Goal: Task Accomplishment & Management: Use online tool/utility

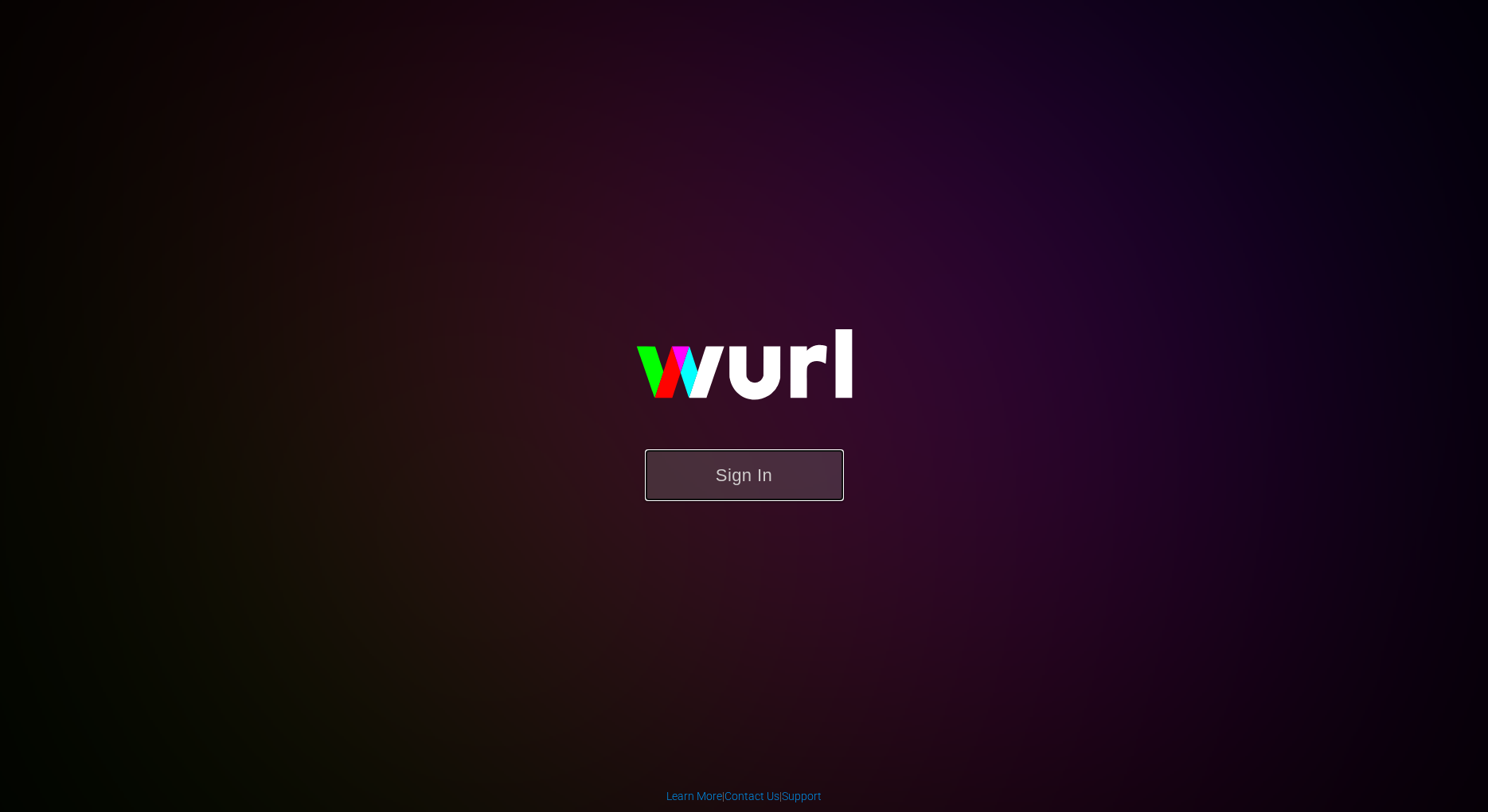
click at [751, 481] on button "Sign In" at bounding box center [744, 475] width 199 height 52
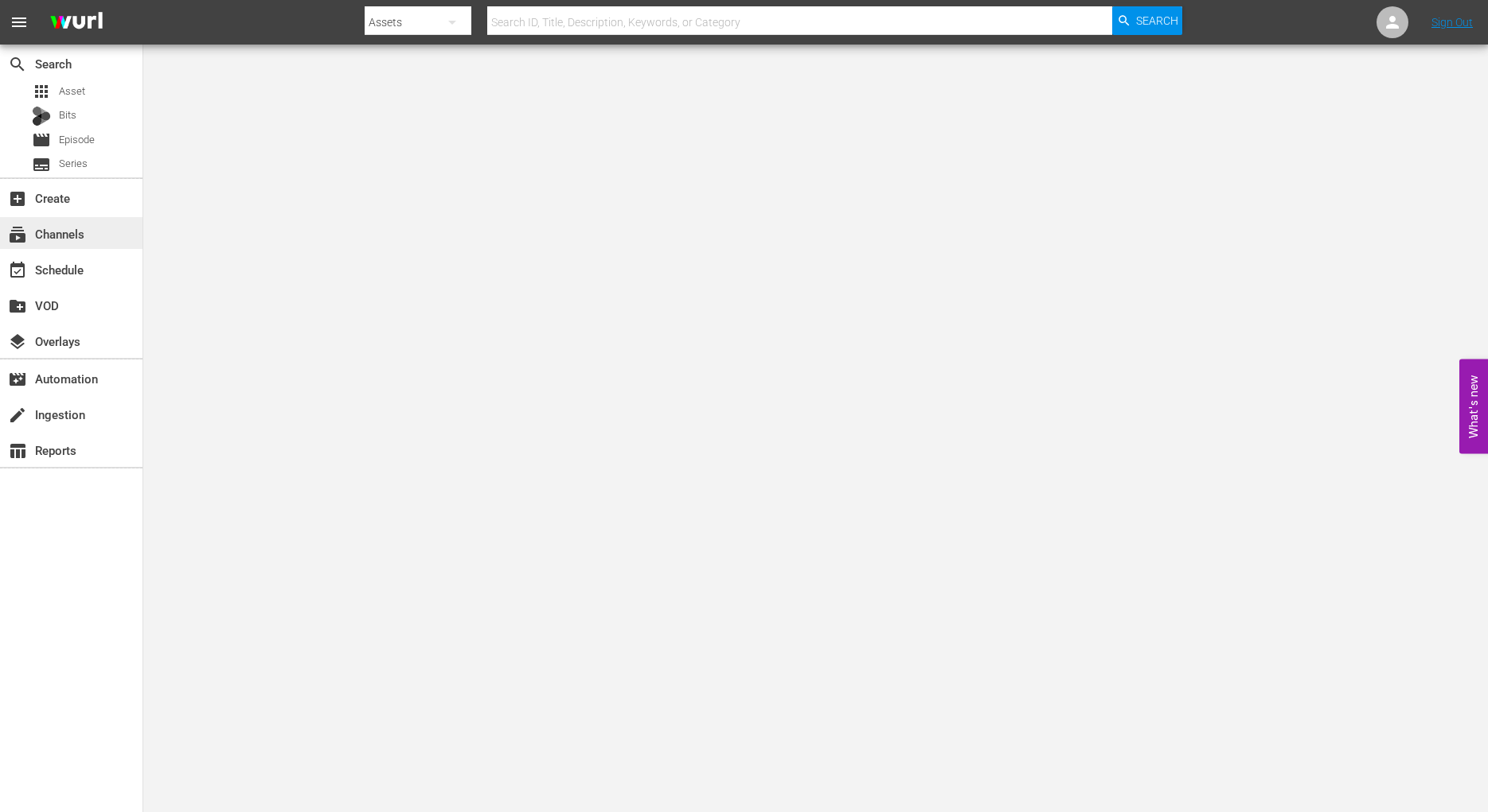
click at [66, 236] on div "subscriptions Channels" at bounding box center [45, 231] width 89 height 14
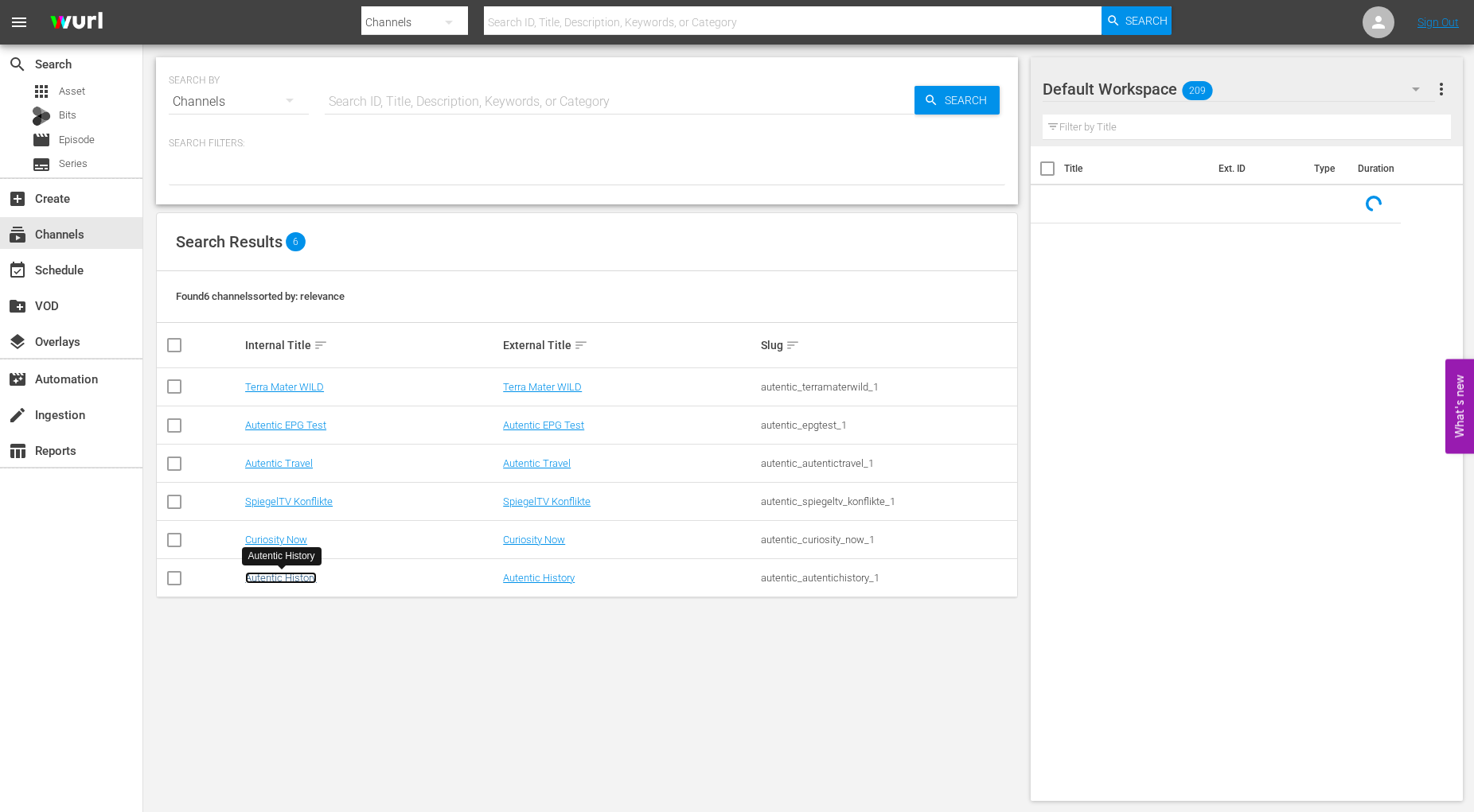
click at [274, 575] on link "Autentic History" at bounding box center [281, 578] width 71 height 12
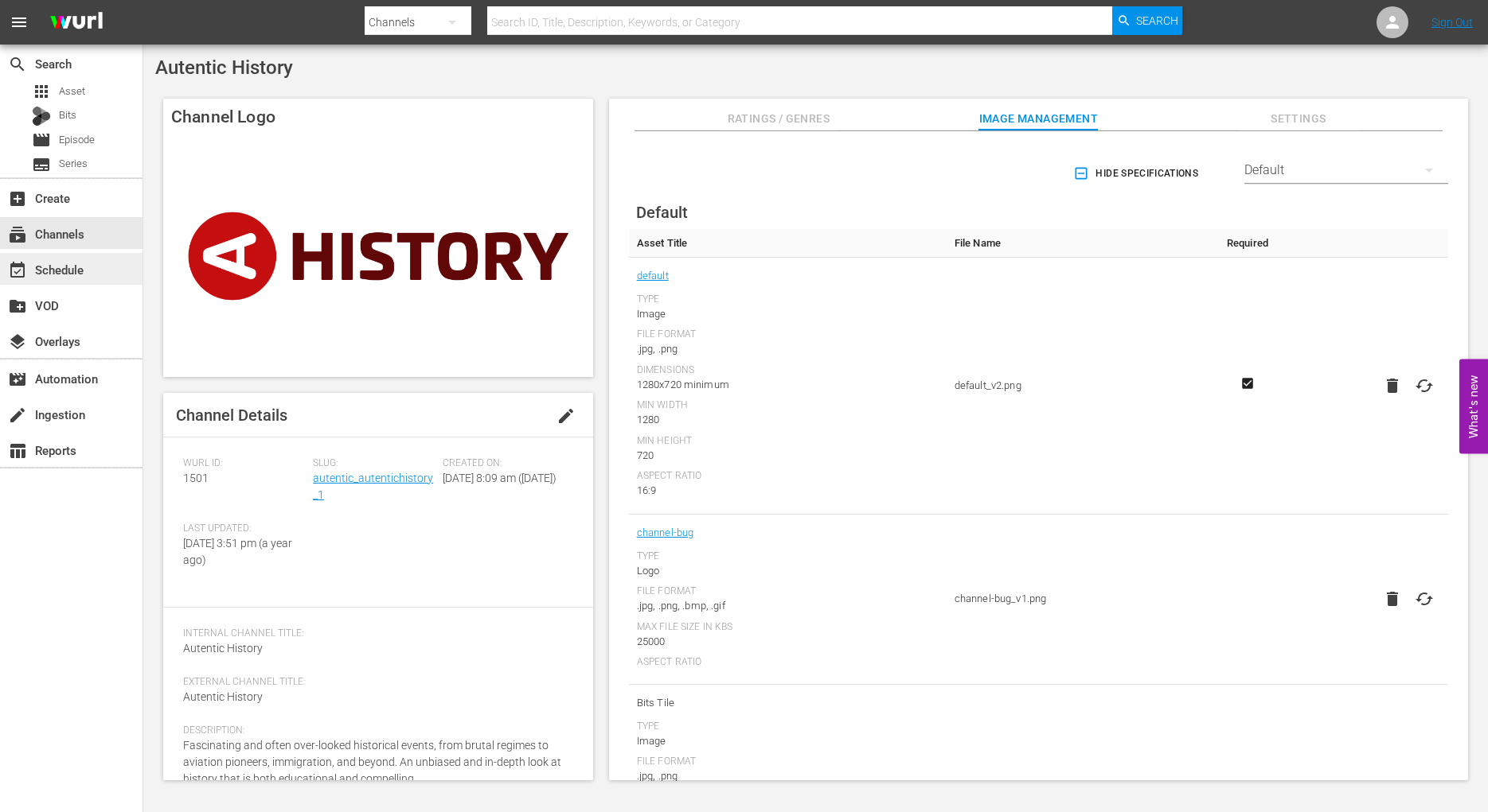
click at [55, 268] on div "event_available Schedule" at bounding box center [45, 267] width 89 height 14
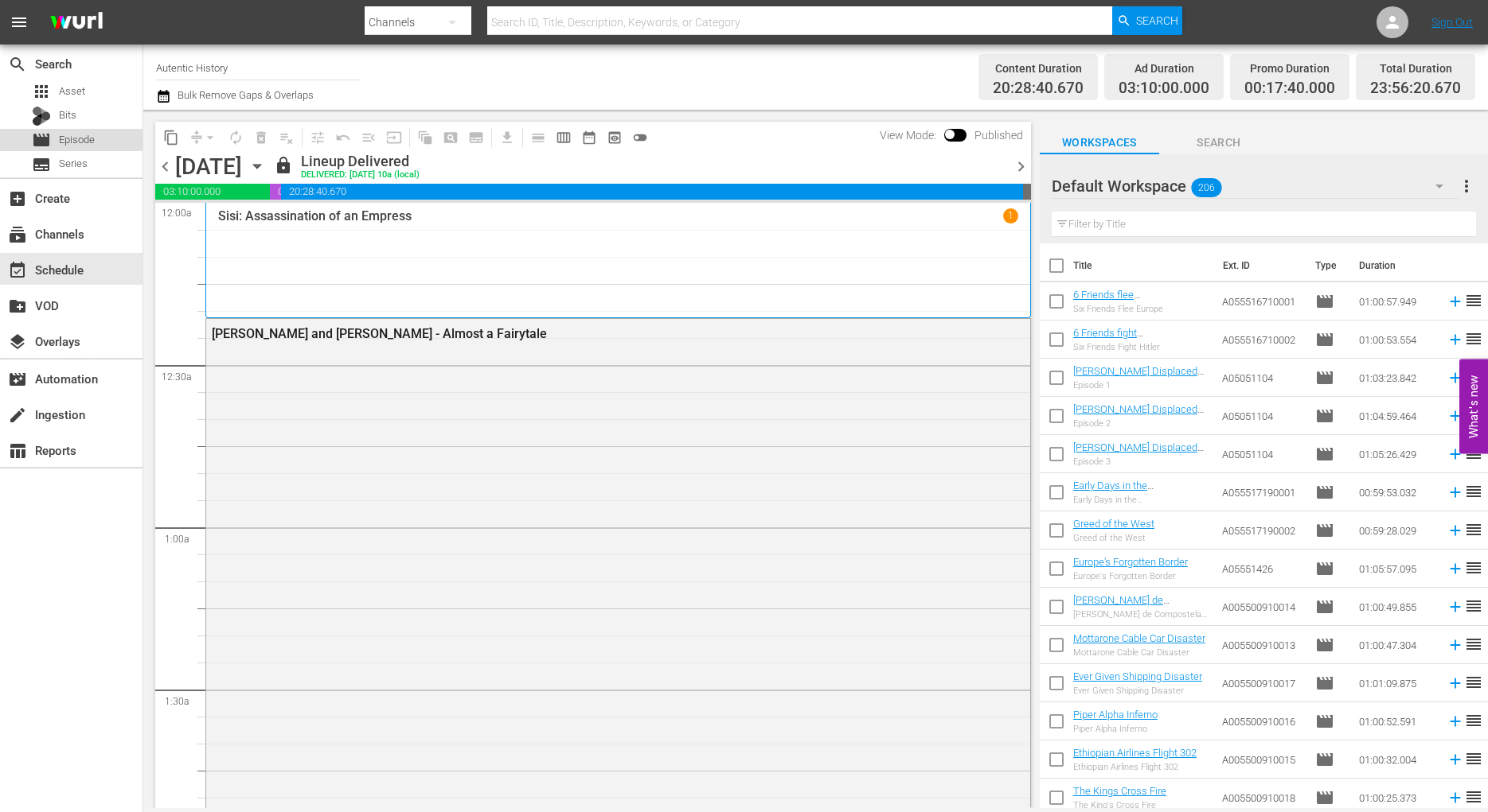
click at [74, 140] on span "Episode" at bounding box center [76, 139] width 36 height 16
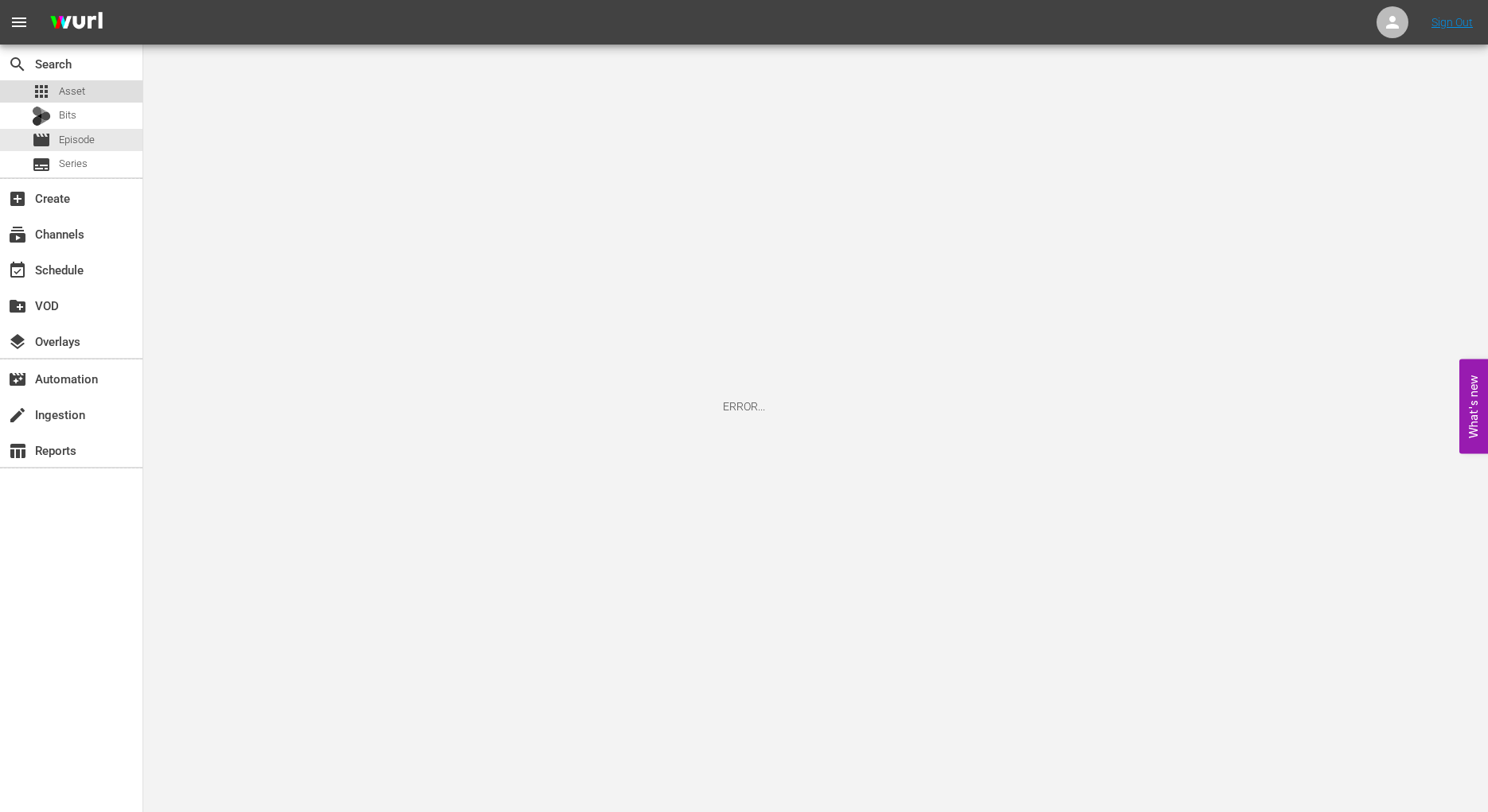
click at [68, 89] on span "Asset" at bounding box center [71, 91] width 26 height 16
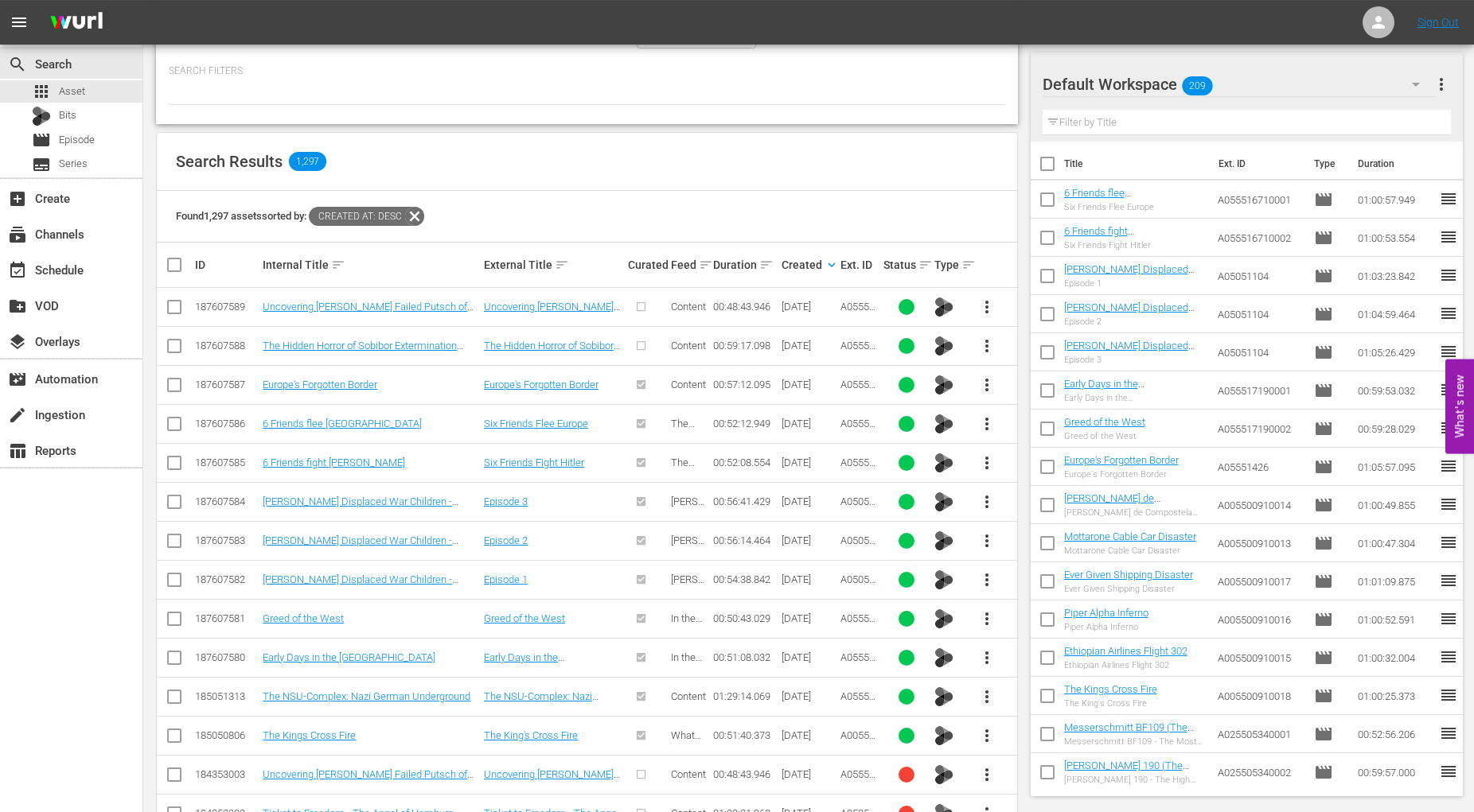
scroll to position [244, 0]
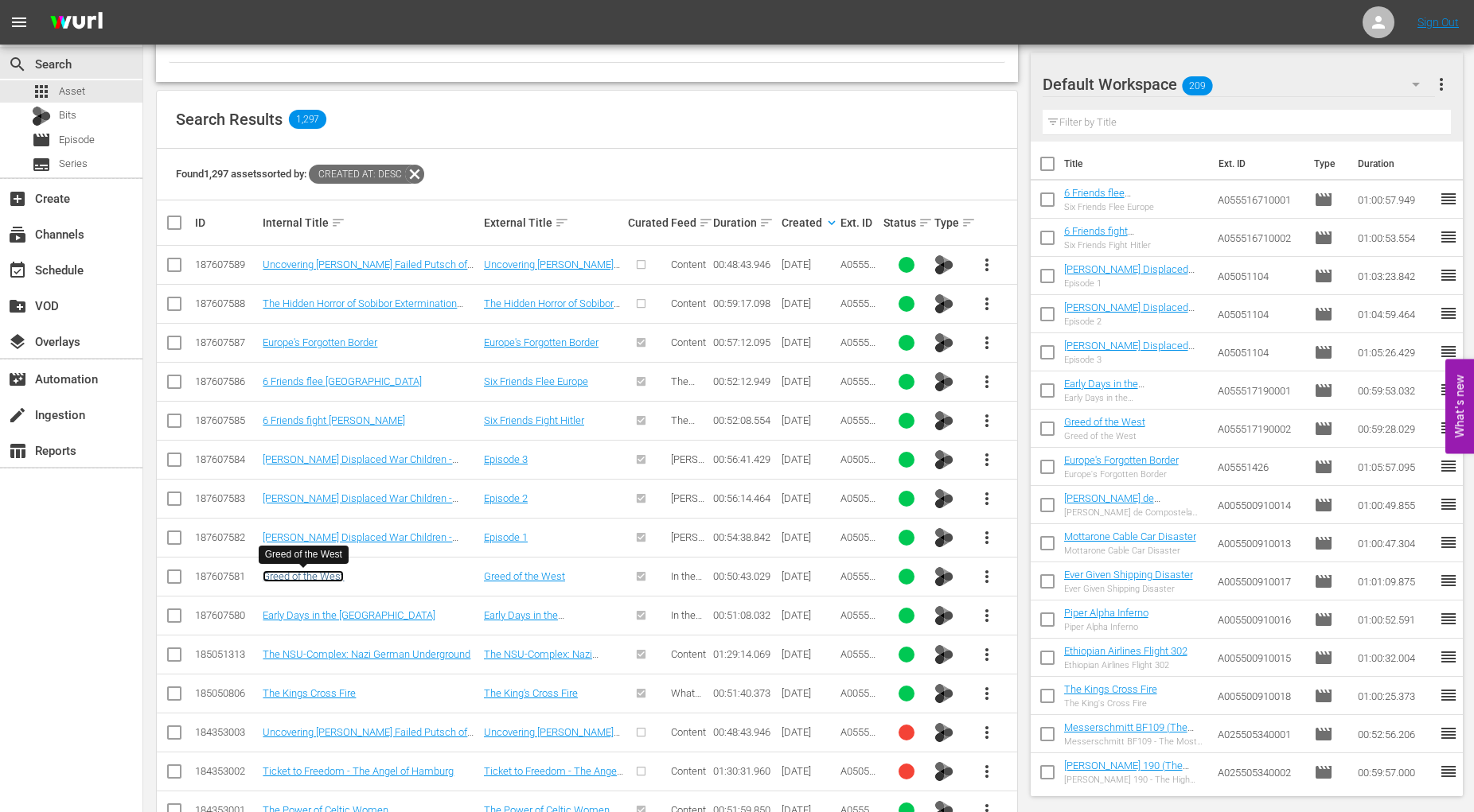
click at [309, 576] on link "Greed of the West" at bounding box center [303, 576] width 81 height 12
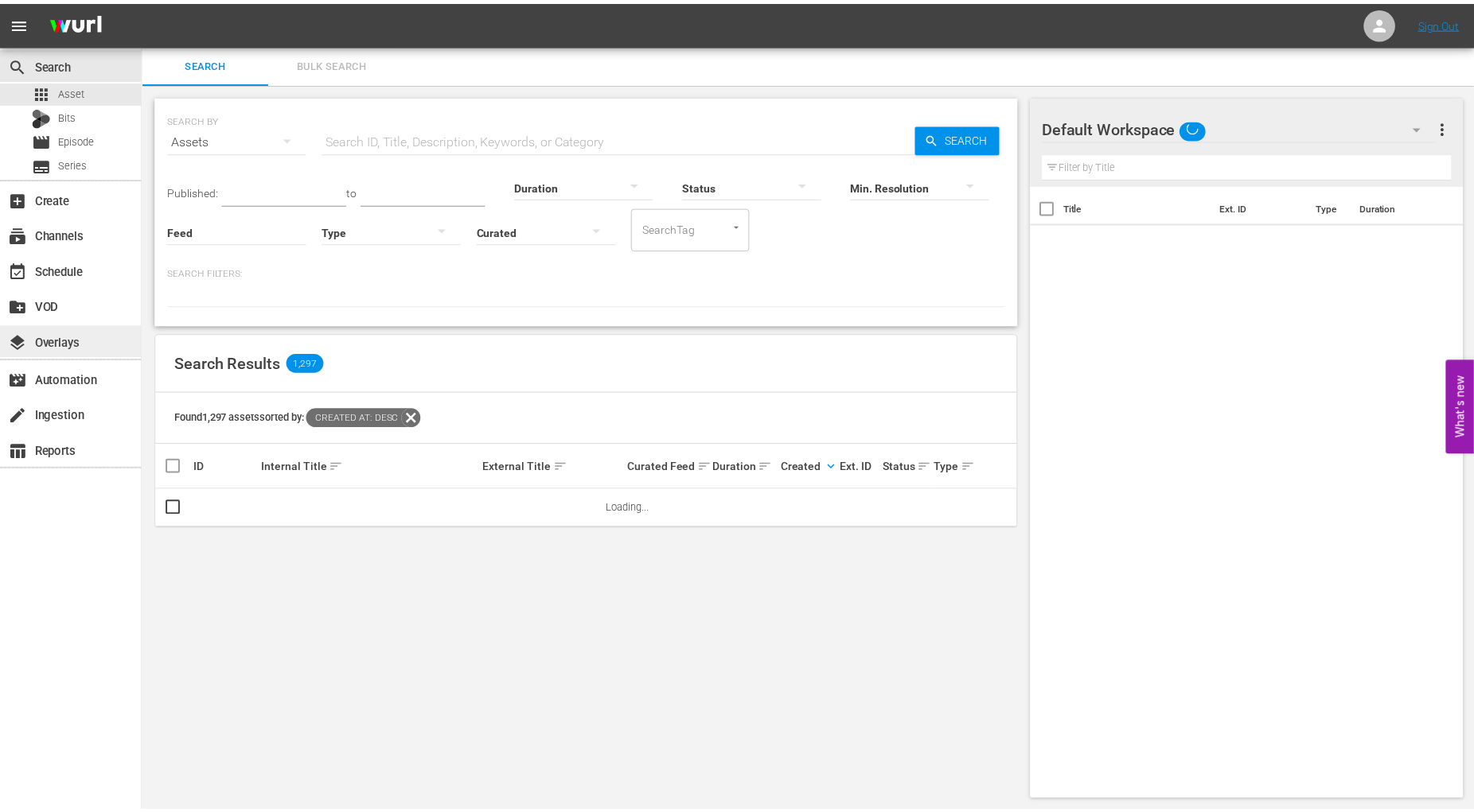
scroll to position [2, 0]
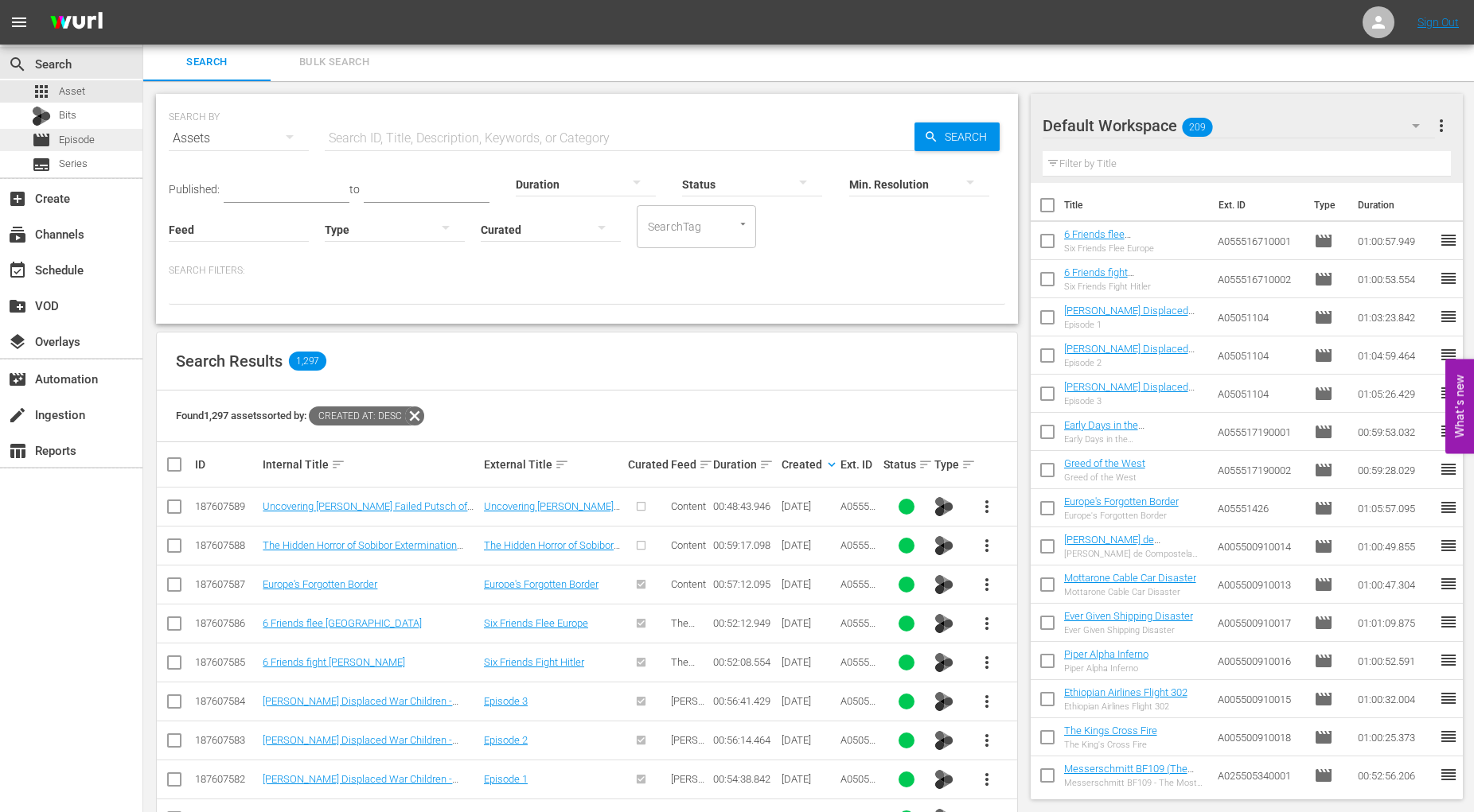
click at [76, 139] on span "Episode" at bounding box center [76, 139] width 36 height 16
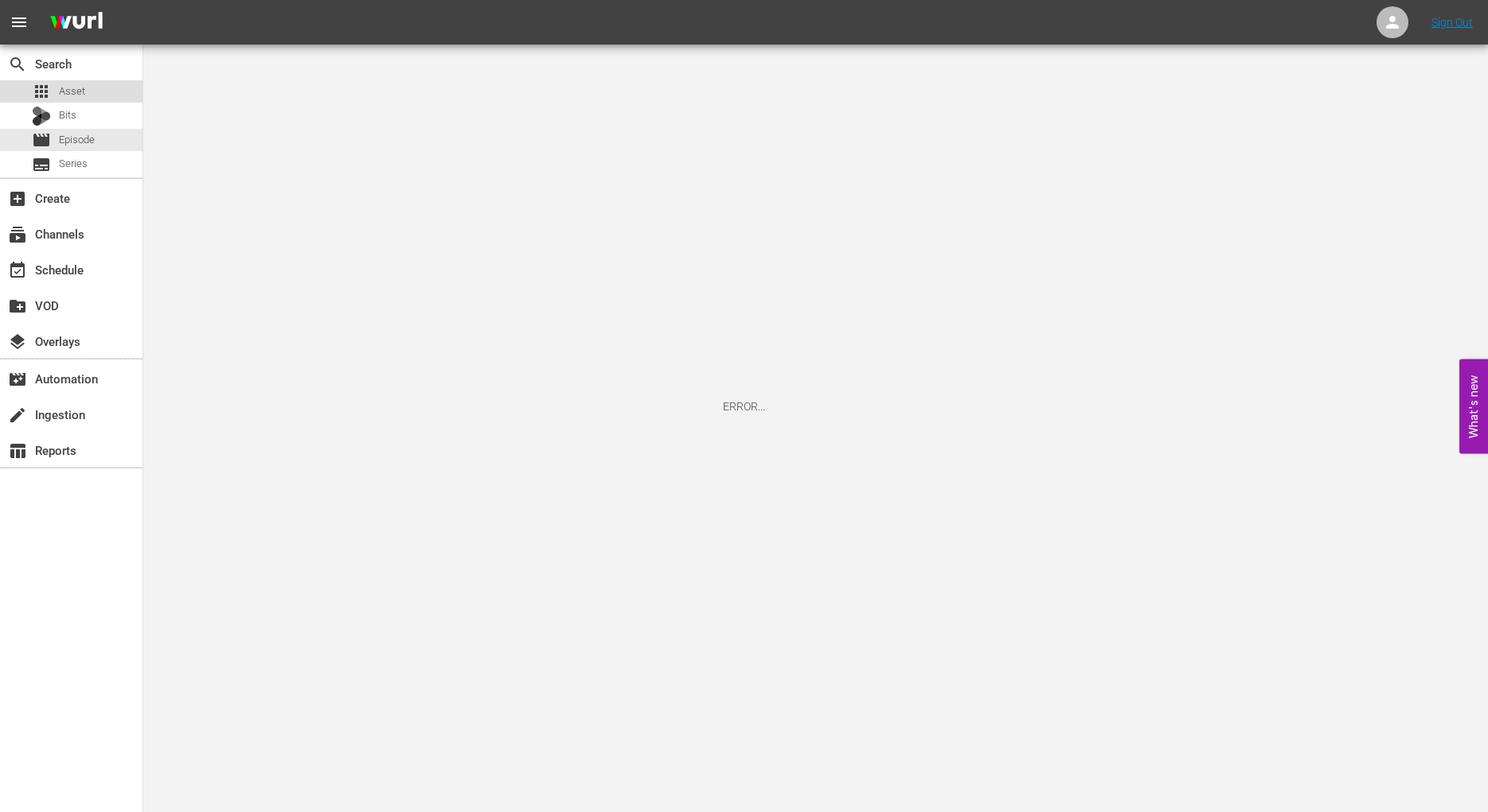
click at [77, 92] on span "Asset" at bounding box center [71, 91] width 26 height 16
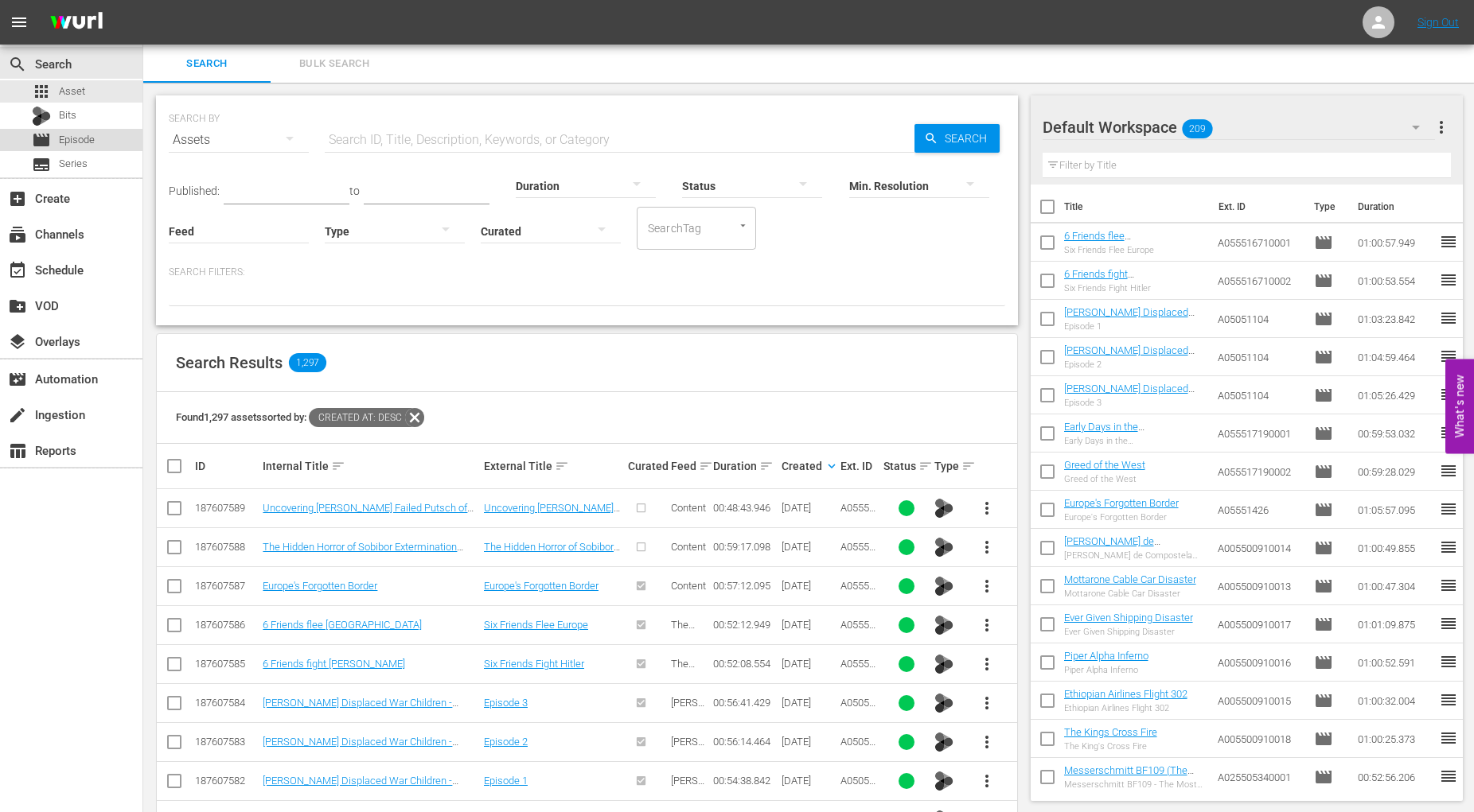
click at [77, 144] on span "Episode" at bounding box center [76, 139] width 36 height 16
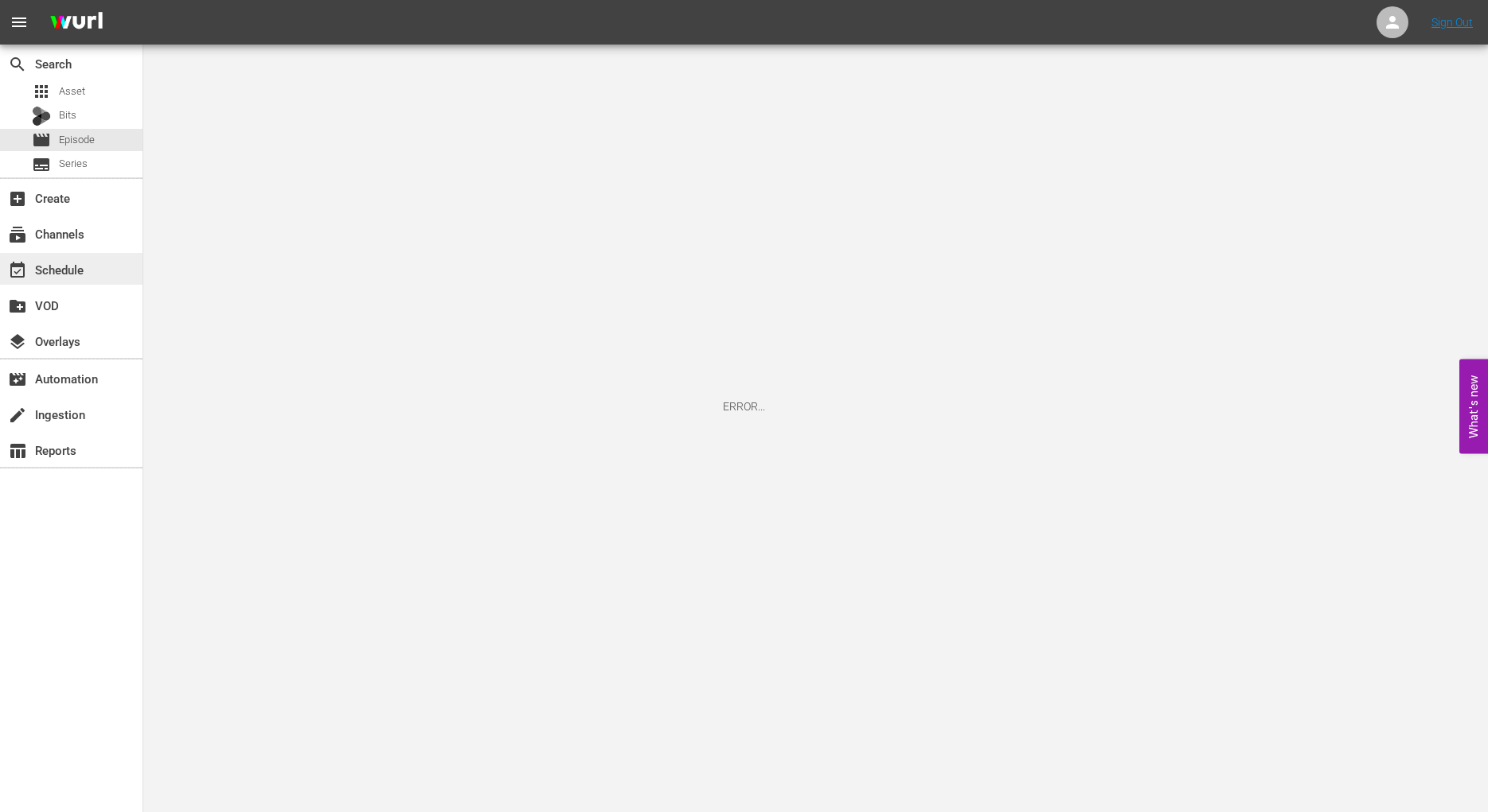
click at [65, 270] on div "event_available Schedule" at bounding box center [45, 267] width 89 height 14
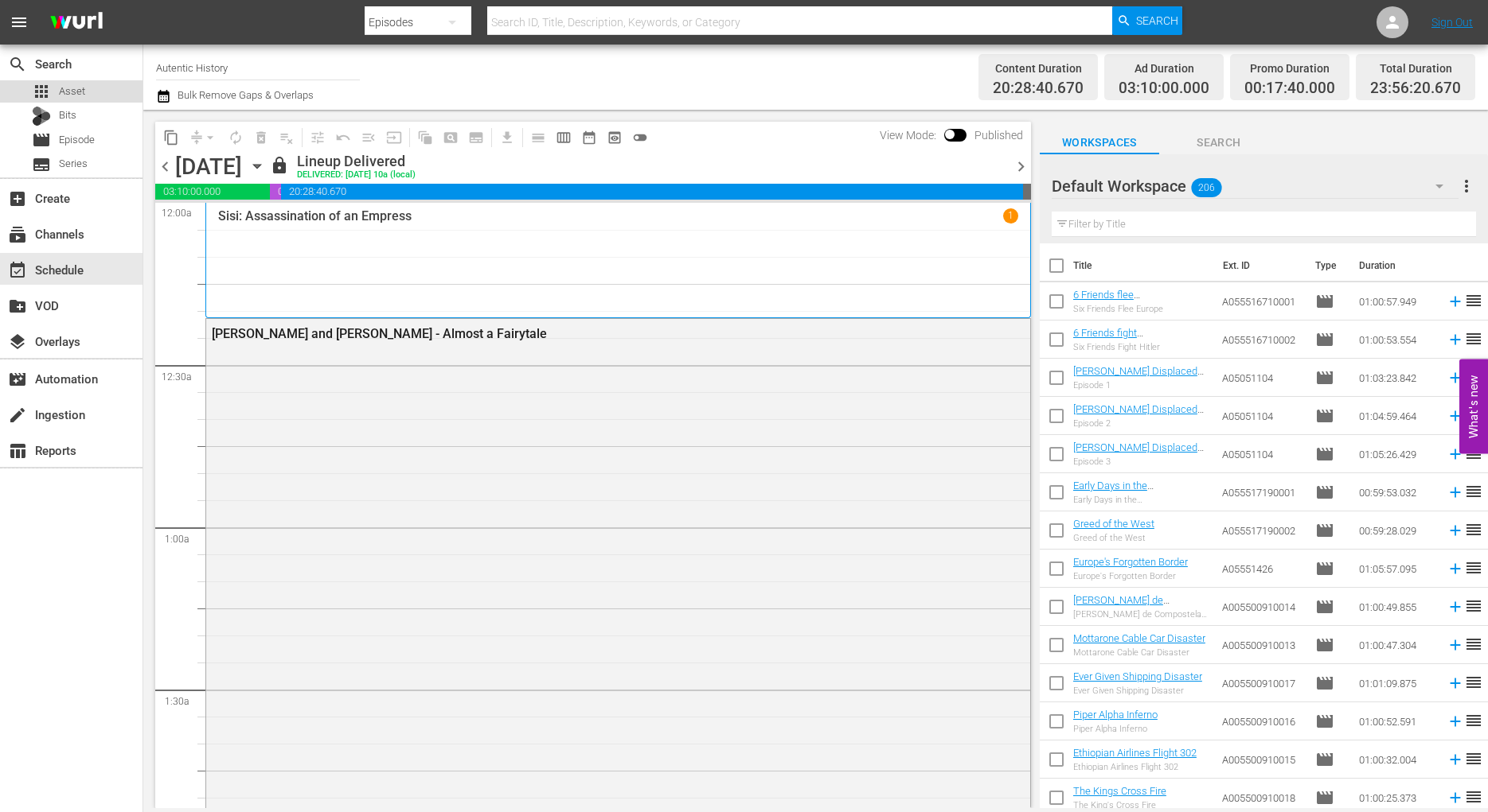
click at [71, 94] on span "Asset" at bounding box center [71, 91] width 26 height 16
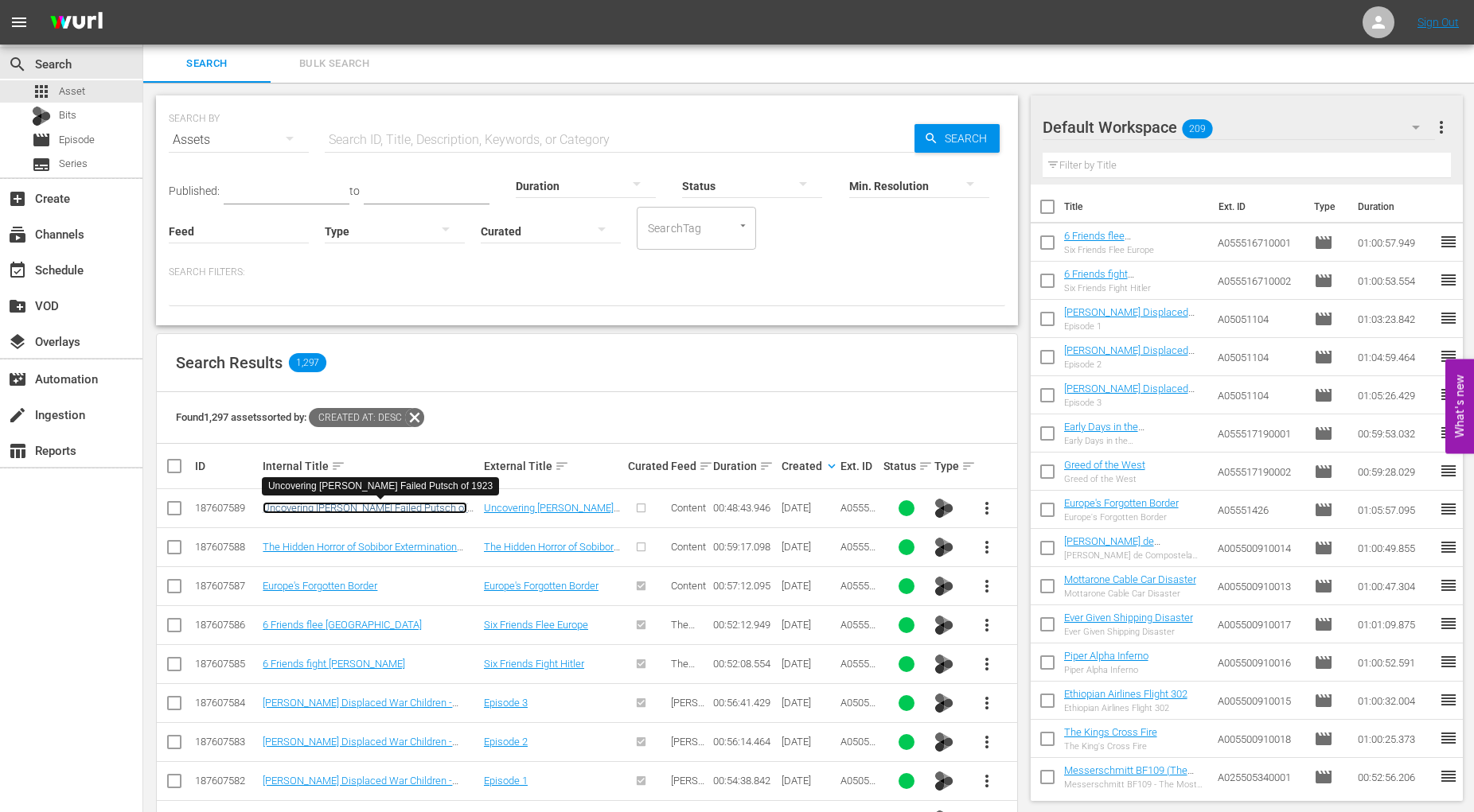
click at [354, 508] on link "Uncovering Hitler's Failed Putsch of 1923" at bounding box center [365, 514] width 204 height 24
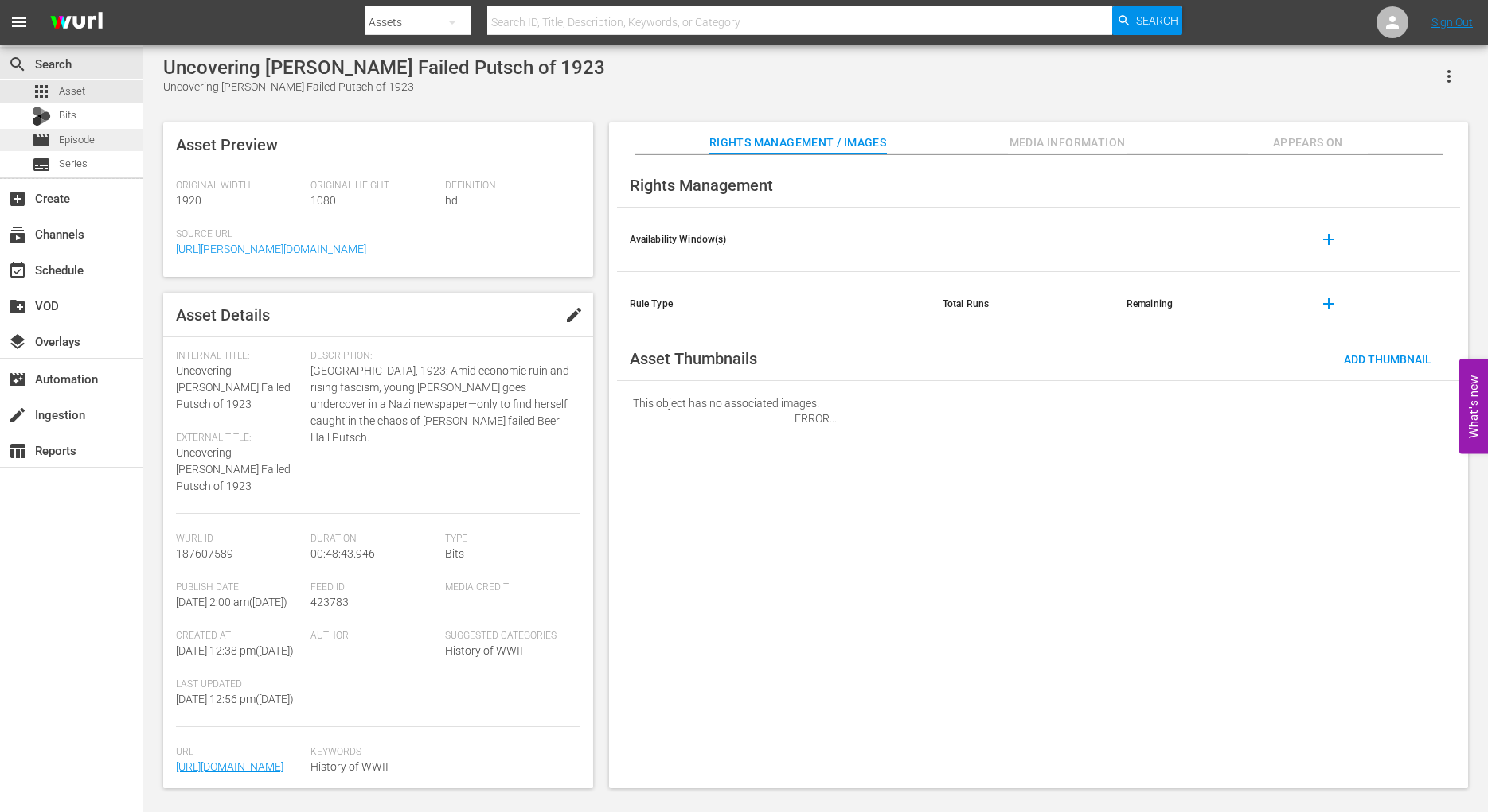
click at [83, 139] on span "Episode" at bounding box center [76, 139] width 36 height 16
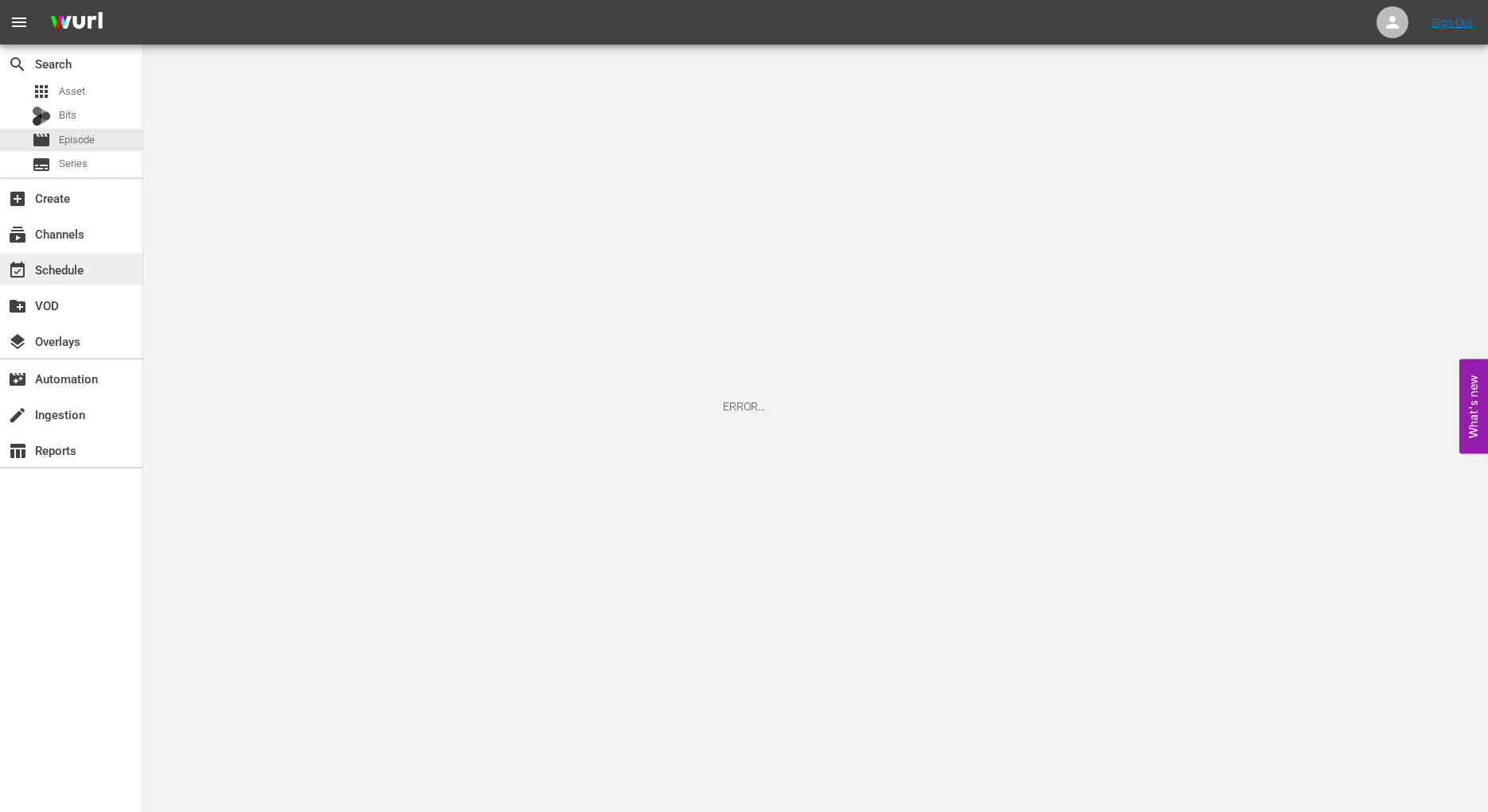
click at [65, 270] on div "event_available Schedule" at bounding box center [45, 267] width 89 height 14
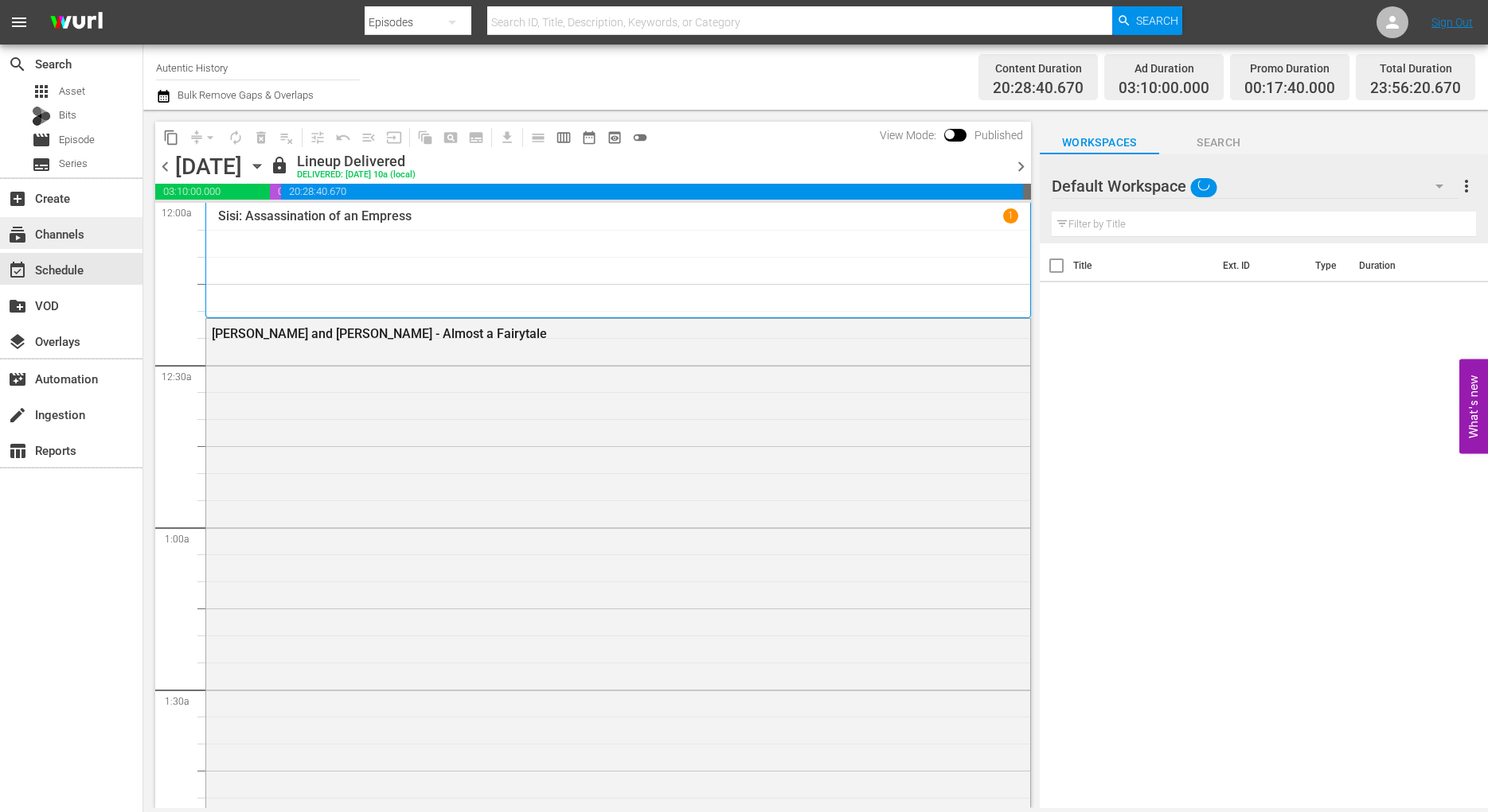
click at [53, 229] on div "subscriptions Channels" at bounding box center [45, 231] width 89 height 14
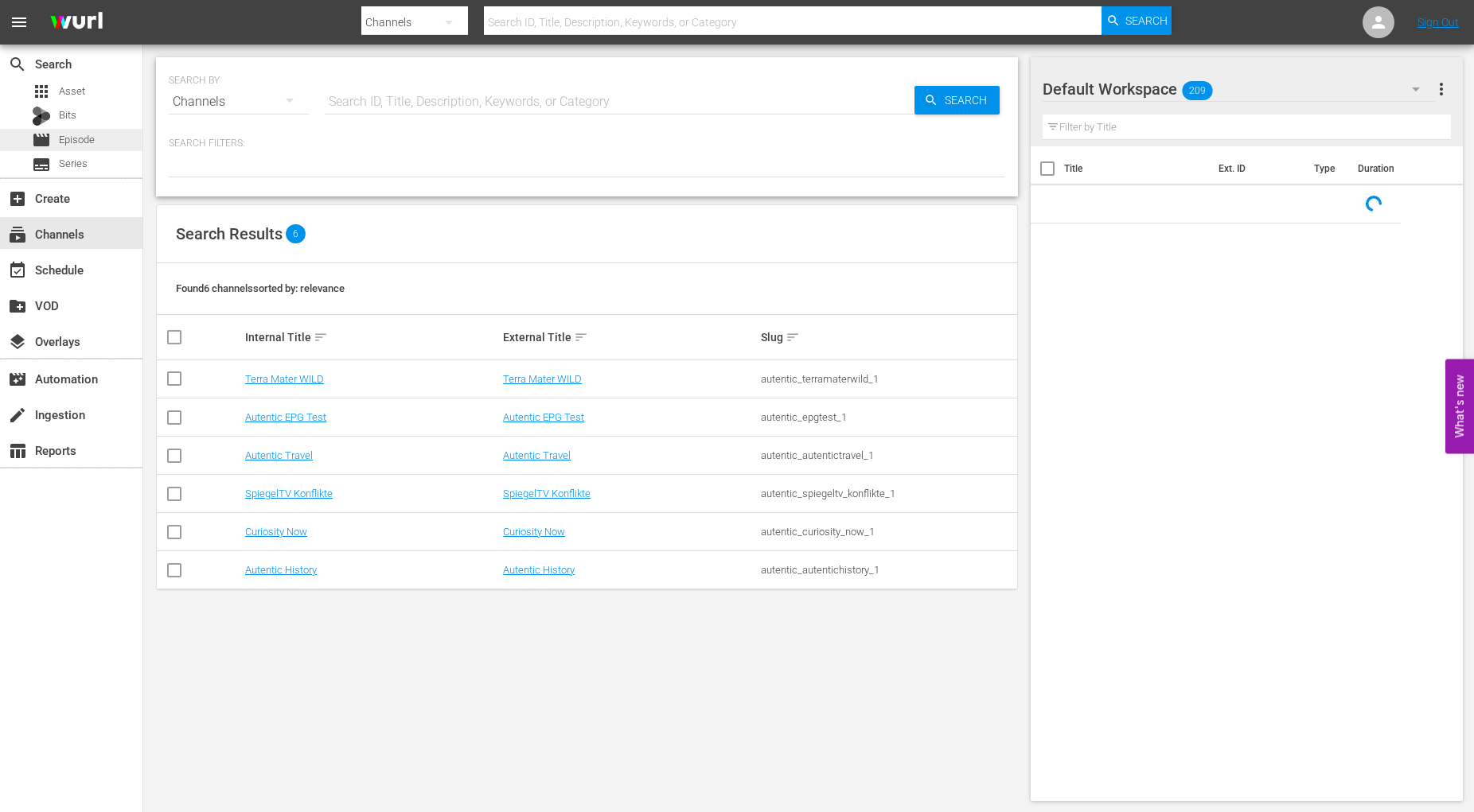
click at [82, 138] on span "Episode" at bounding box center [76, 139] width 36 height 16
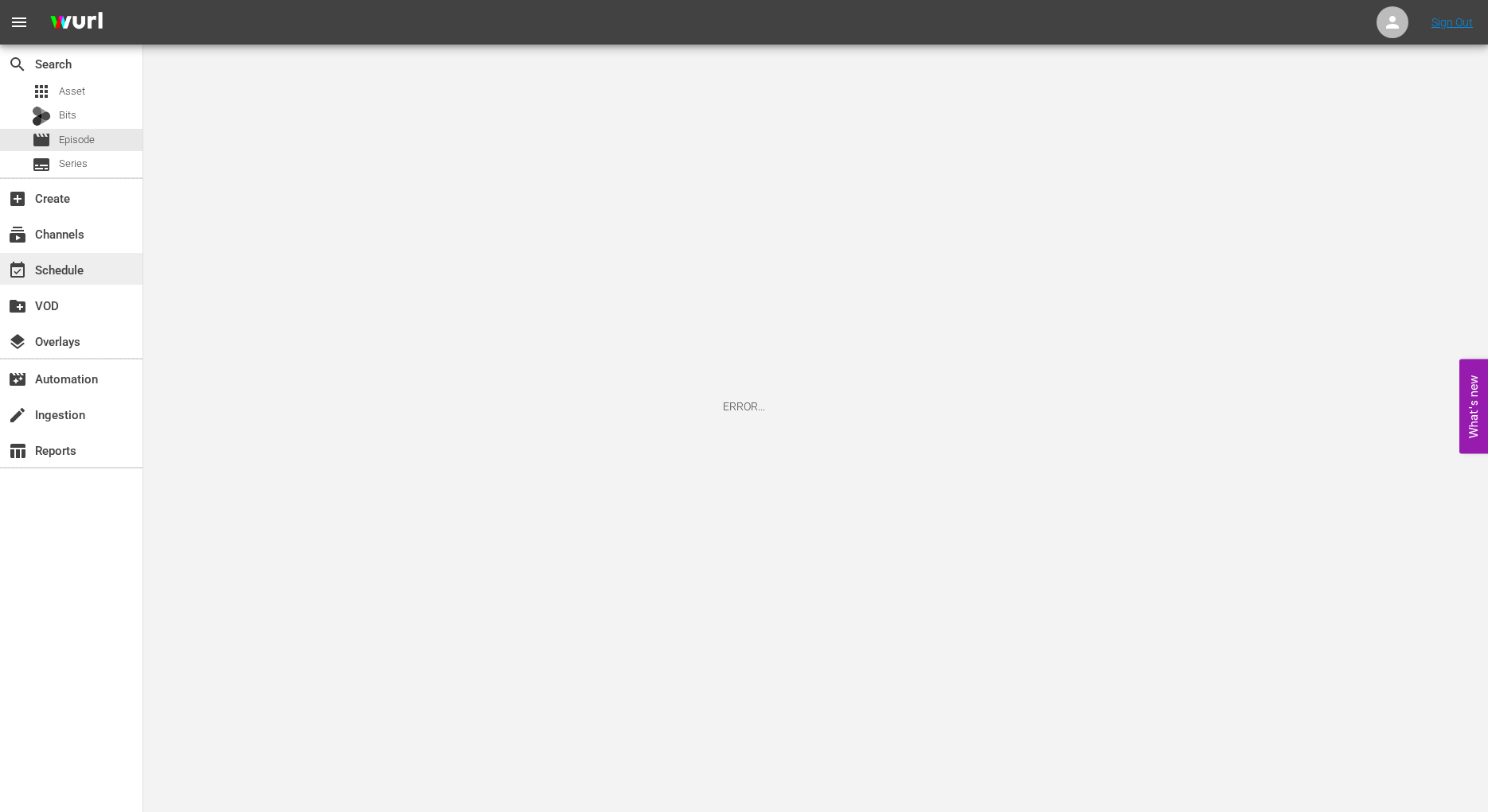
click at [59, 270] on div "event_available Schedule" at bounding box center [45, 267] width 89 height 14
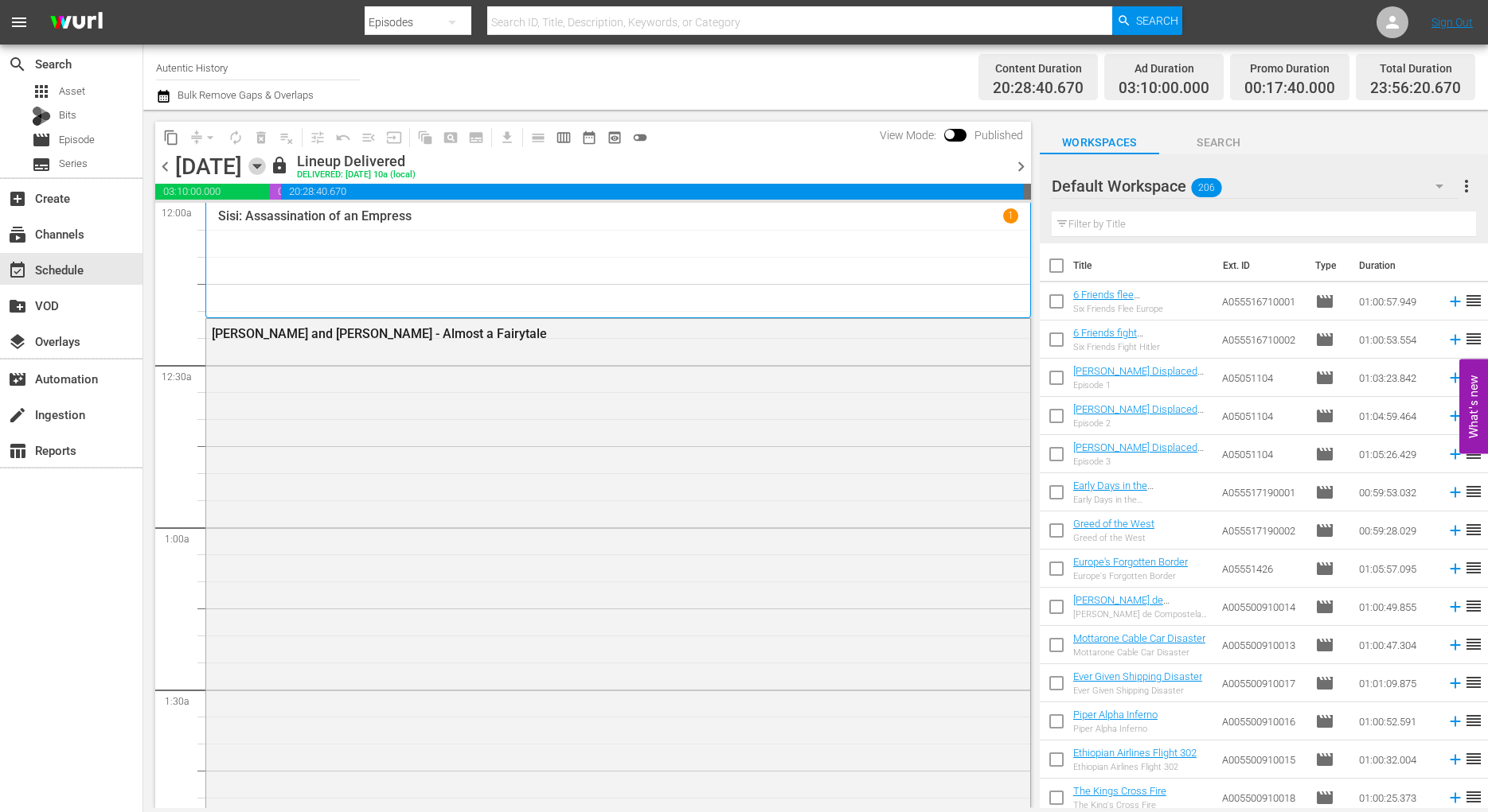
click at [266, 163] on icon "button" at bounding box center [257, 166] width 18 height 18
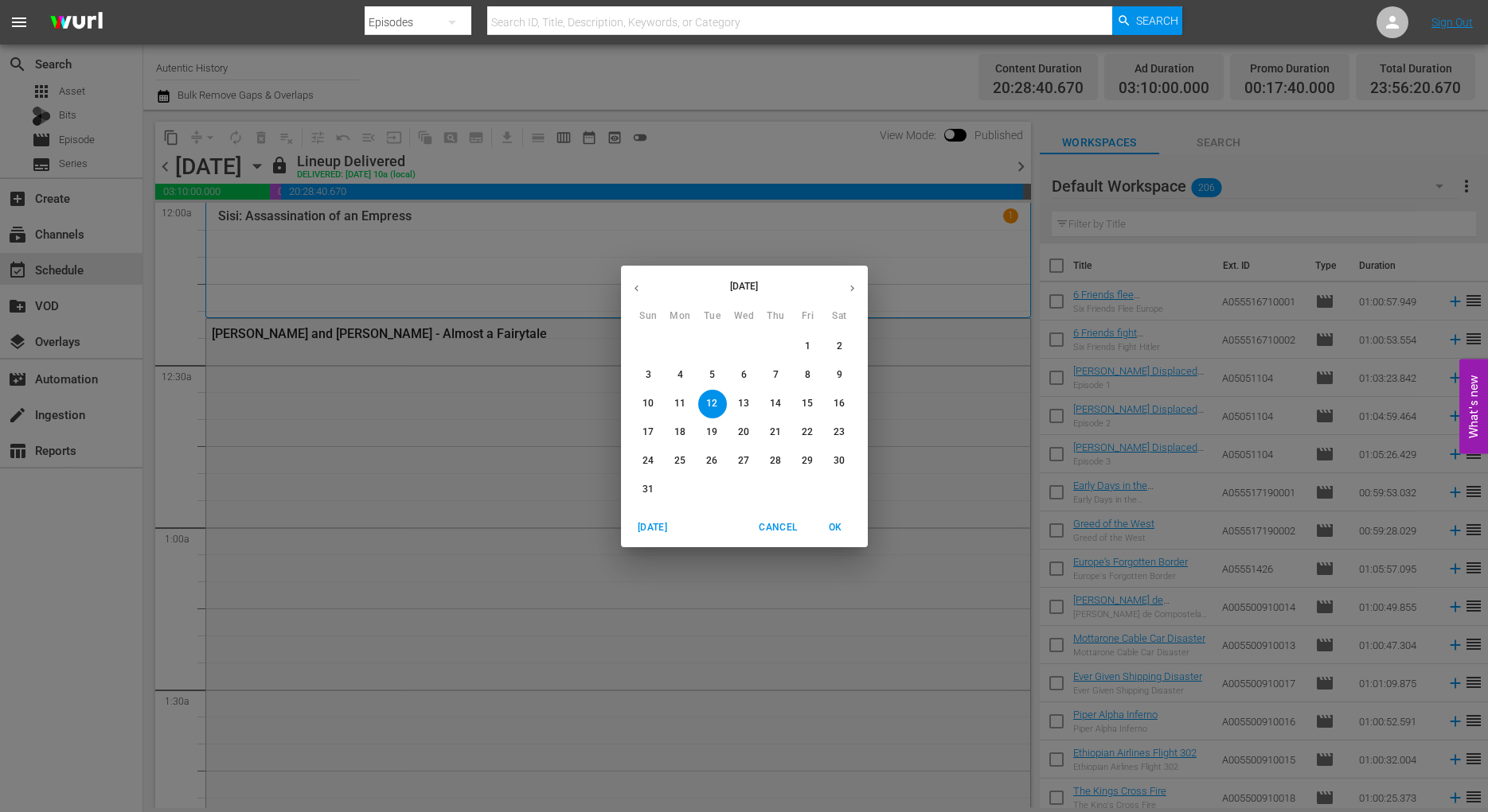
click at [855, 288] on icon "button" at bounding box center [852, 288] width 12 height 12
click at [856, 290] on icon "button" at bounding box center [852, 288] width 12 height 12
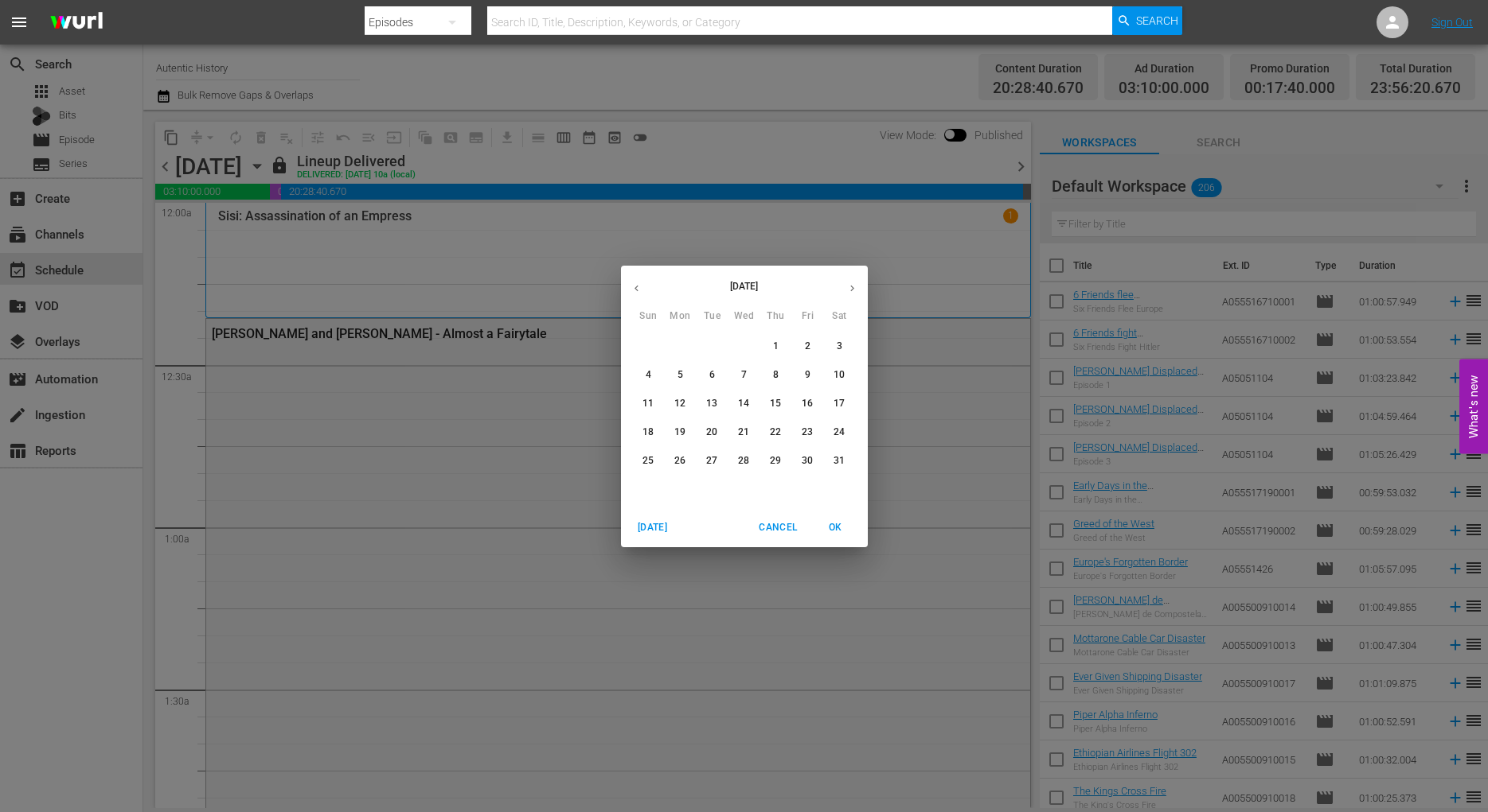
click at [634, 286] on icon "button" at bounding box center [636, 288] width 12 height 12
click at [634, 290] on icon "button" at bounding box center [636, 288] width 12 height 12
click at [841, 347] on p "1" at bounding box center [839, 347] width 6 height 13
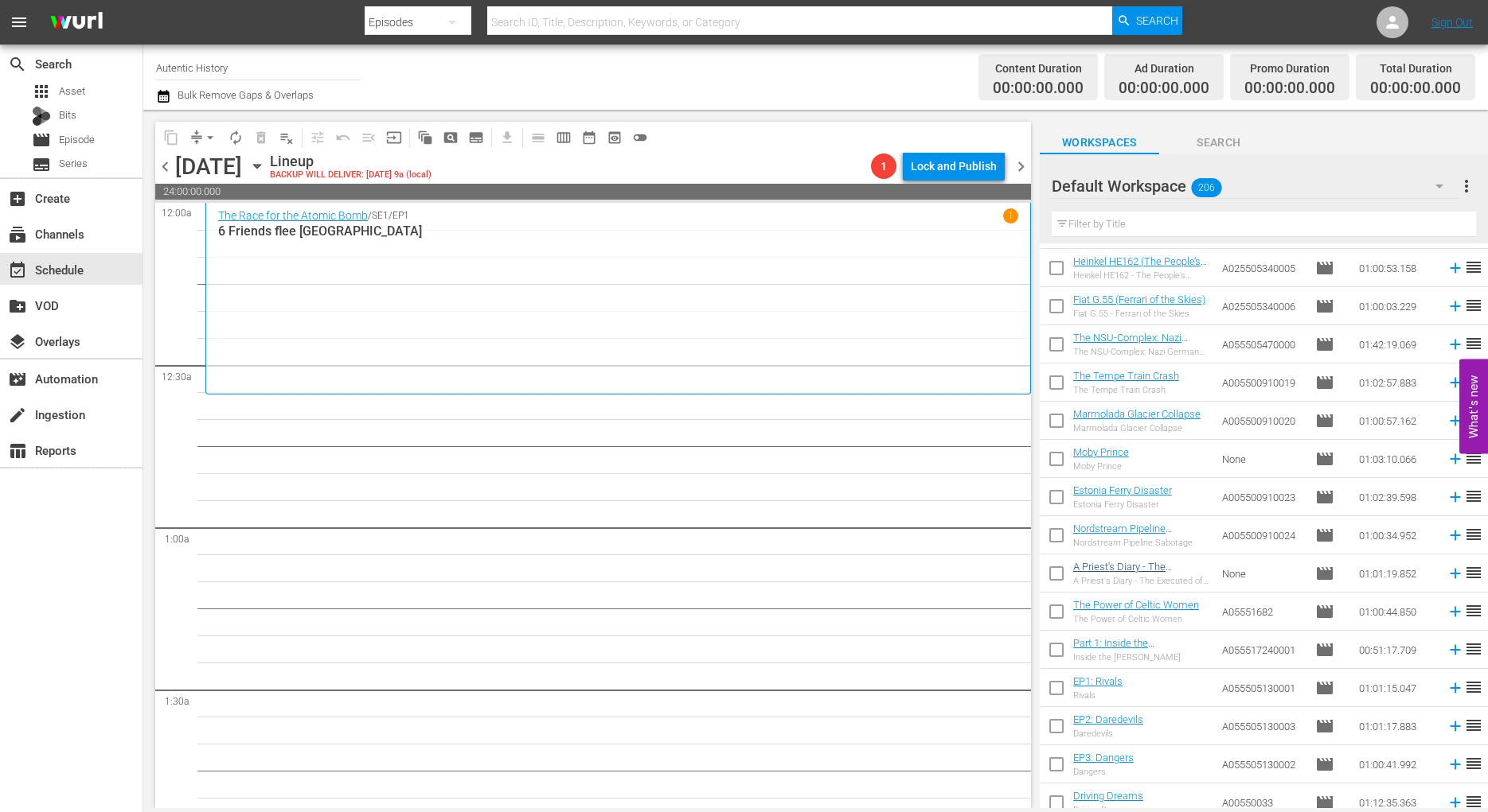
scroll to position [736, 0]
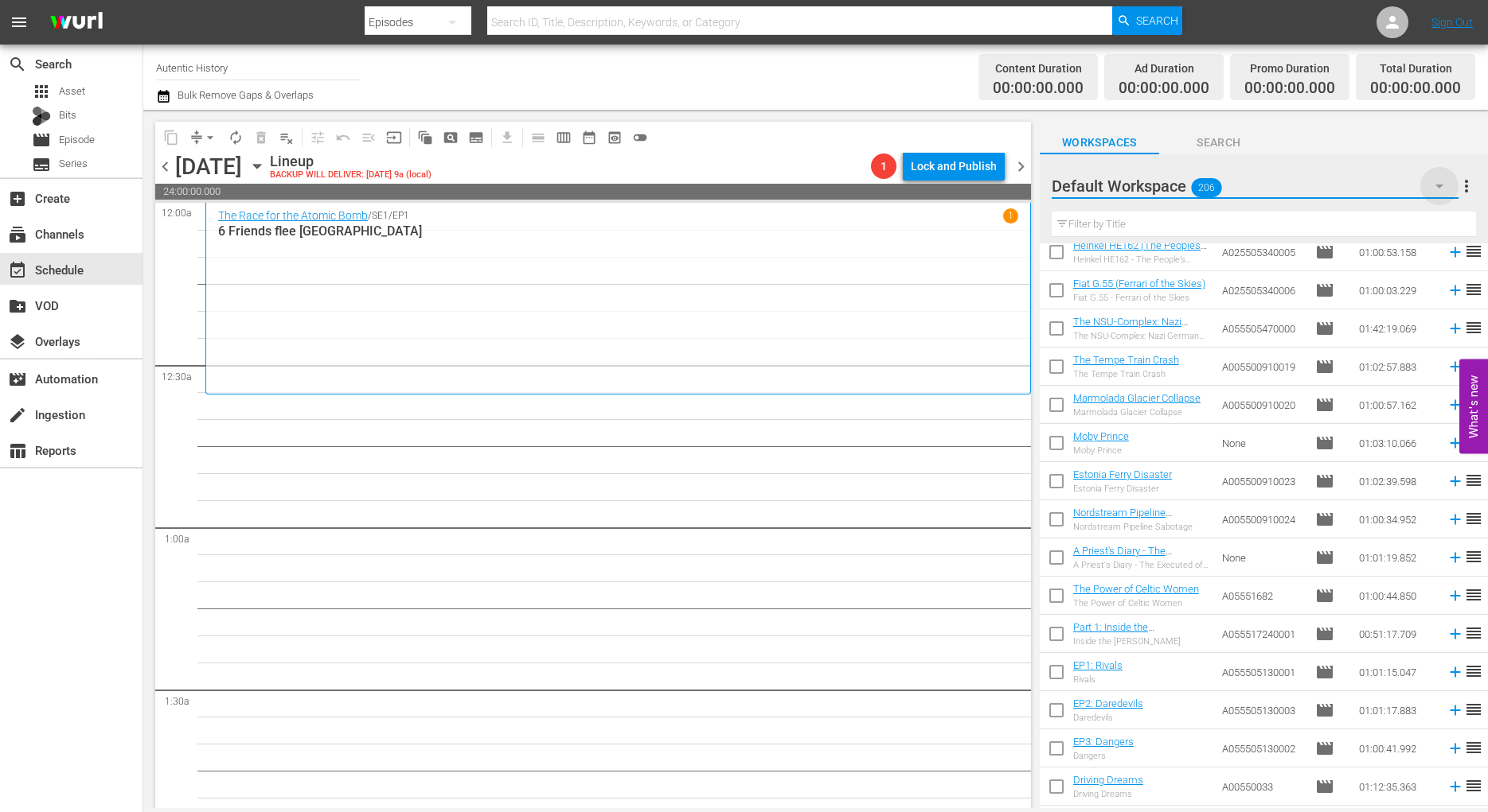
click at [1444, 184] on icon "button" at bounding box center [1439, 186] width 19 height 19
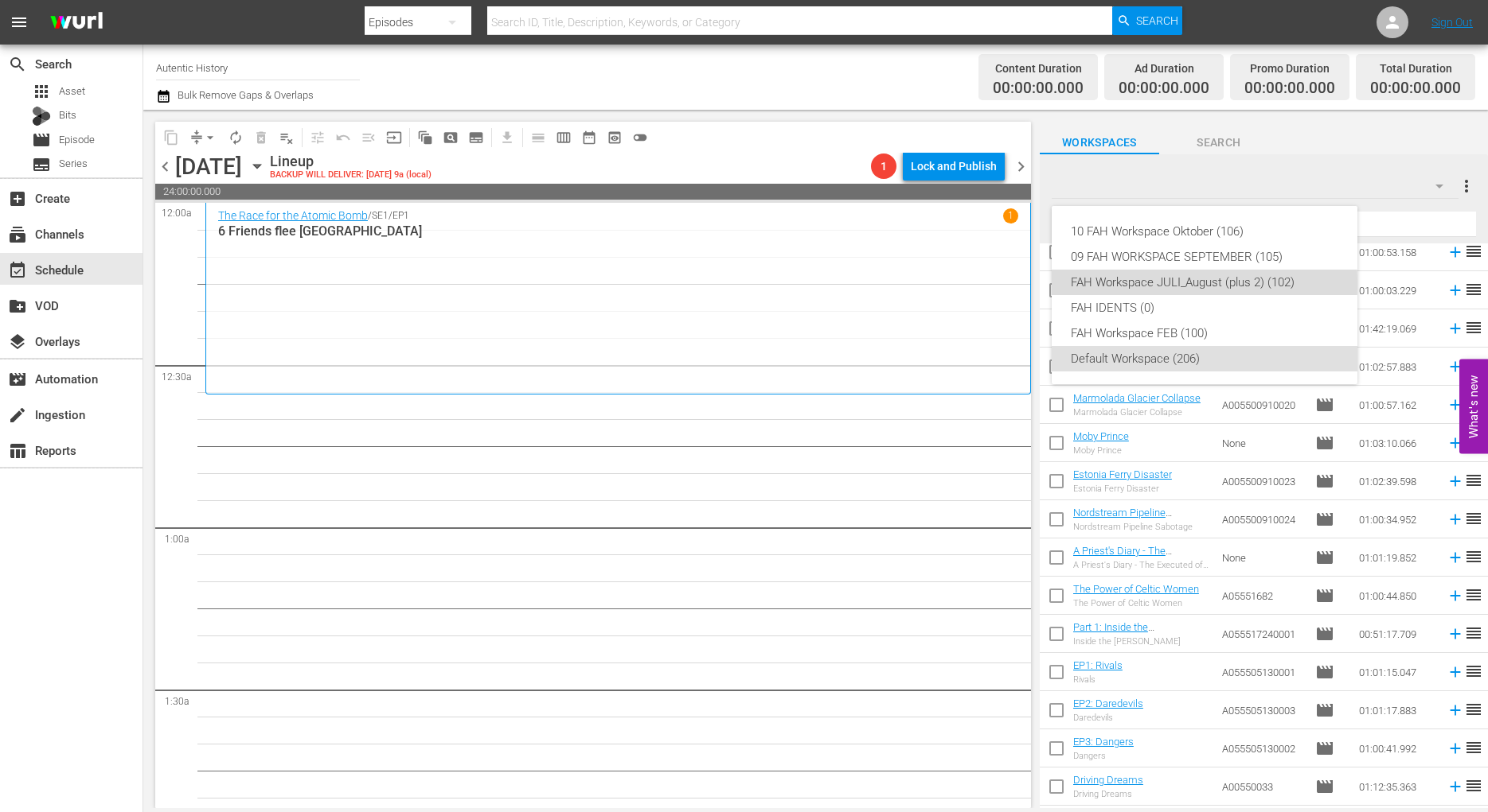
click at [1129, 284] on div "FAH Workspace JULI_August (plus 2) (102)" at bounding box center [1204, 282] width 267 height 25
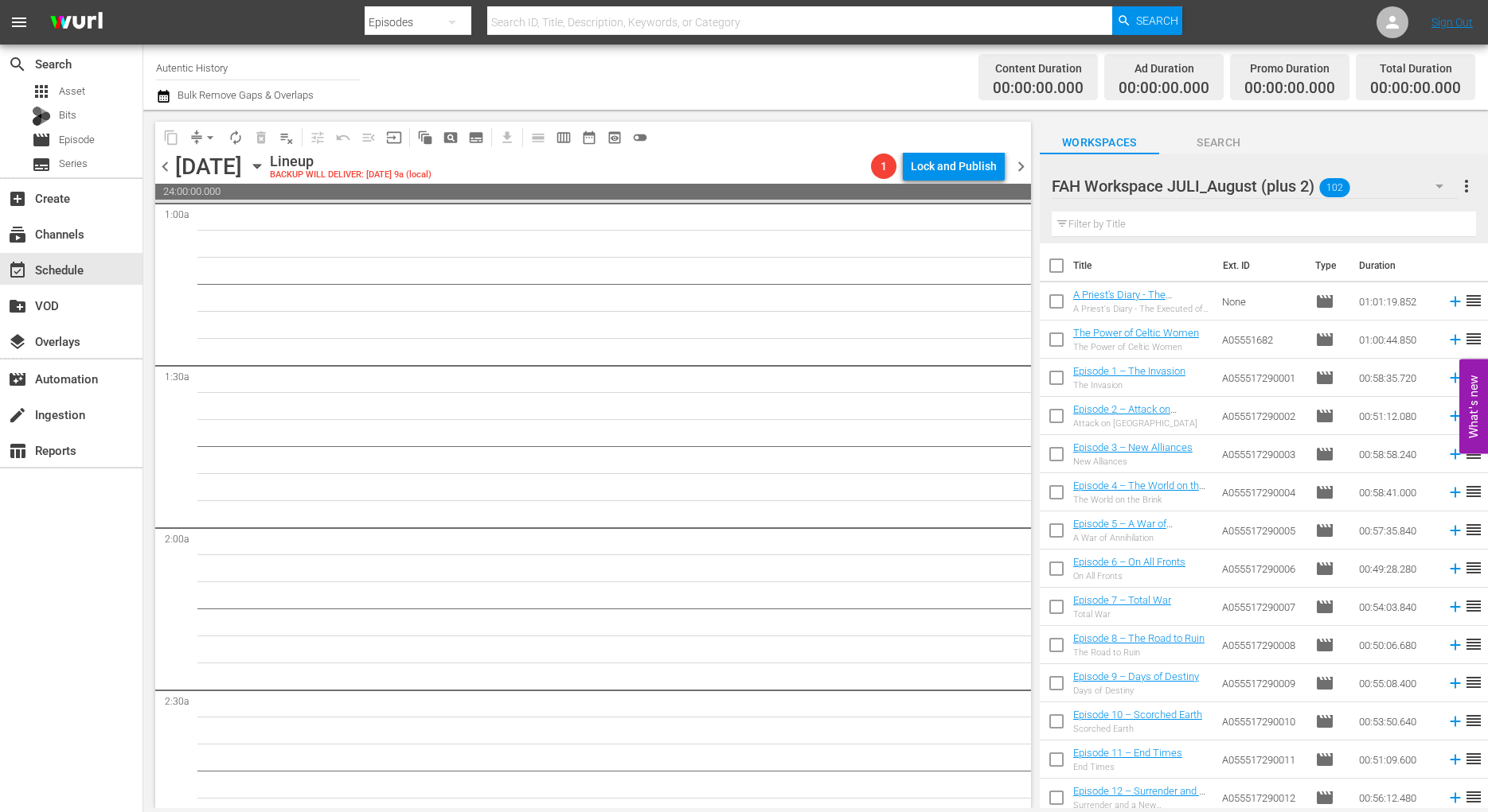
scroll to position [0, 0]
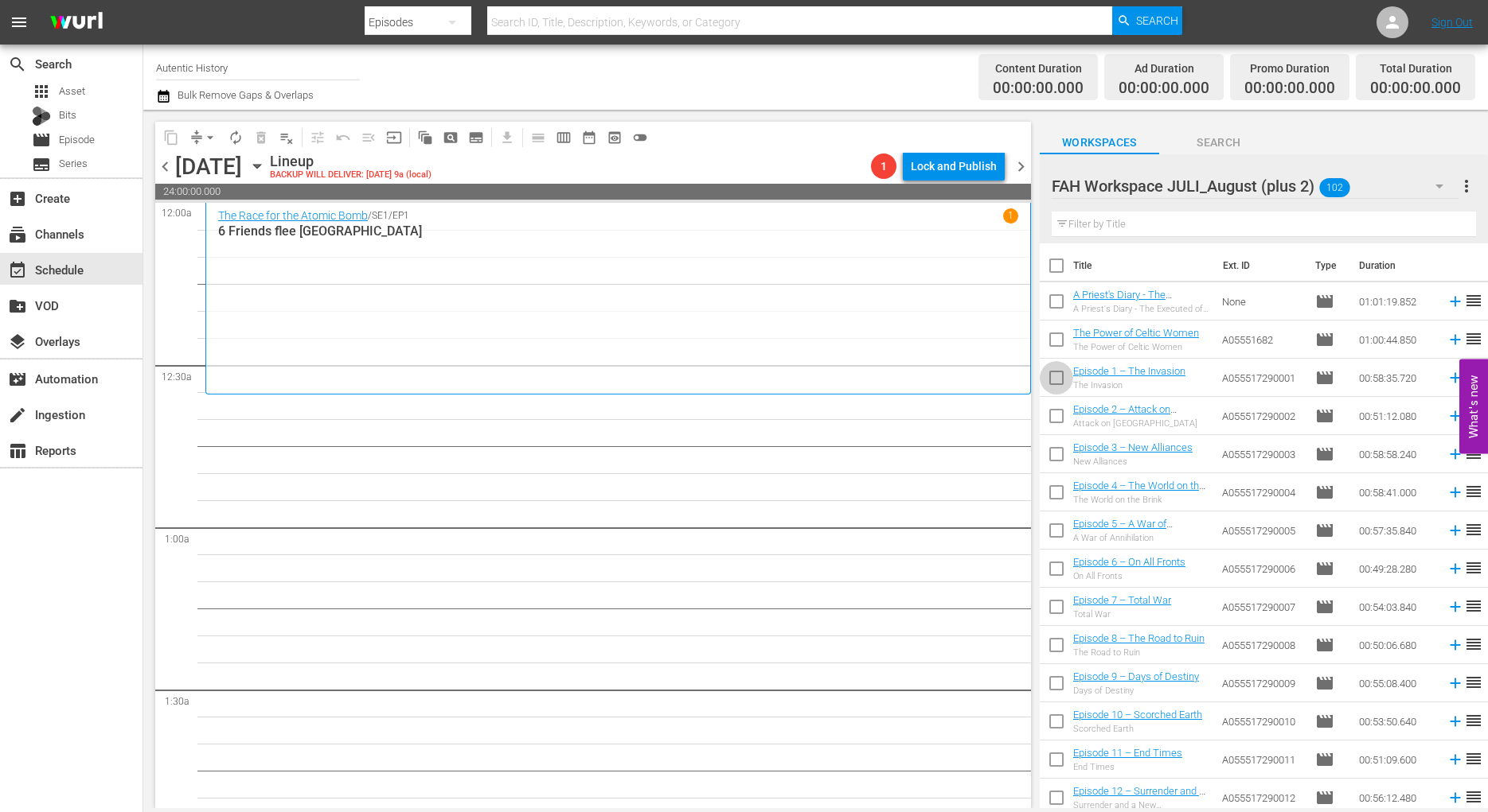
click at [1064, 380] on input "checkbox" at bounding box center [1056, 381] width 34 height 34
checkbox input "true"
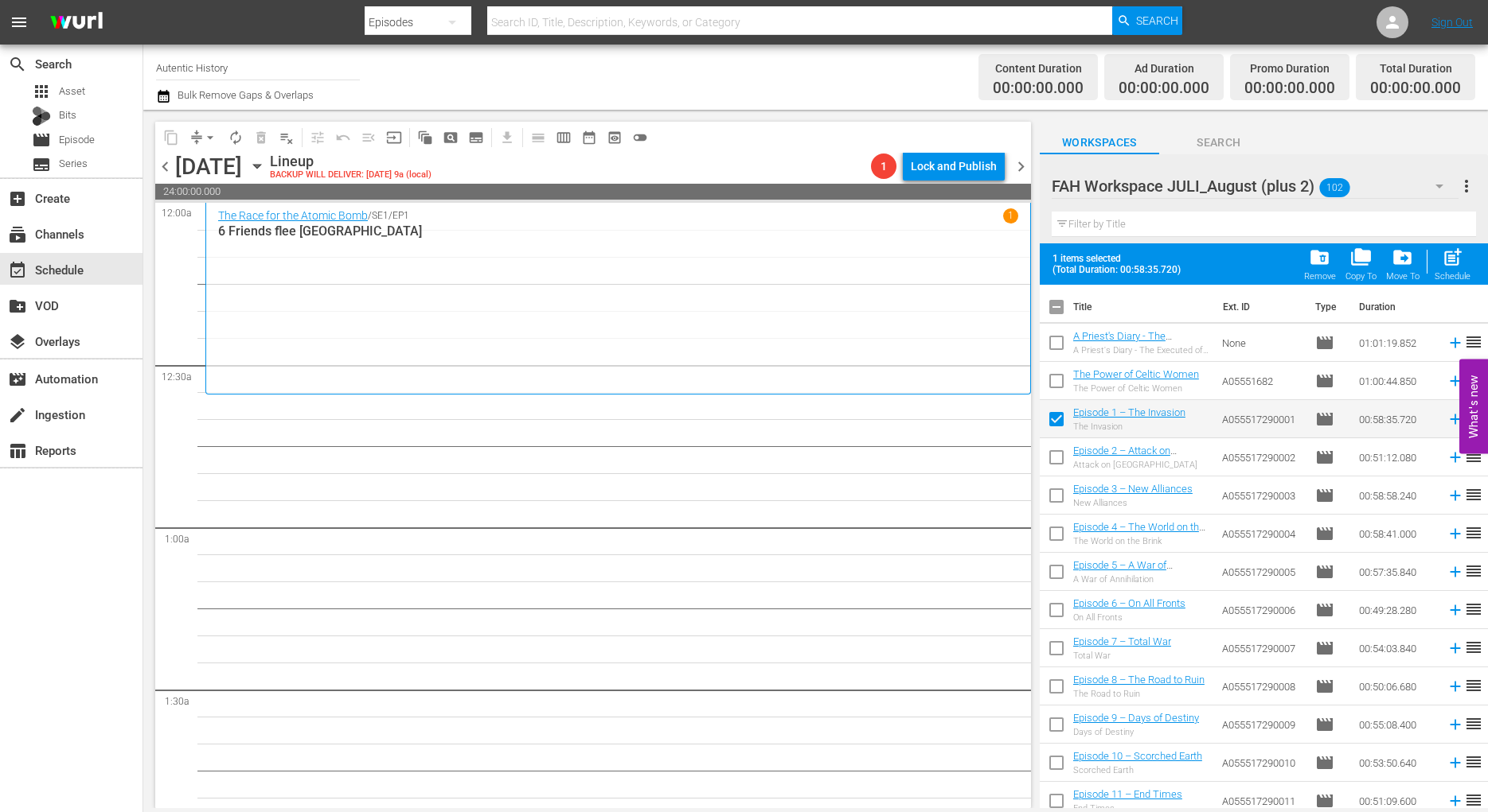
click at [1061, 458] on input "checkbox" at bounding box center [1056, 461] width 34 height 34
checkbox input "true"
click at [1059, 495] on input "checkbox" at bounding box center [1056, 499] width 34 height 34
checkbox input "true"
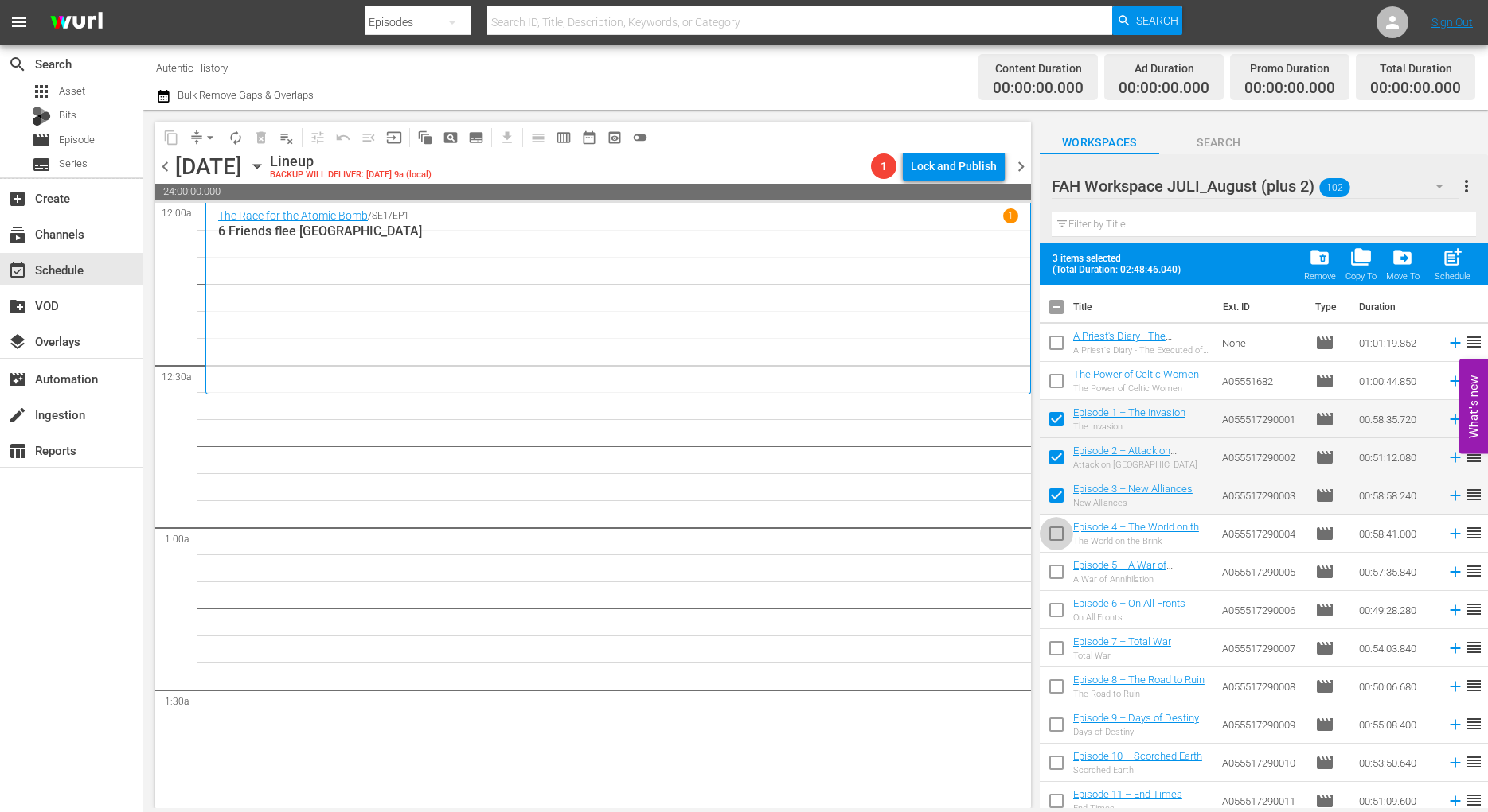
drag, startPoint x: 1059, startPoint y: 536, endPoint x: 1054, endPoint y: 556, distance: 20.6
click at [1058, 539] on input "checkbox" at bounding box center [1056, 537] width 34 height 34
checkbox input "true"
click at [1054, 577] on input "checkbox" at bounding box center [1056, 575] width 34 height 34
checkbox input "true"
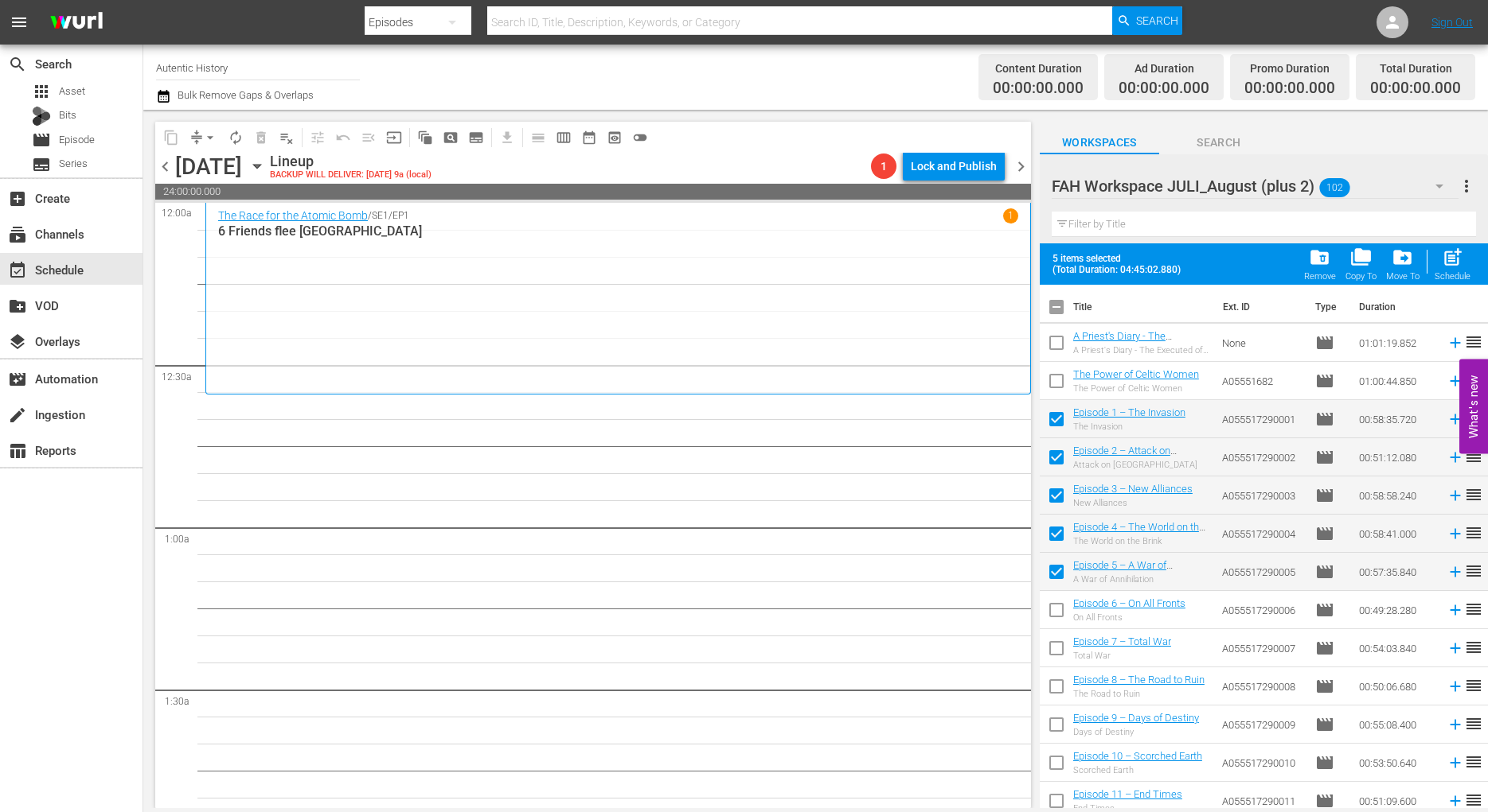
click at [1056, 613] on input "checkbox" at bounding box center [1056, 614] width 34 height 34
checkbox input "true"
click at [1056, 651] on input "checkbox" at bounding box center [1056, 652] width 34 height 34
checkbox input "true"
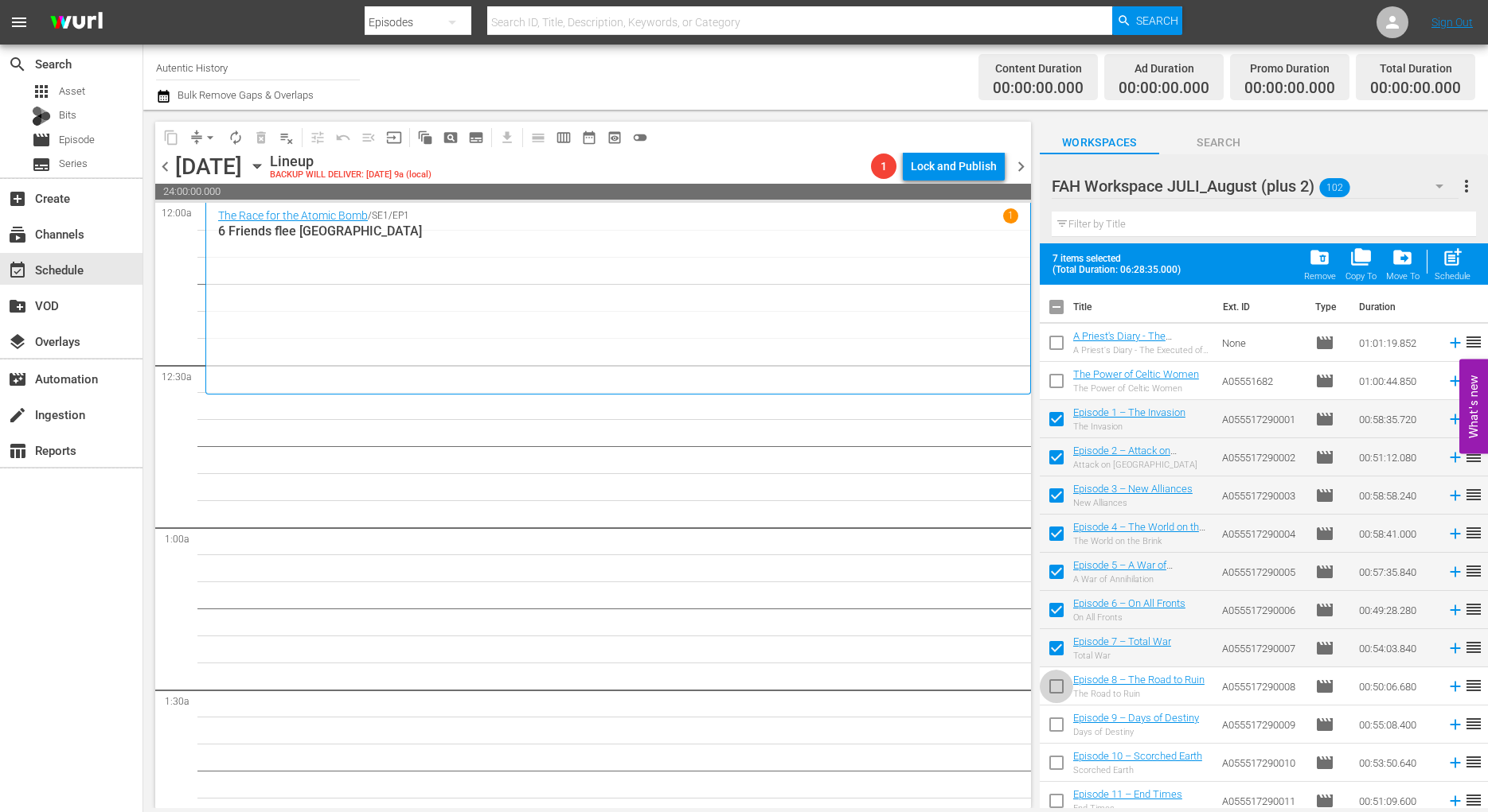
drag, startPoint x: 1055, startPoint y: 685, endPoint x: 1058, endPoint y: 727, distance: 42.1
click at [1055, 686] on input "checkbox" at bounding box center [1056, 690] width 34 height 34
checkbox input "true"
click at [1058, 731] on input "checkbox" at bounding box center [1056, 728] width 34 height 34
checkbox input "true"
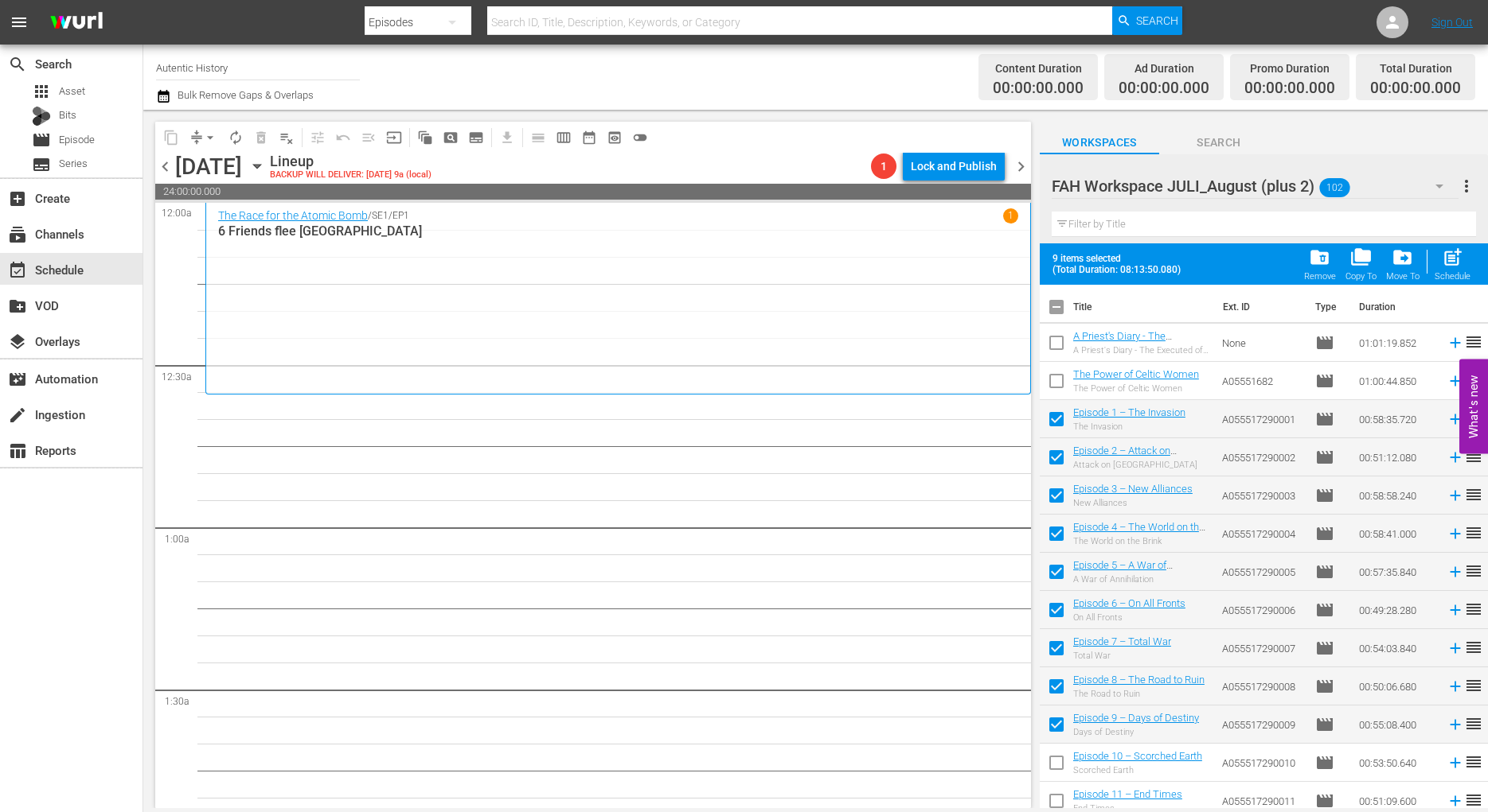
click at [1059, 765] on input "checkbox" at bounding box center [1056, 766] width 34 height 34
checkbox input "true"
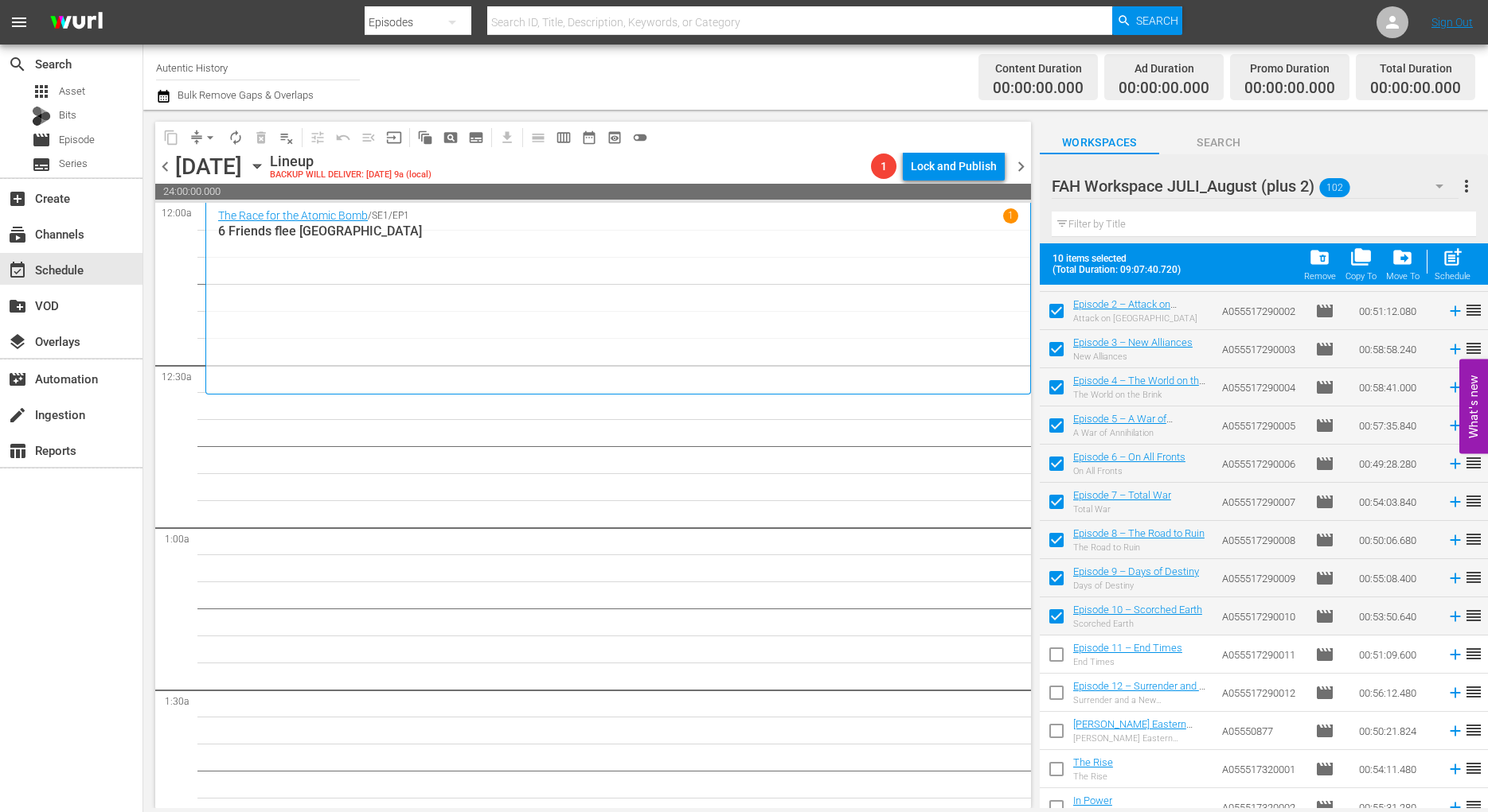
scroll to position [162, 0]
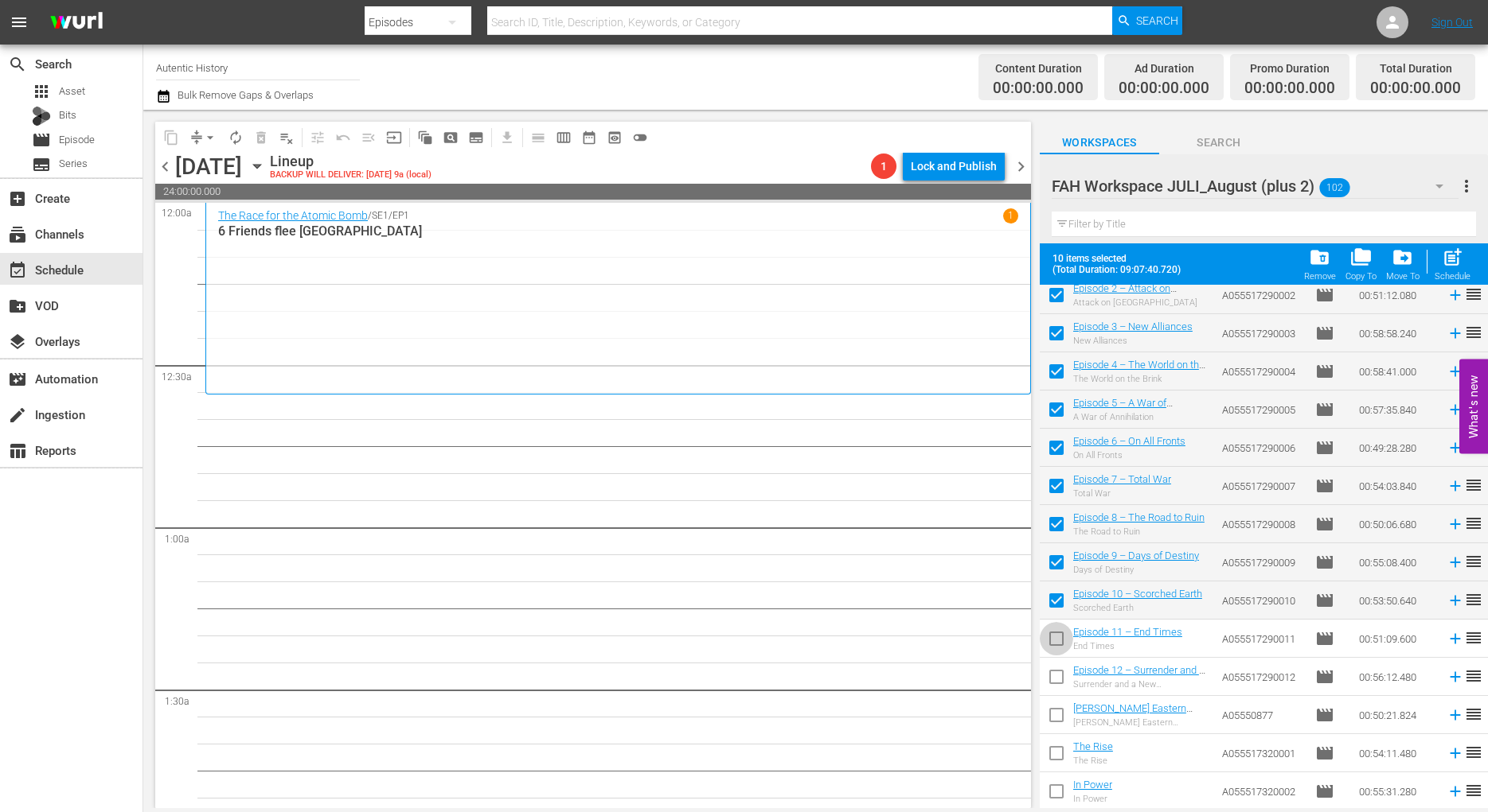
click at [1059, 638] on input "checkbox" at bounding box center [1056, 642] width 34 height 34
checkbox input "true"
click at [1057, 673] on input "checkbox" at bounding box center [1056, 680] width 34 height 34
checkbox input "true"
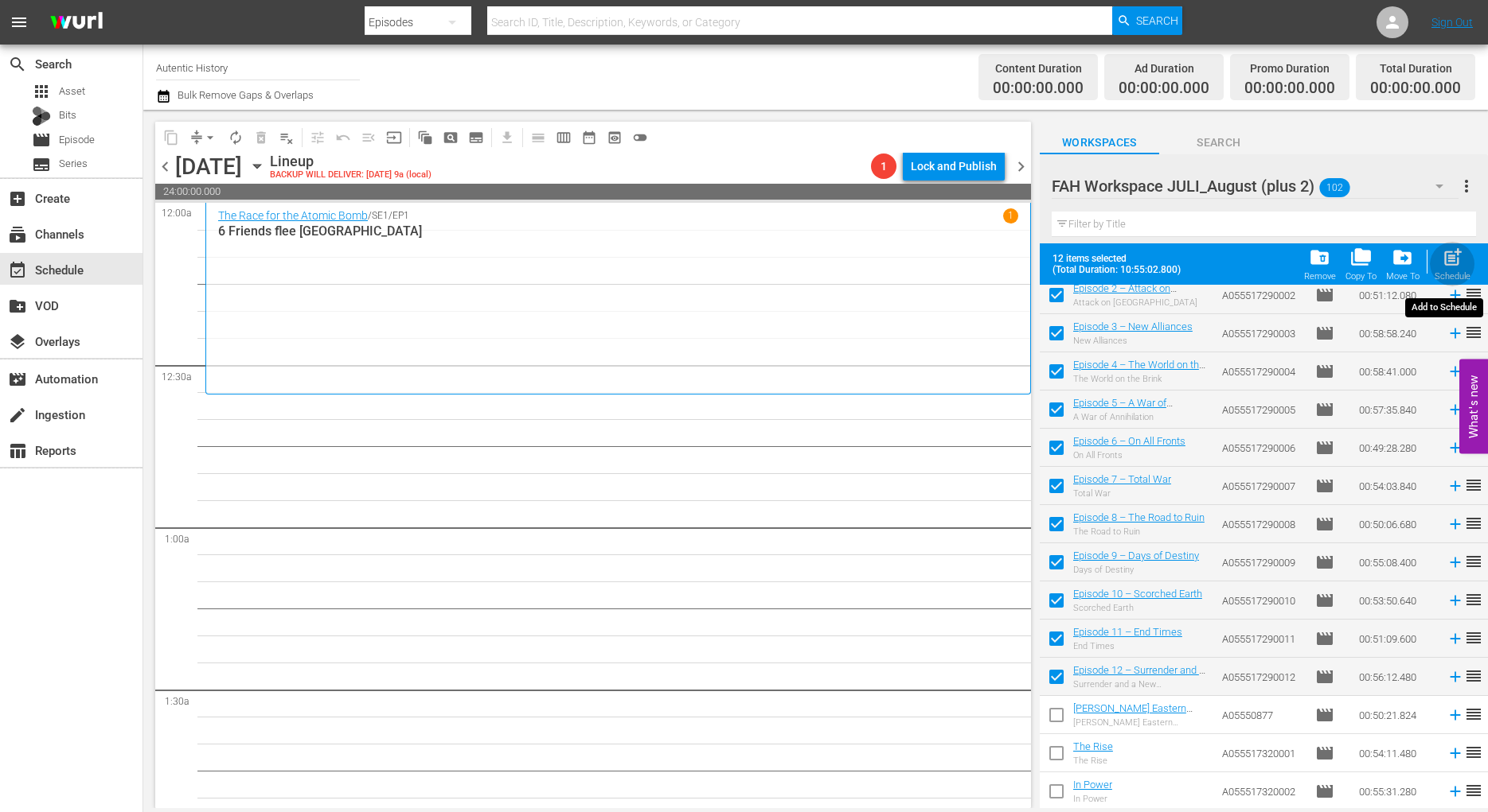
click at [1452, 259] on span "post_add" at bounding box center [1453, 258] width 22 height 22
checkbox input "false"
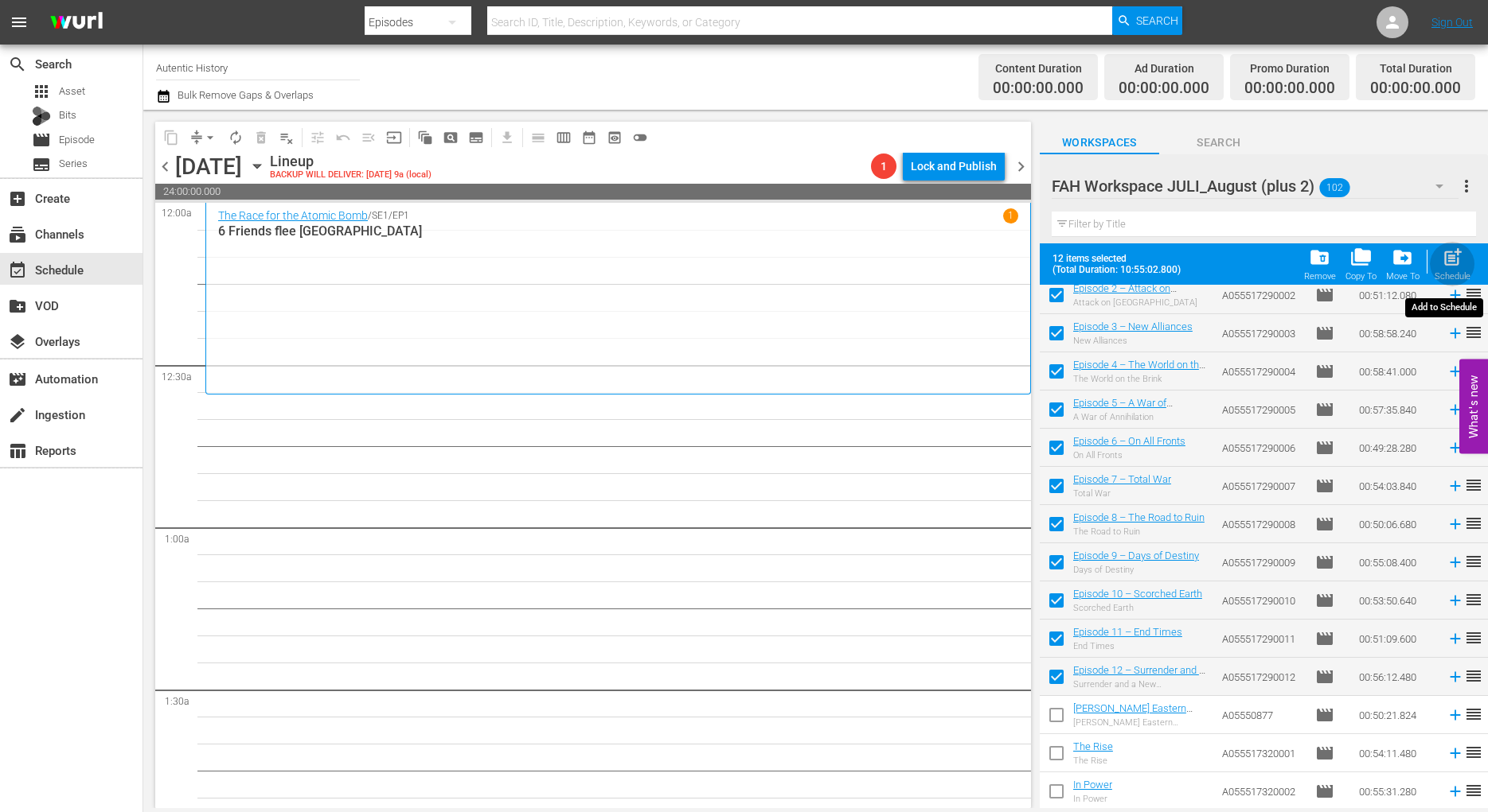
checkbox input "false"
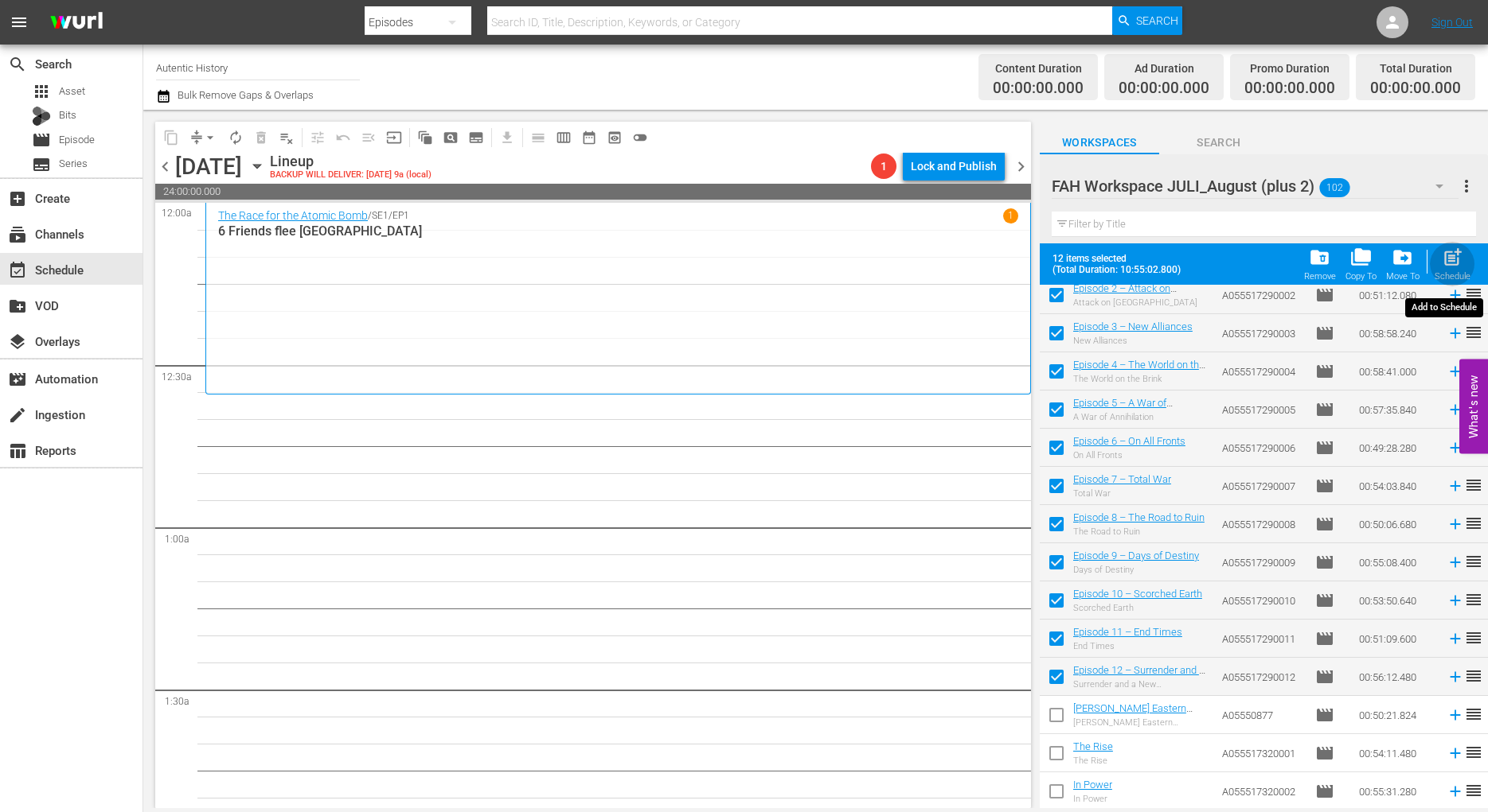
checkbox input "false"
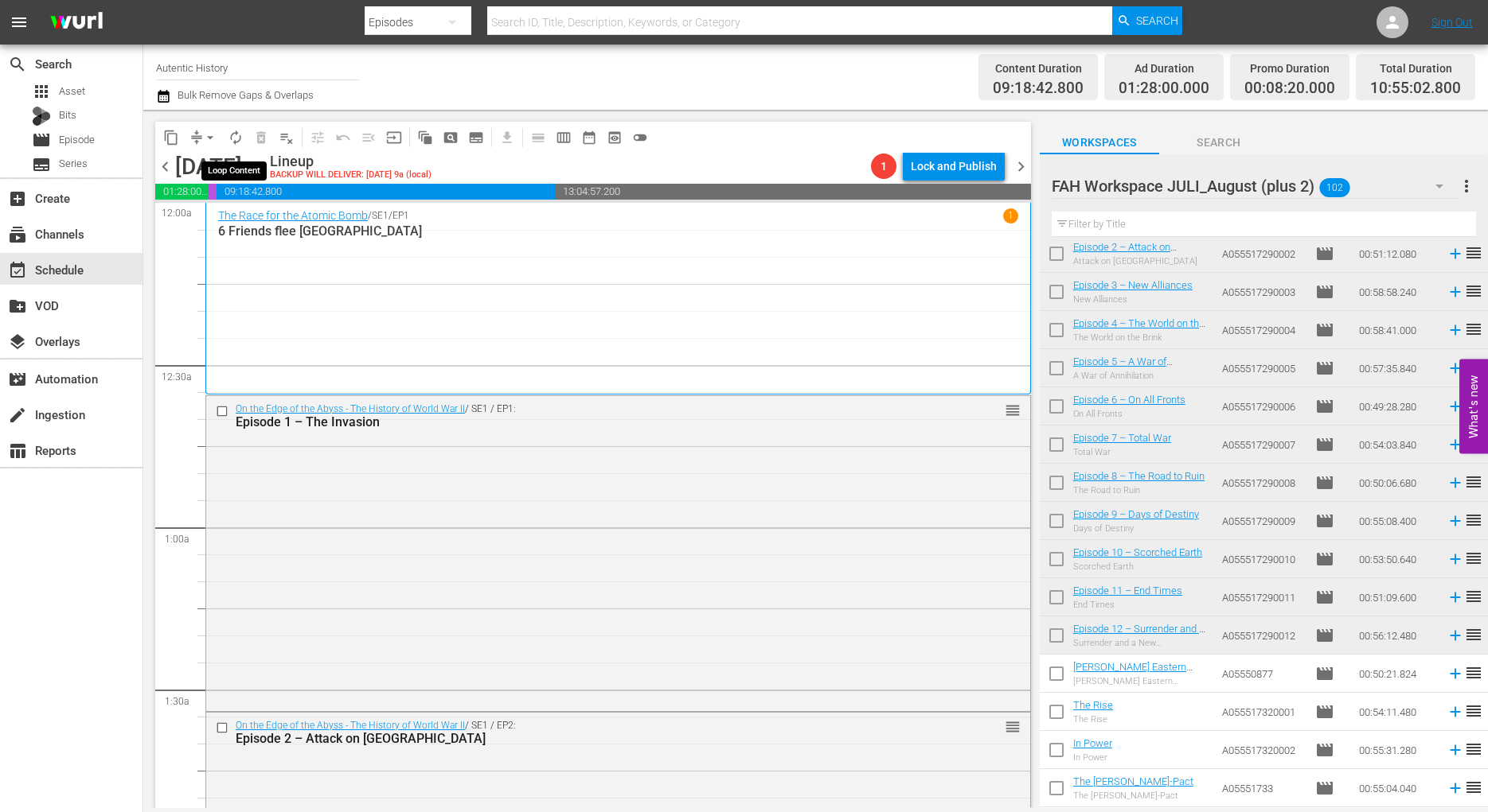
click at [234, 138] on span "autorenew_outlined" at bounding box center [235, 137] width 16 height 16
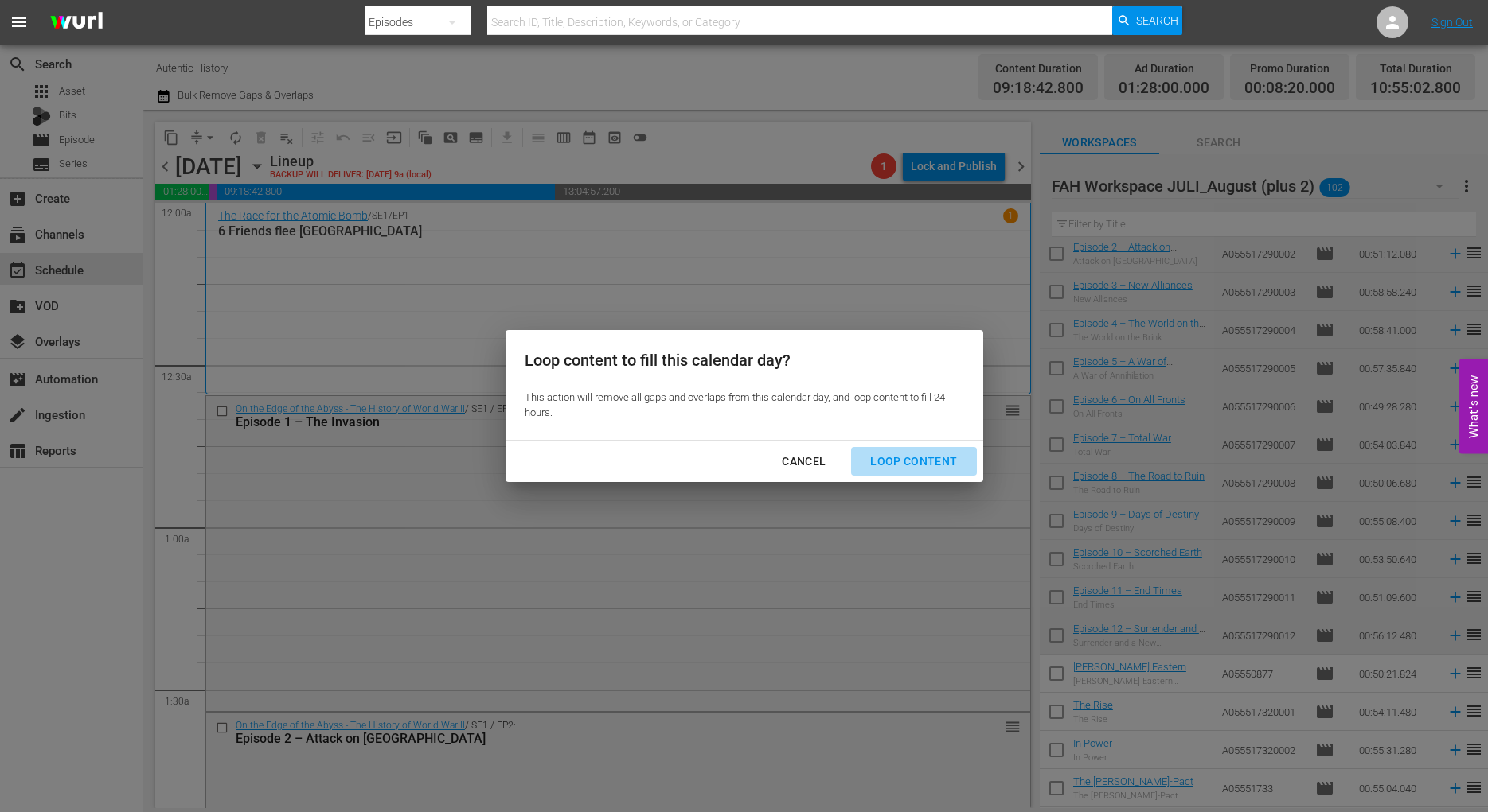
click at [944, 464] on div "Loop Content" at bounding box center [913, 462] width 113 height 20
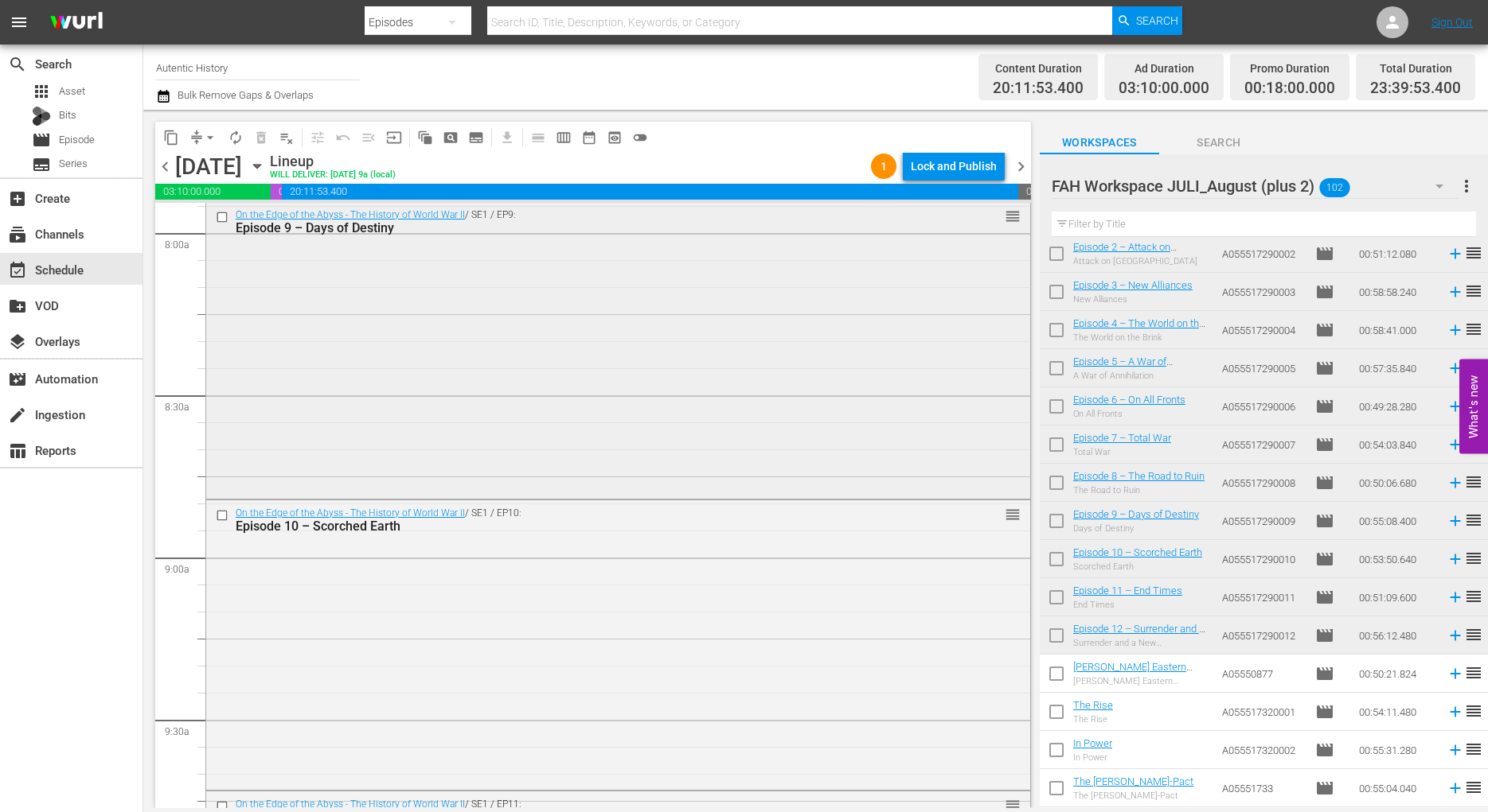
scroll to position [2596, 0]
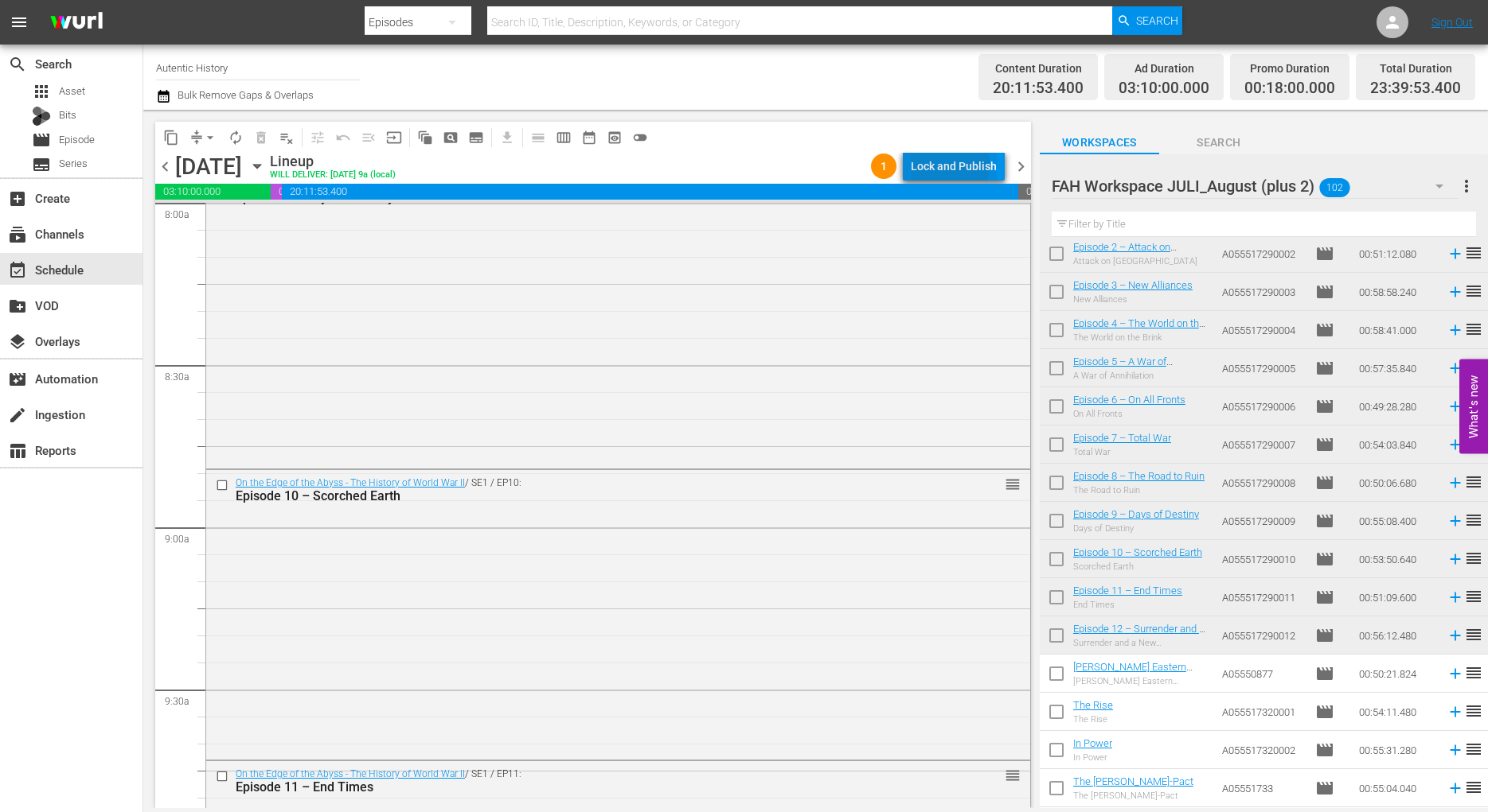
click at [939, 165] on div "Lock and Publish" at bounding box center [954, 166] width 86 height 29
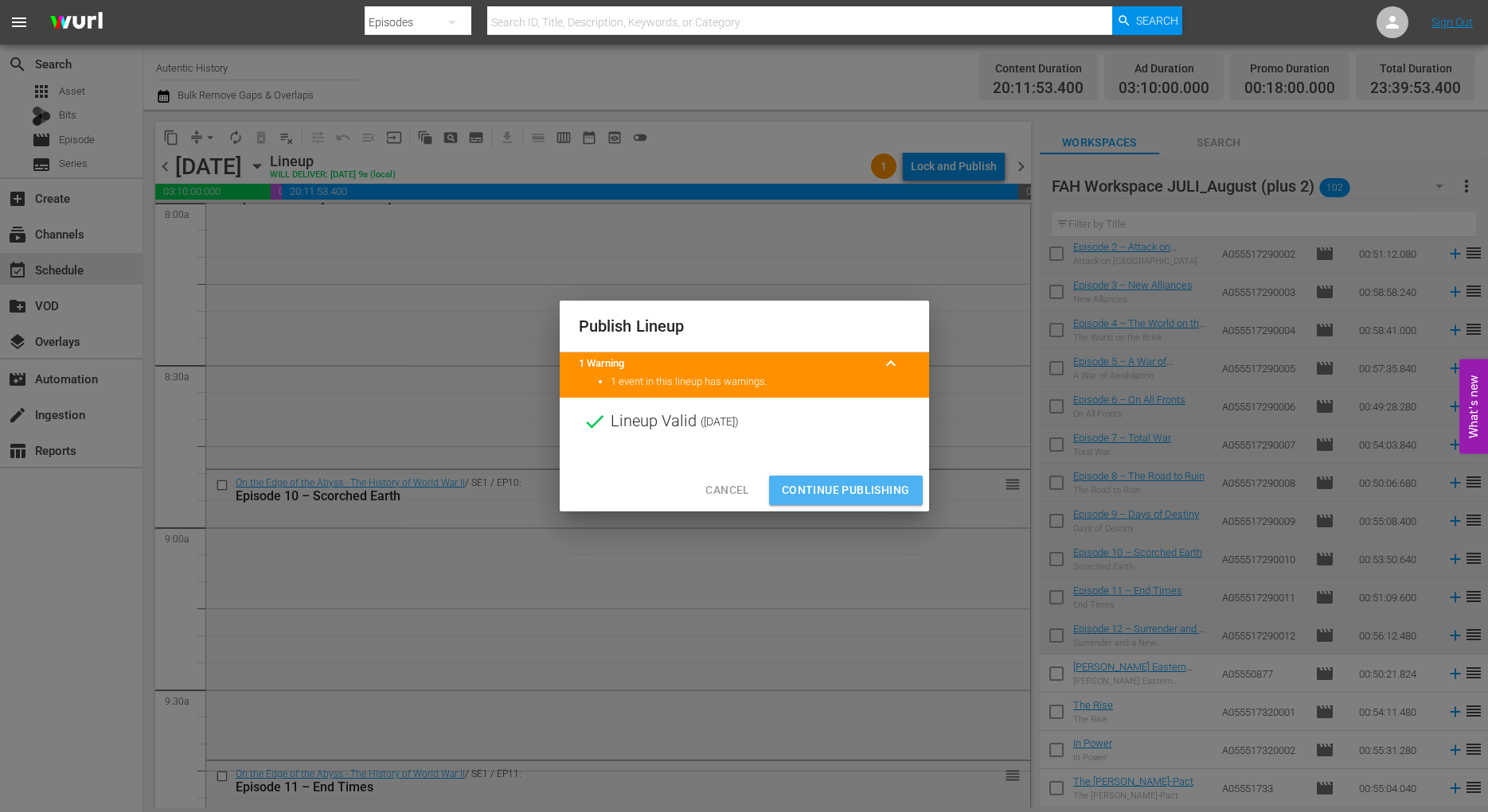
click at [856, 489] on span "Continue Publishing" at bounding box center [845, 490] width 129 height 20
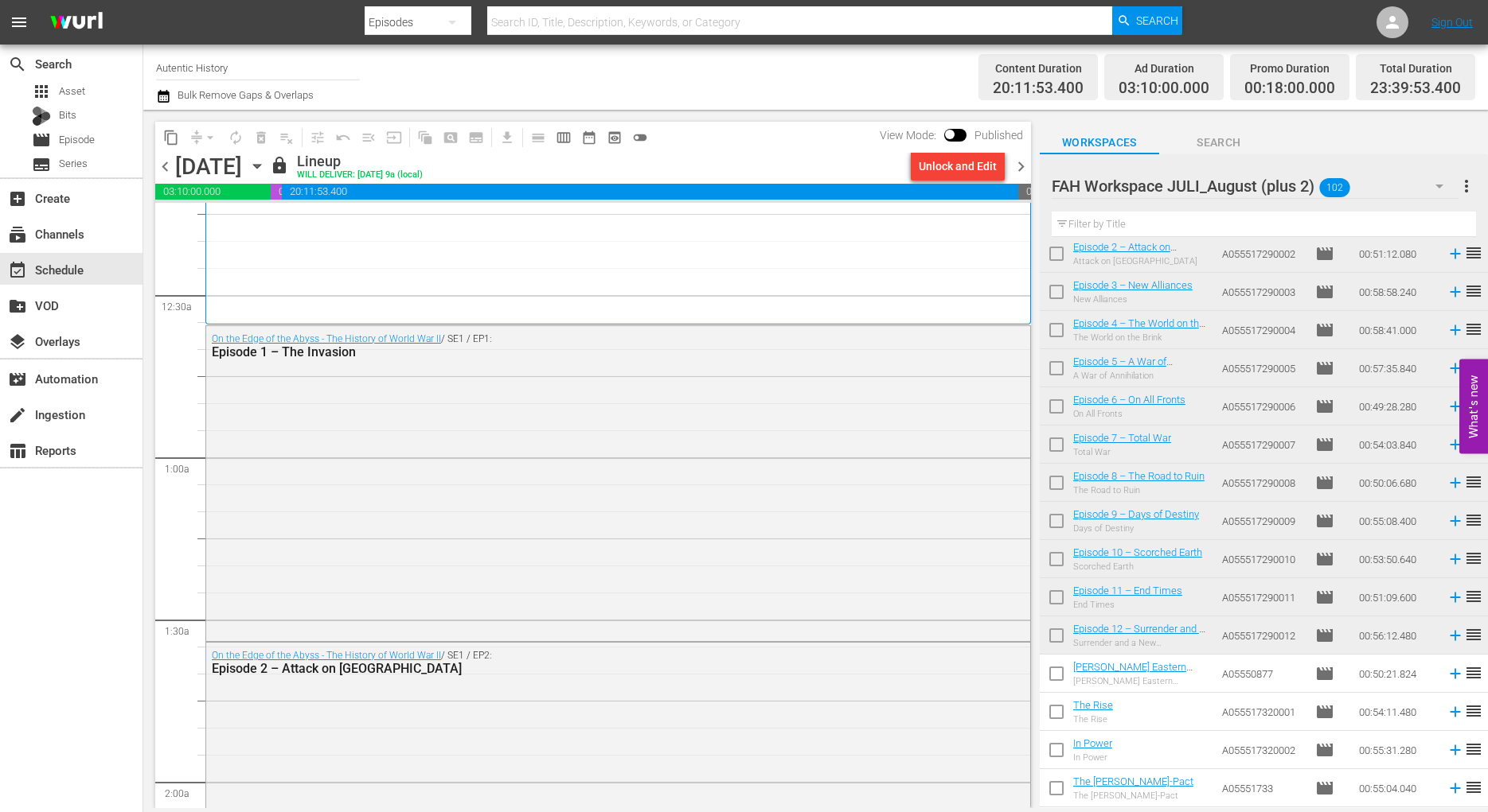
scroll to position [0, 0]
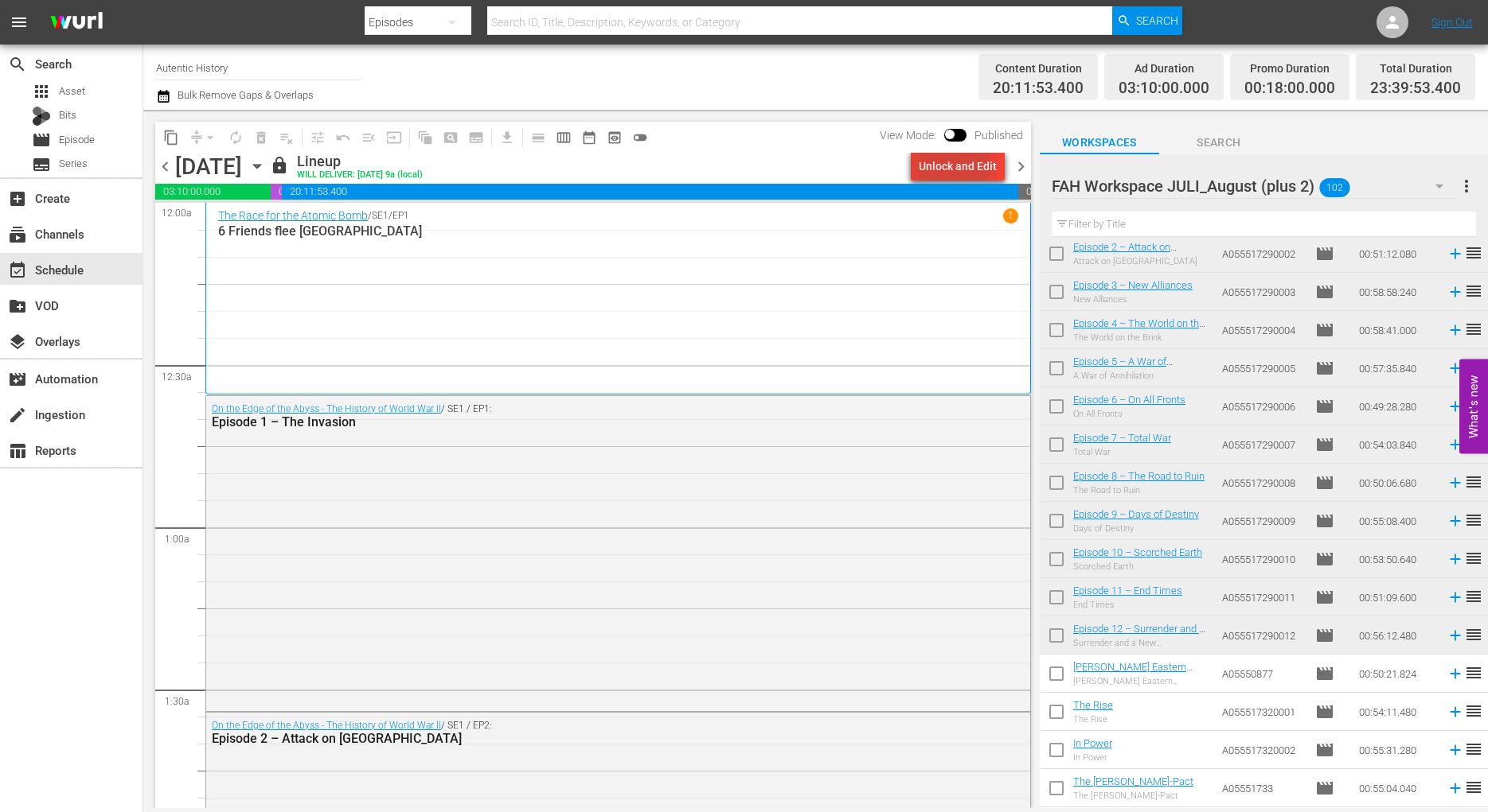
click at [956, 165] on div "Unlock and Edit" at bounding box center [957, 166] width 78 height 29
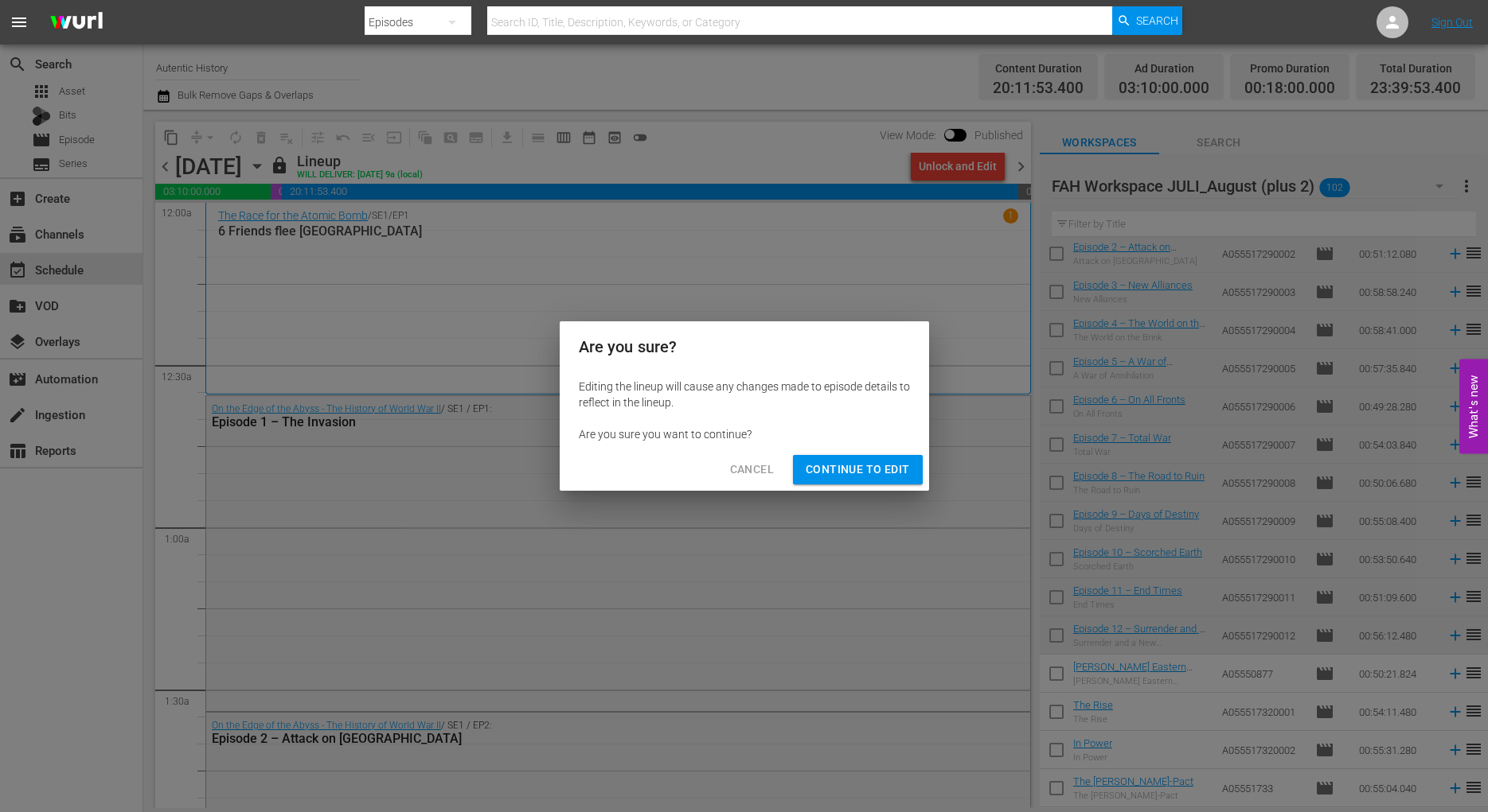
click at [852, 471] on span "Continue to Edit" at bounding box center [857, 470] width 103 height 20
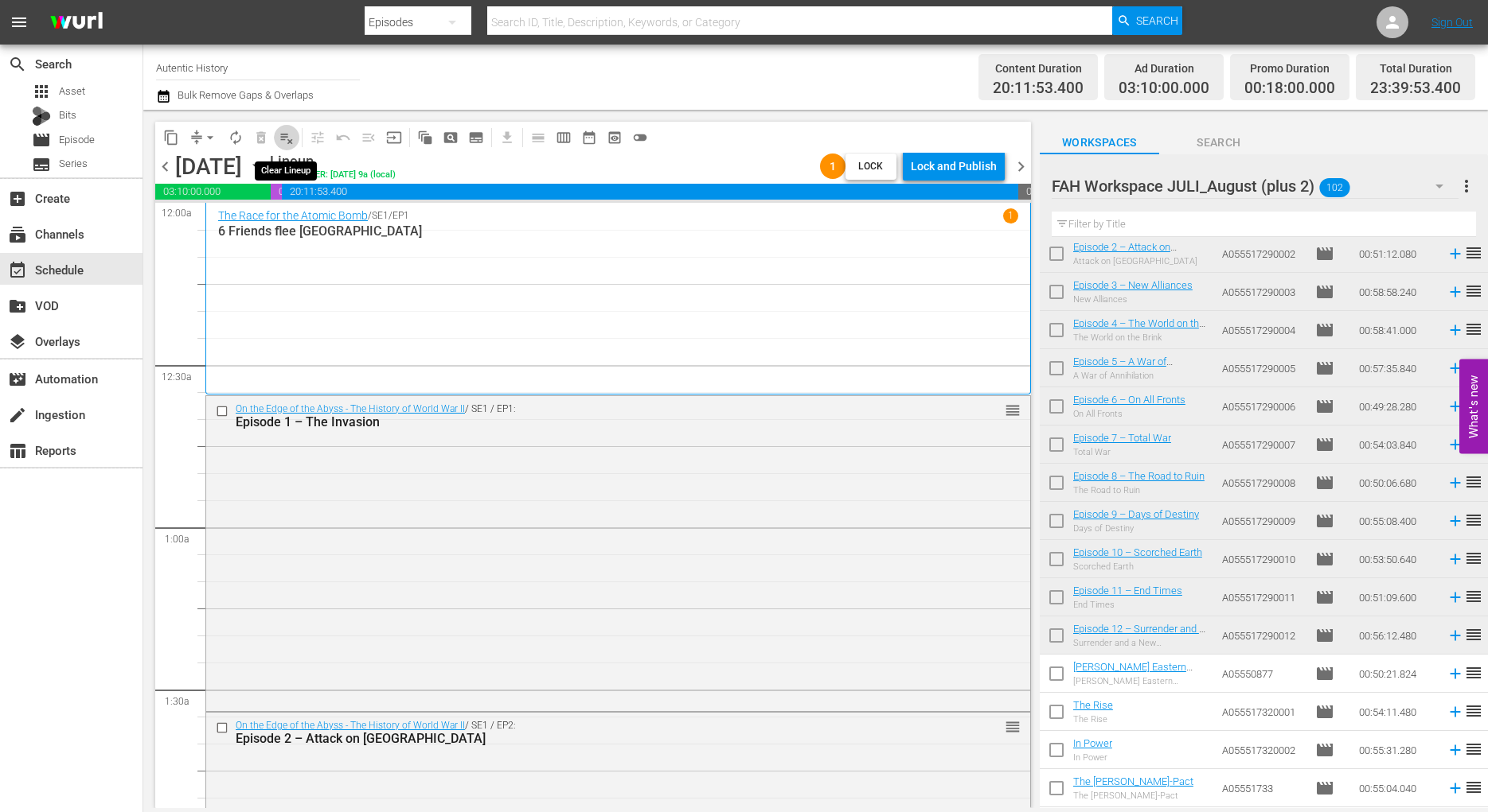
click at [289, 139] on span "playlist_remove_outlined" at bounding box center [287, 137] width 16 height 16
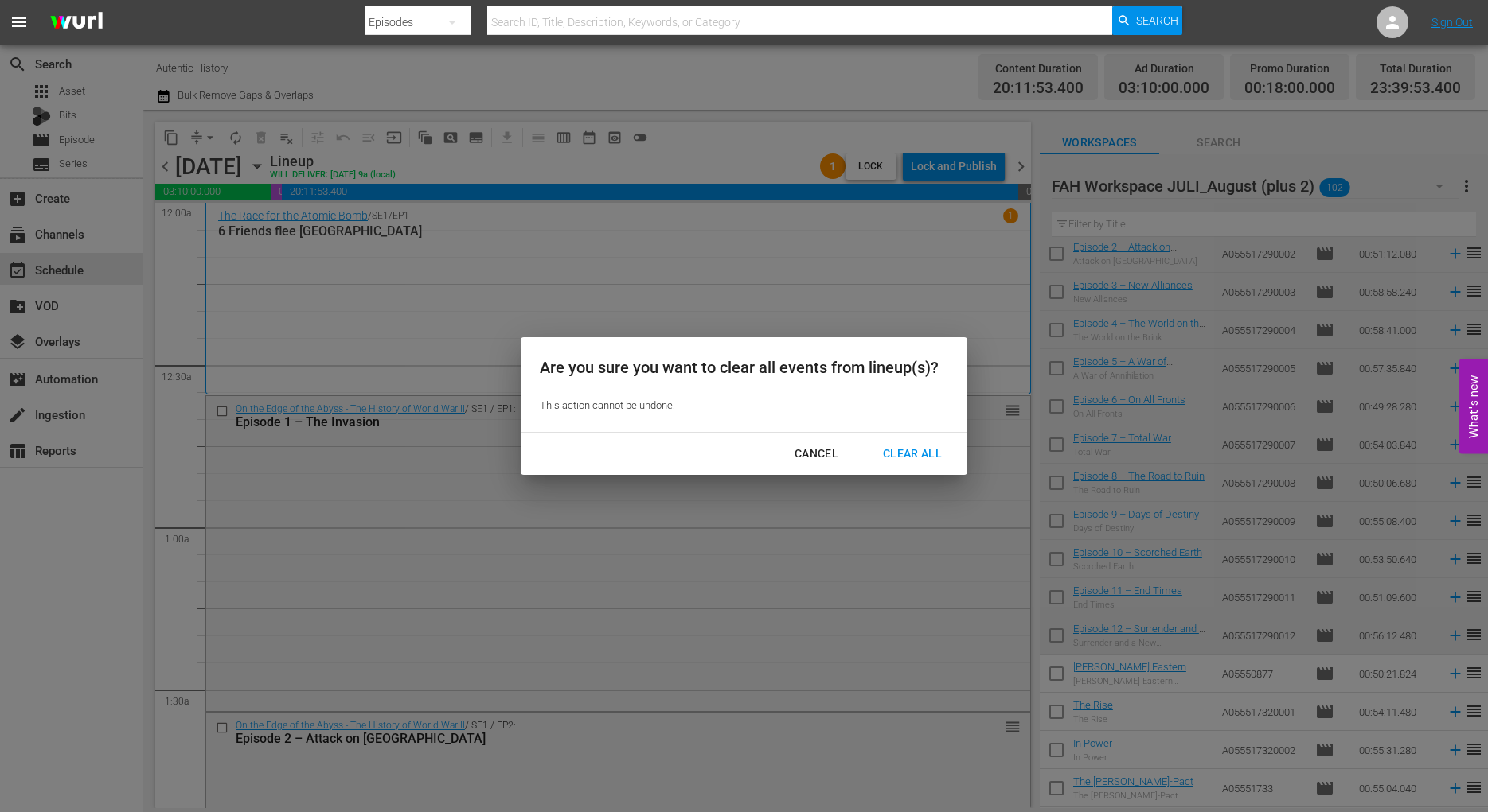
click at [901, 454] on div "Clear All" at bounding box center [912, 454] width 84 height 20
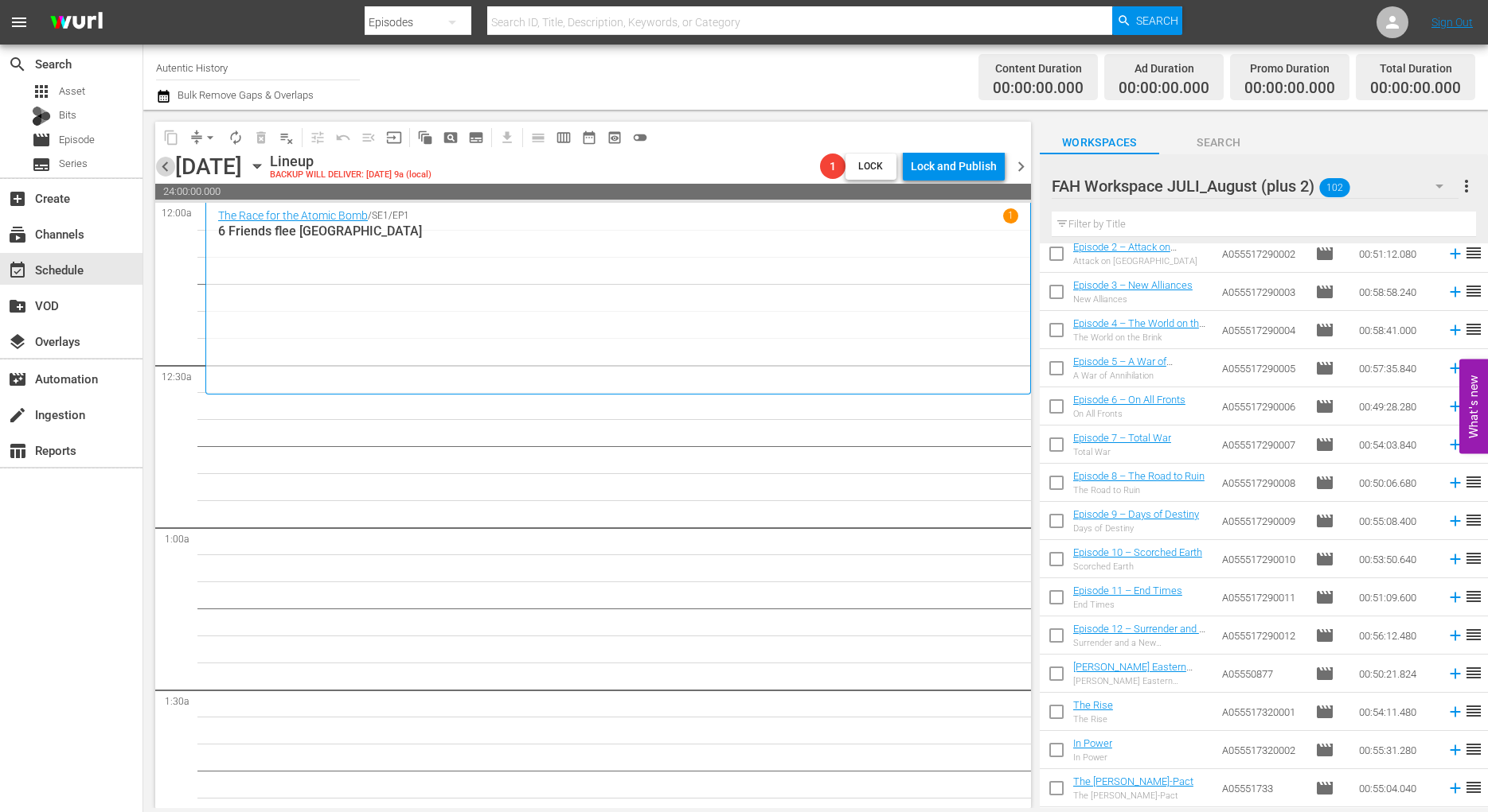
click at [167, 170] on span "chevron_left" at bounding box center [166, 167] width 20 height 20
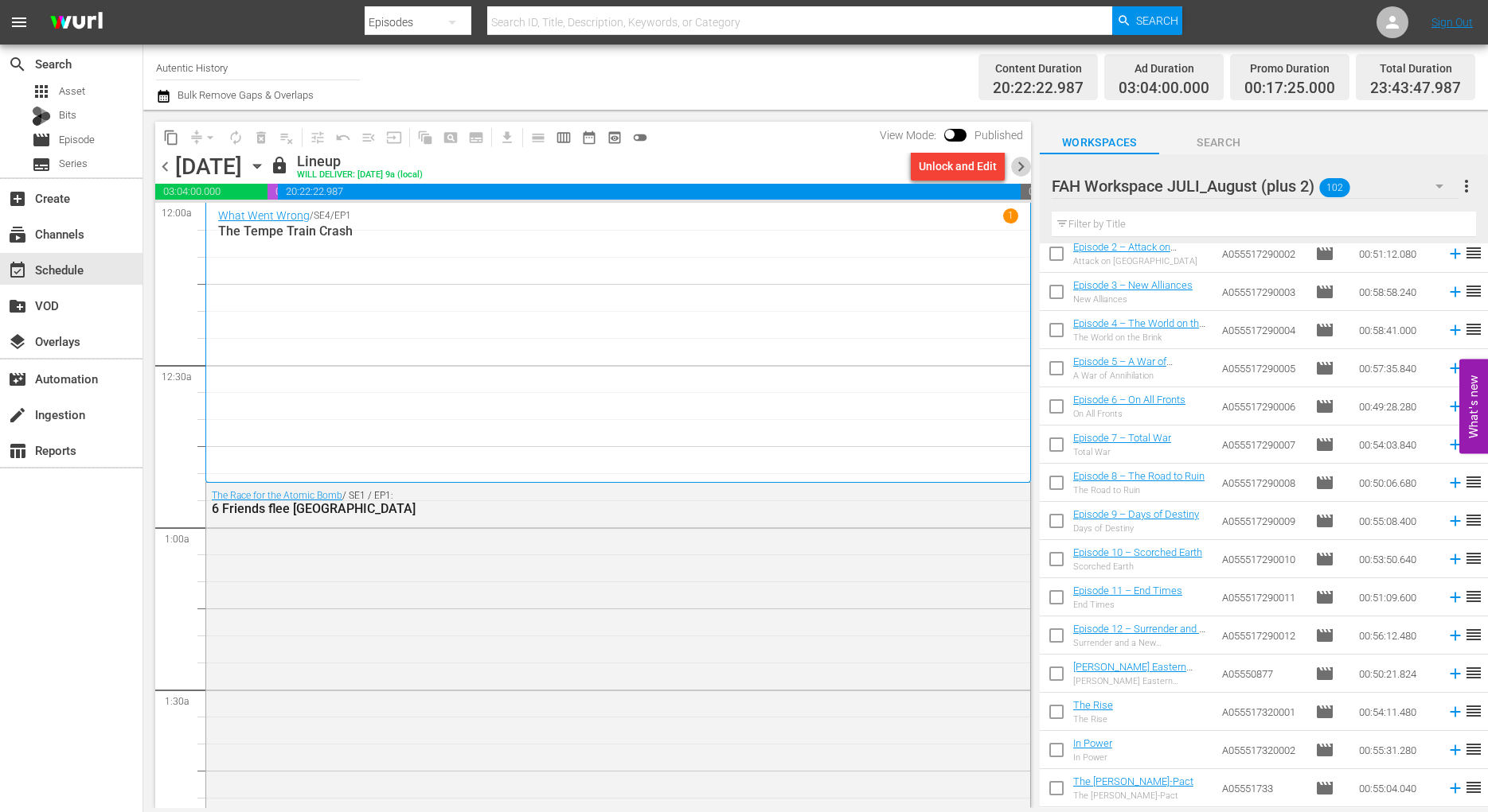
click at [1023, 165] on span "chevron_right" at bounding box center [1021, 167] width 20 height 20
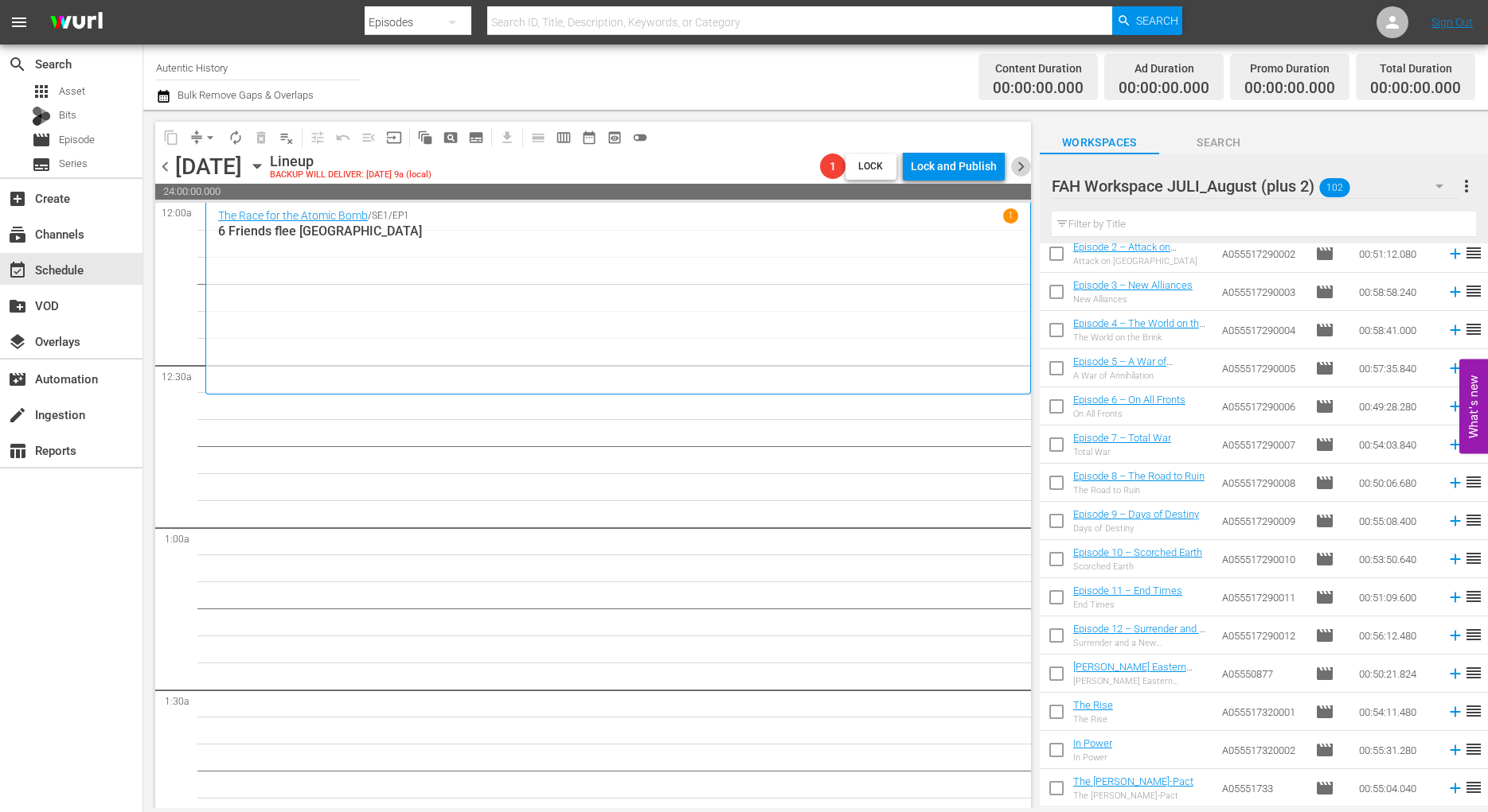
click at [1019, 168] on span "chevron_right" at bounding box center [1021, 167] width 20 height 20
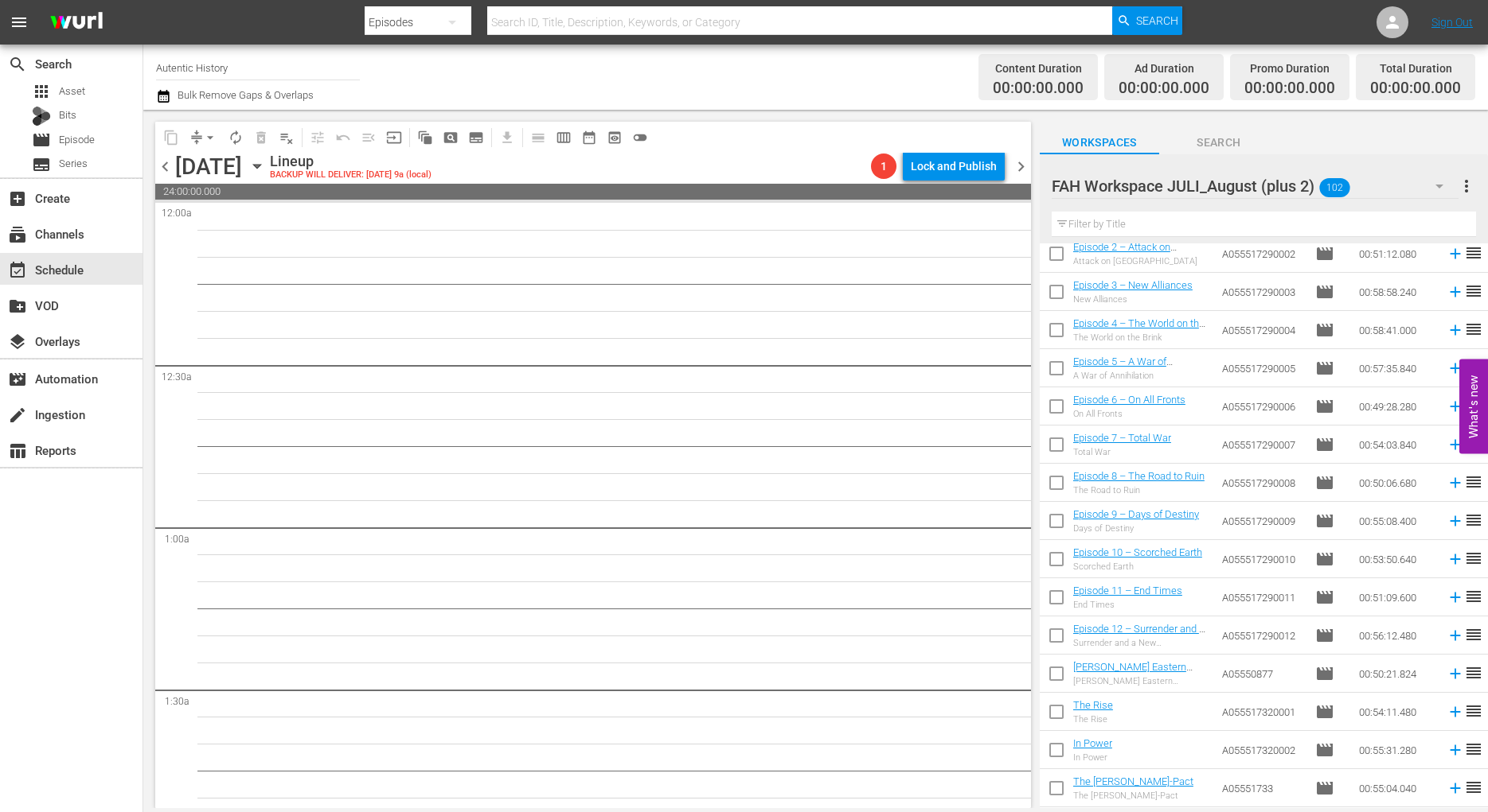
click at [160, 163] on span "chevron_left" at bounding box center [166, 167] width 20 height 20
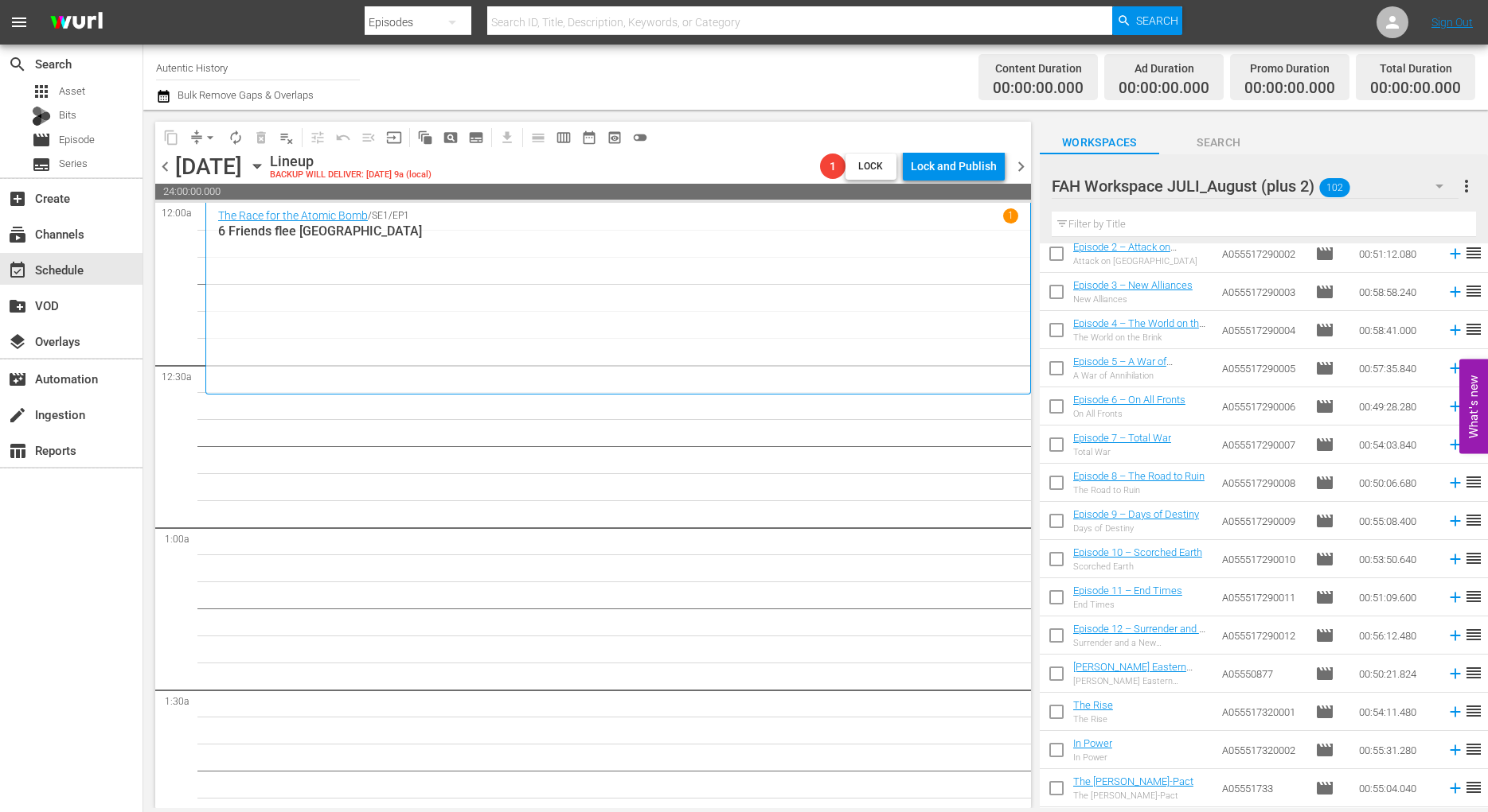
click at [1026, 167] on span "chevron_right" at bounding box center [1021, 167] width 20 height 20
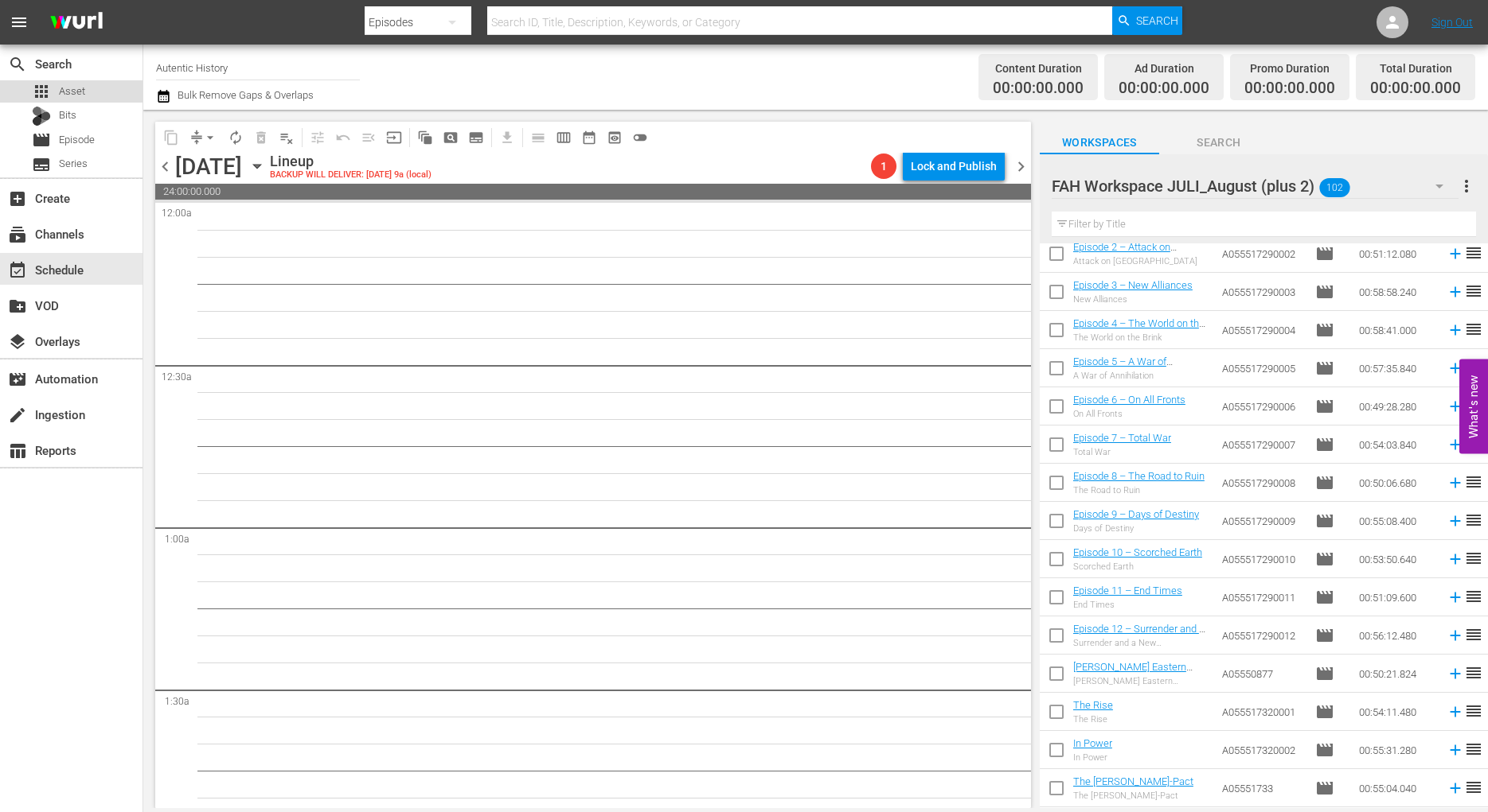
click at [63, 96] on span "Asset" at bounding box center [71, 91] width 26 height 16
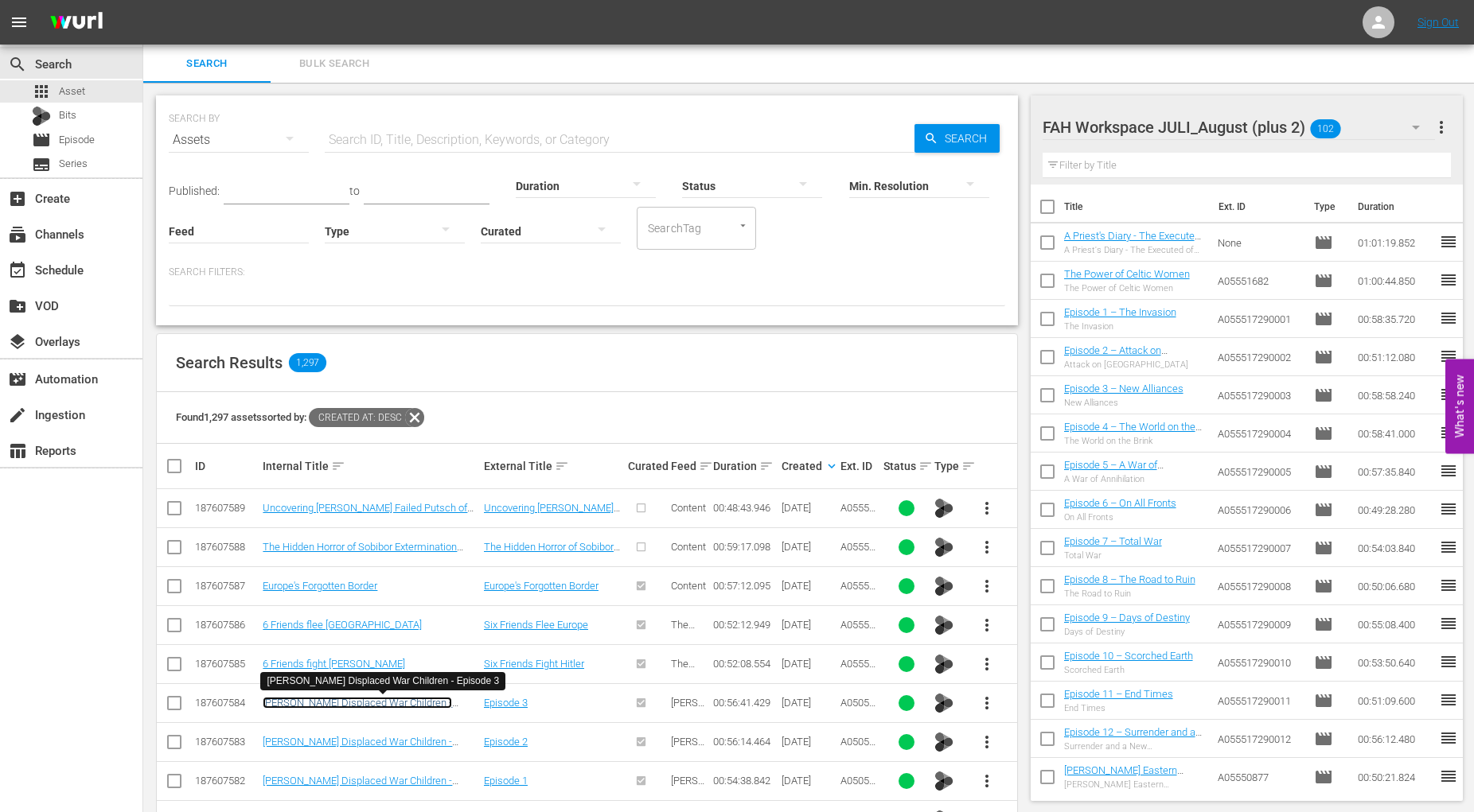
click at [334, 699] on link "Hitler's Displaced War Children - Episode 3" at bounding box center [357, 709] width 189 height 24
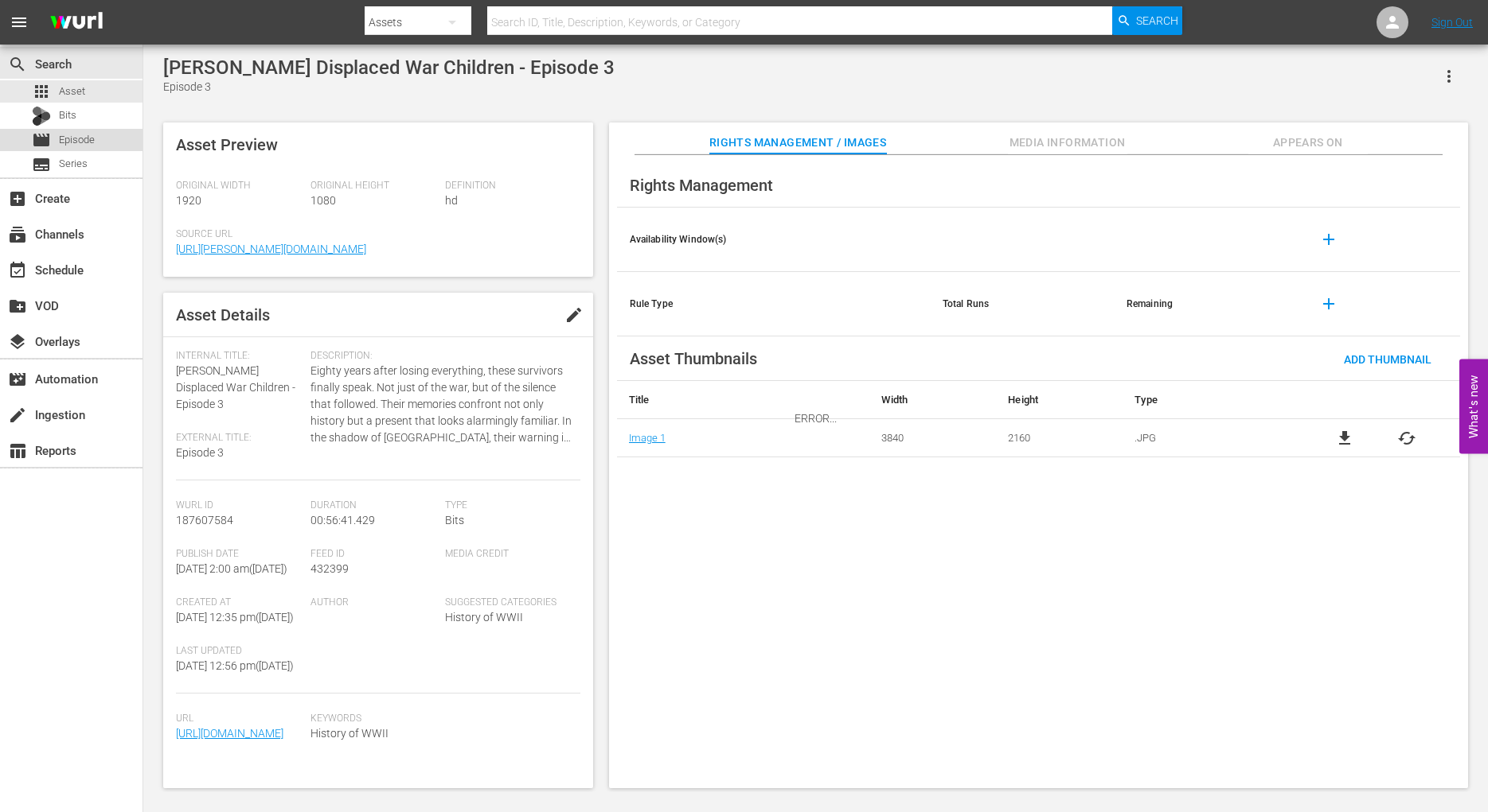
click at [78, 139] on span "Episode" at bounding box center [76, 139] width 36 height 16
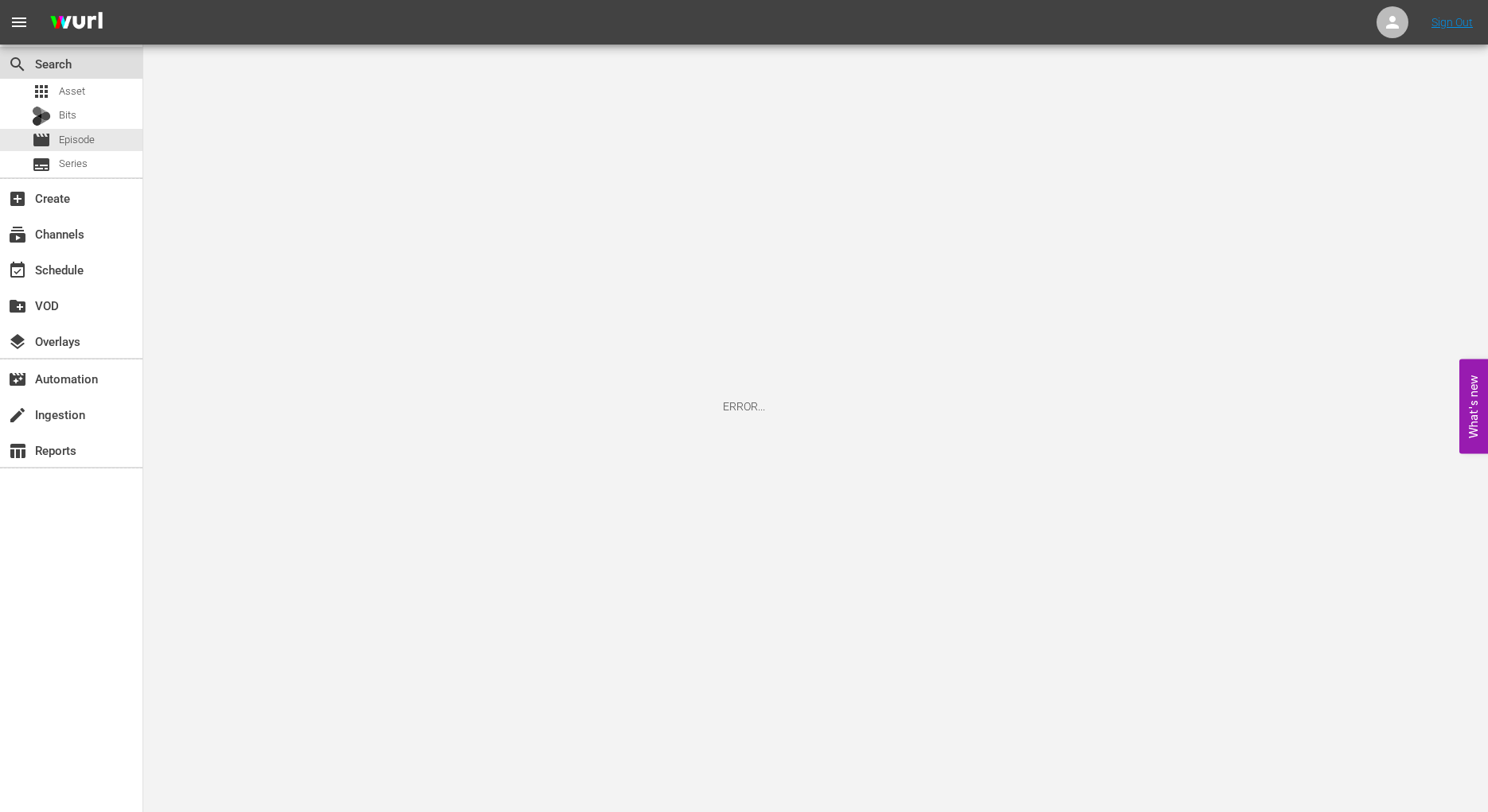
click at [62, 65] on div "search Search" at bounding box center [45, 60] width 89 height 14
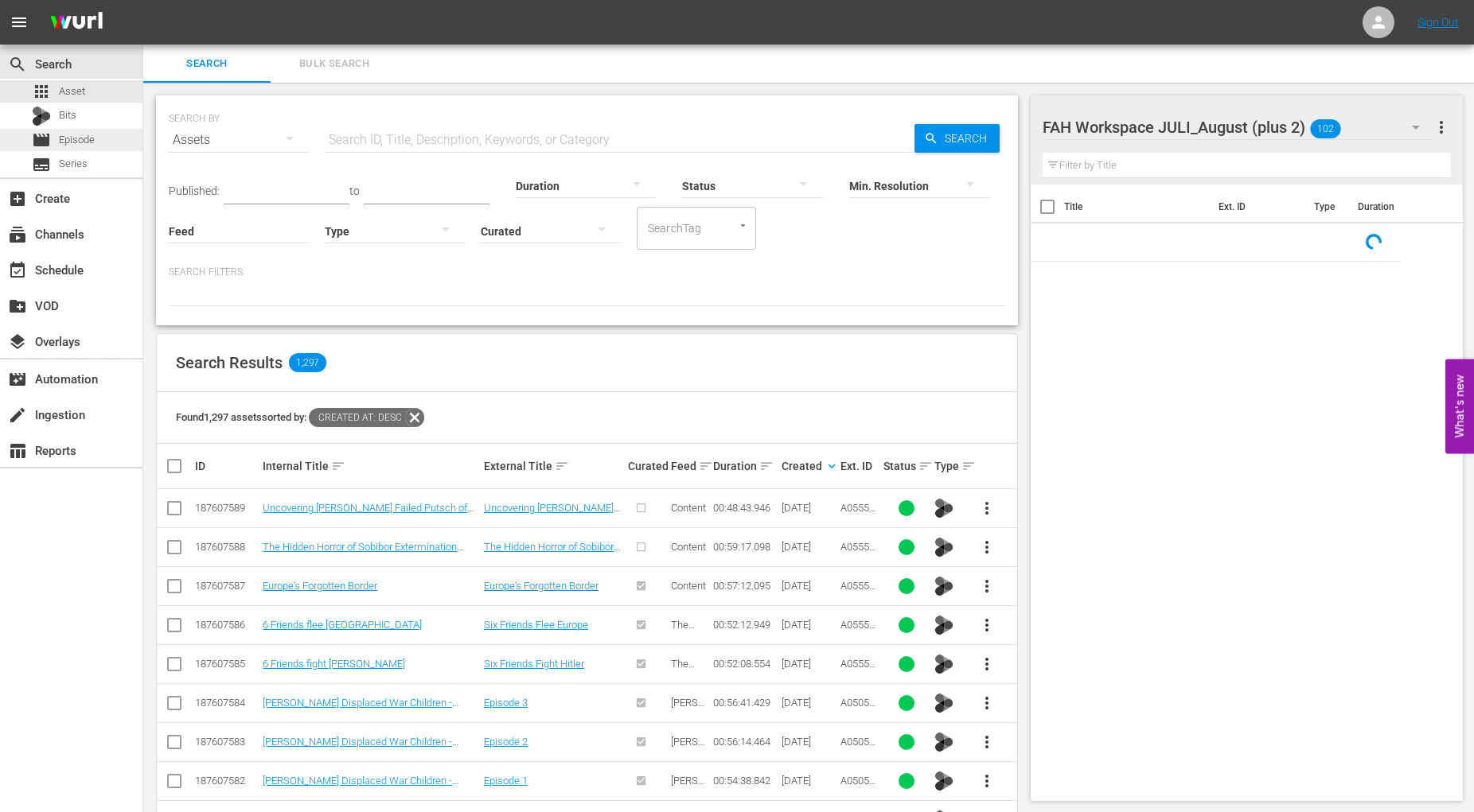
click at [73, 139] on span "Episode" at bounding box center [76, 139] width 36 height 16
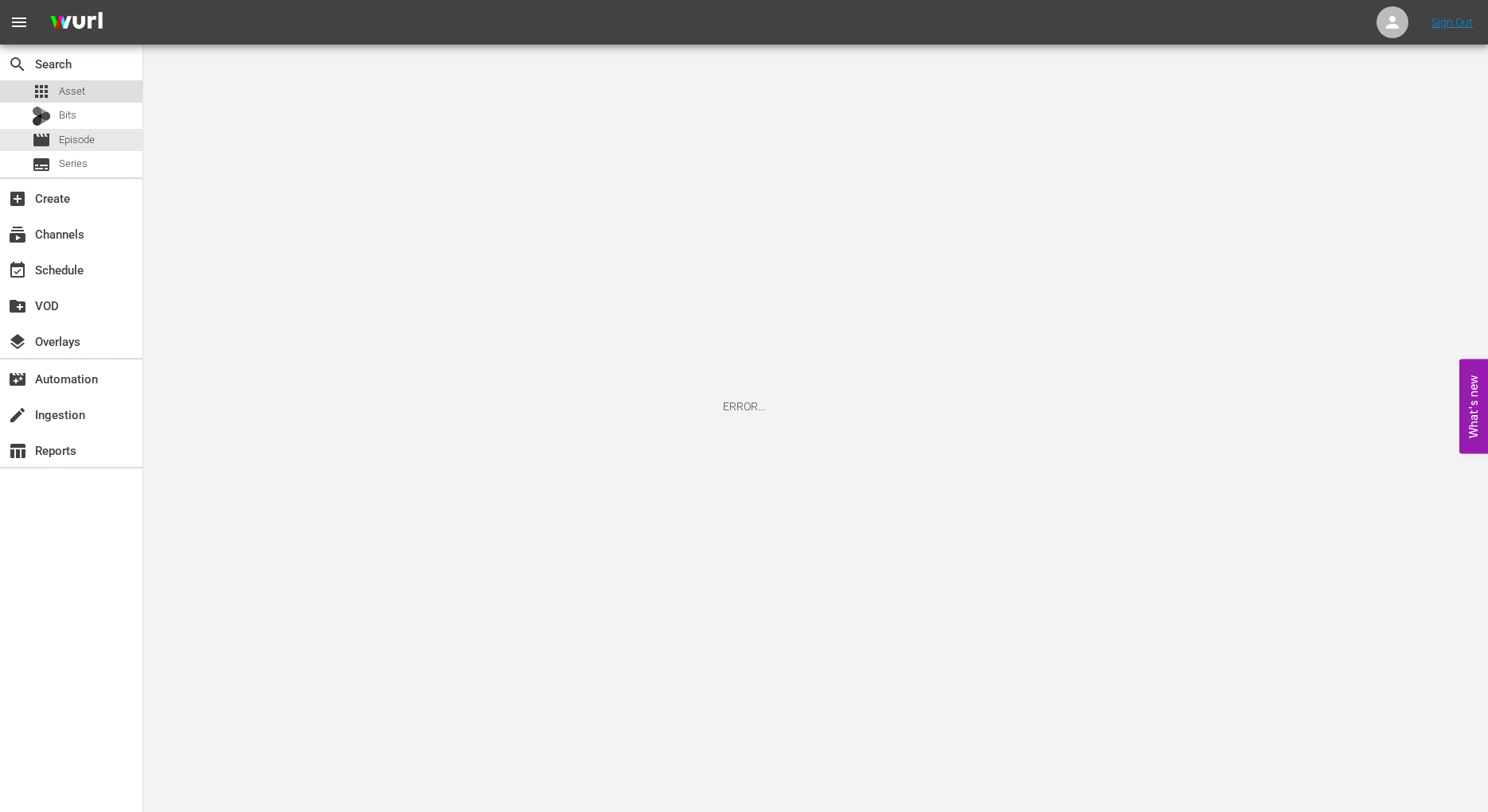
click at [87, 90] on div "apps Asset" at bounding box center [71, 92] width 143 height 23
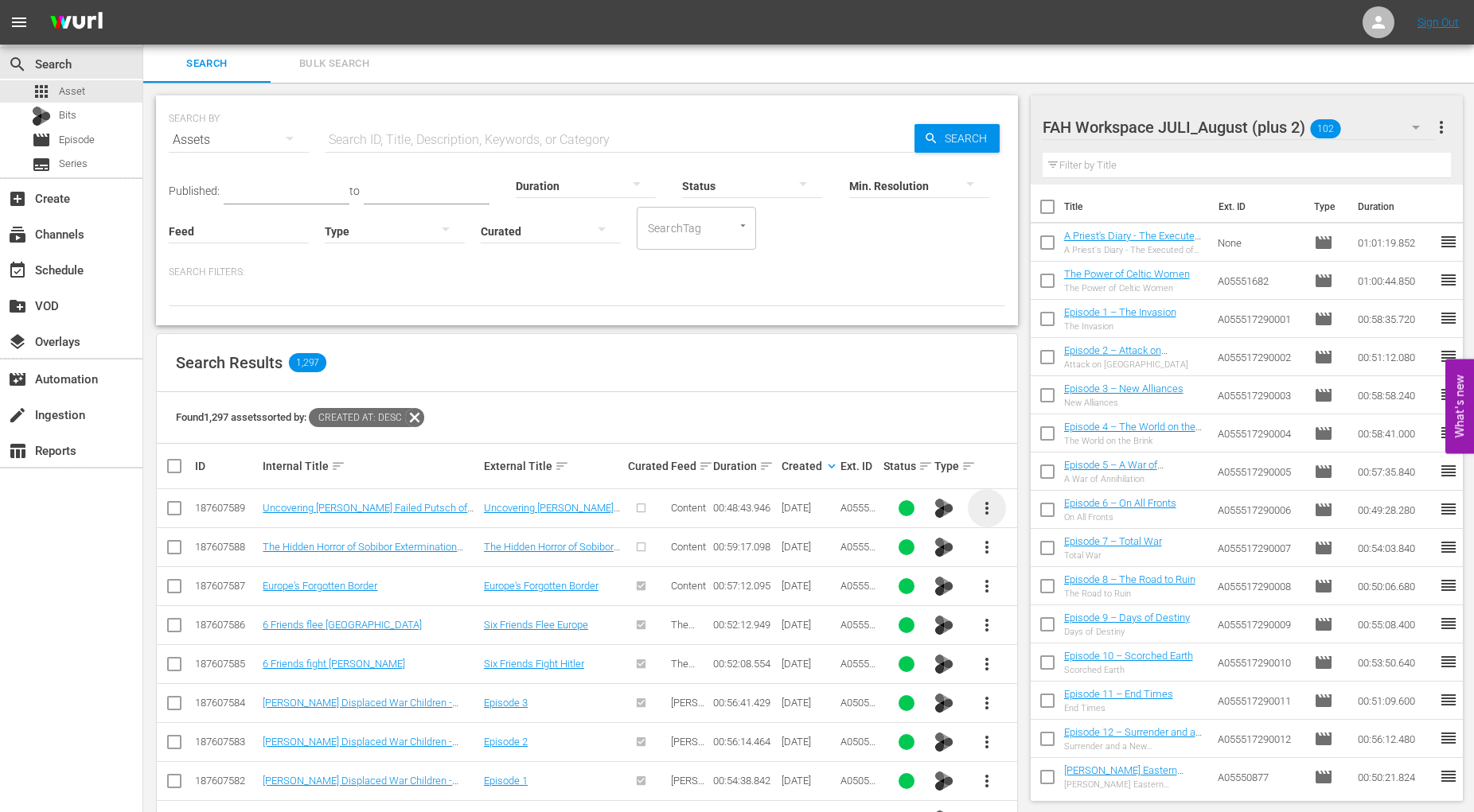
click at [991, 507] on span "more_vert" at bounding box center [986, 508] width 19 height 19
click at [1046, 628] on div "Episode" at bounding box center [1073, 629] width 108 height 38
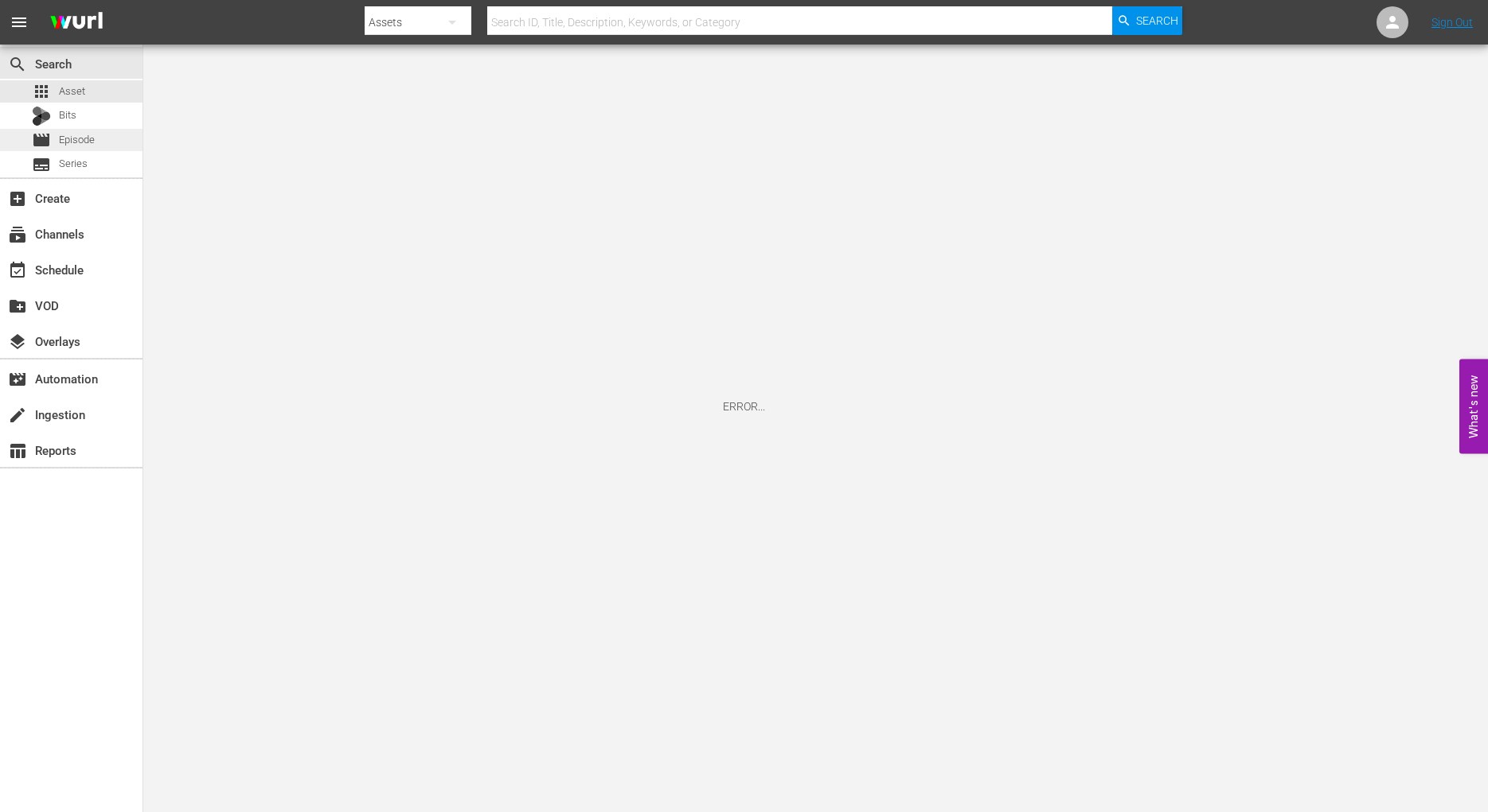
click at [91, 140] on span "Episode" at bounding box center [76, 139] width 36 height 16
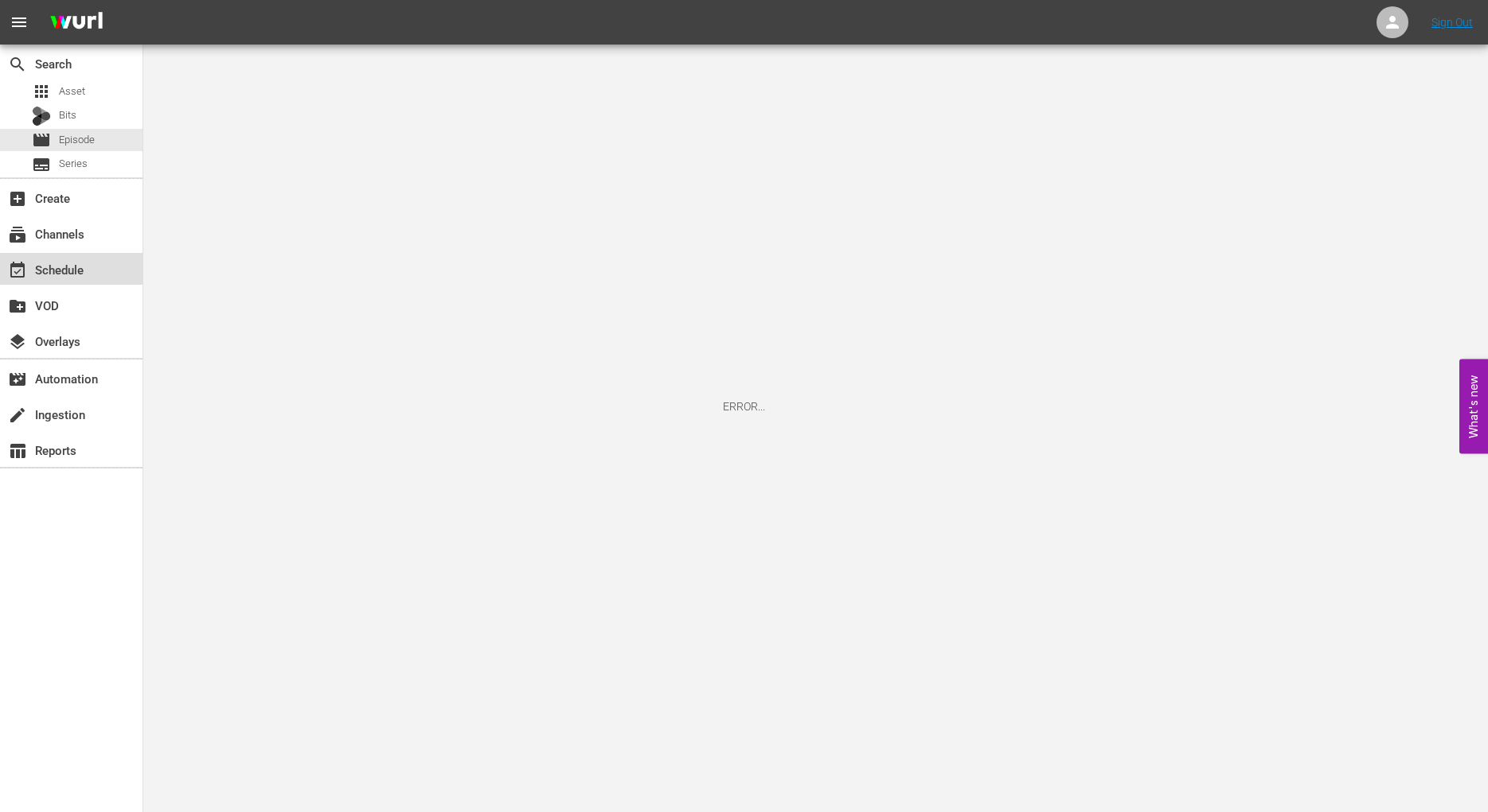
click at [66, 270] on div "event_available Schedule" at bounding box center [45, 267] width 89 height 14
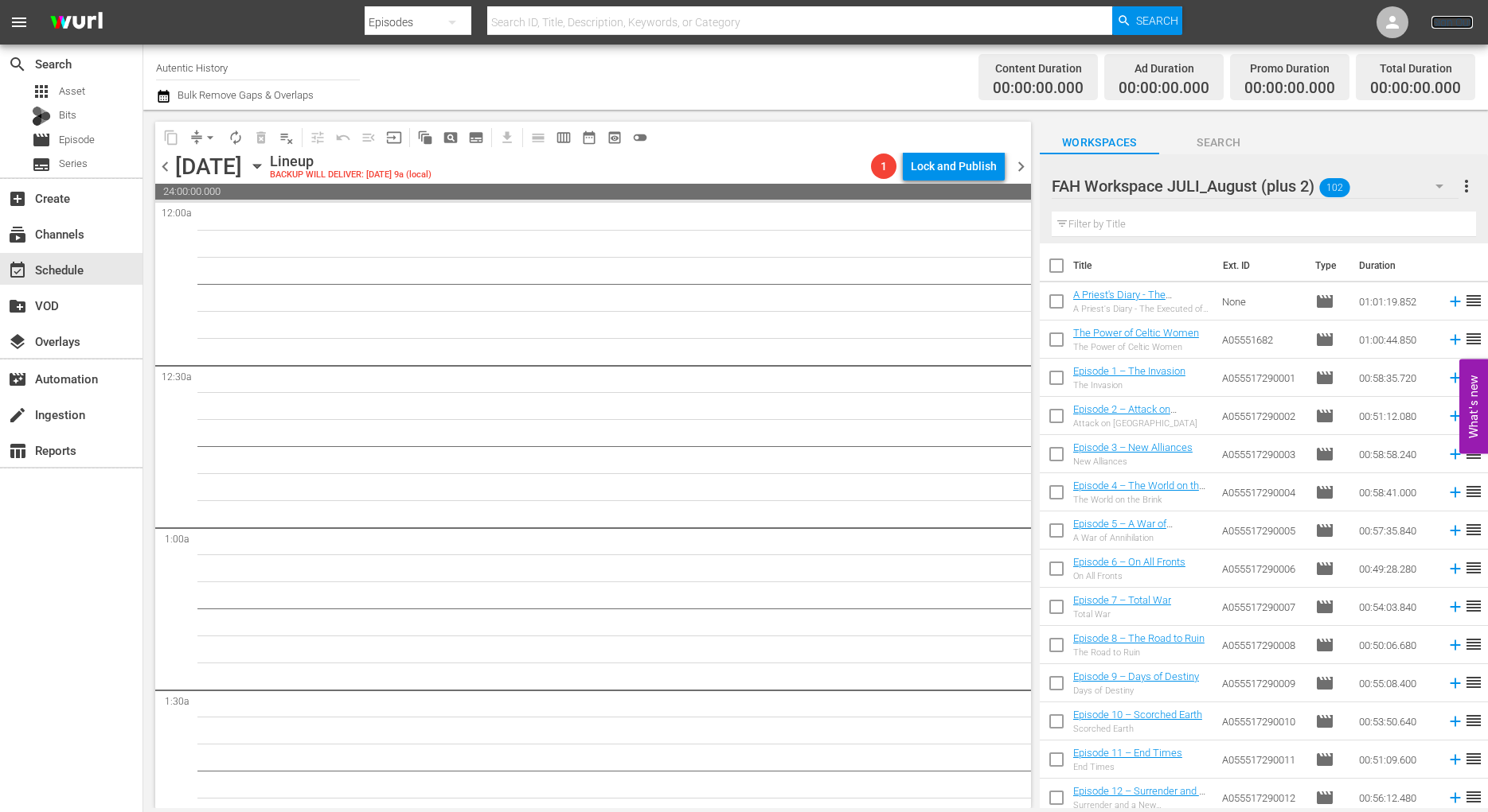
click at [1469, 23] on link "Sign Out" at bounding box center [1451, 22] width 41 height 13
